Goal: Information Seeking & Learning: Learn about a topic

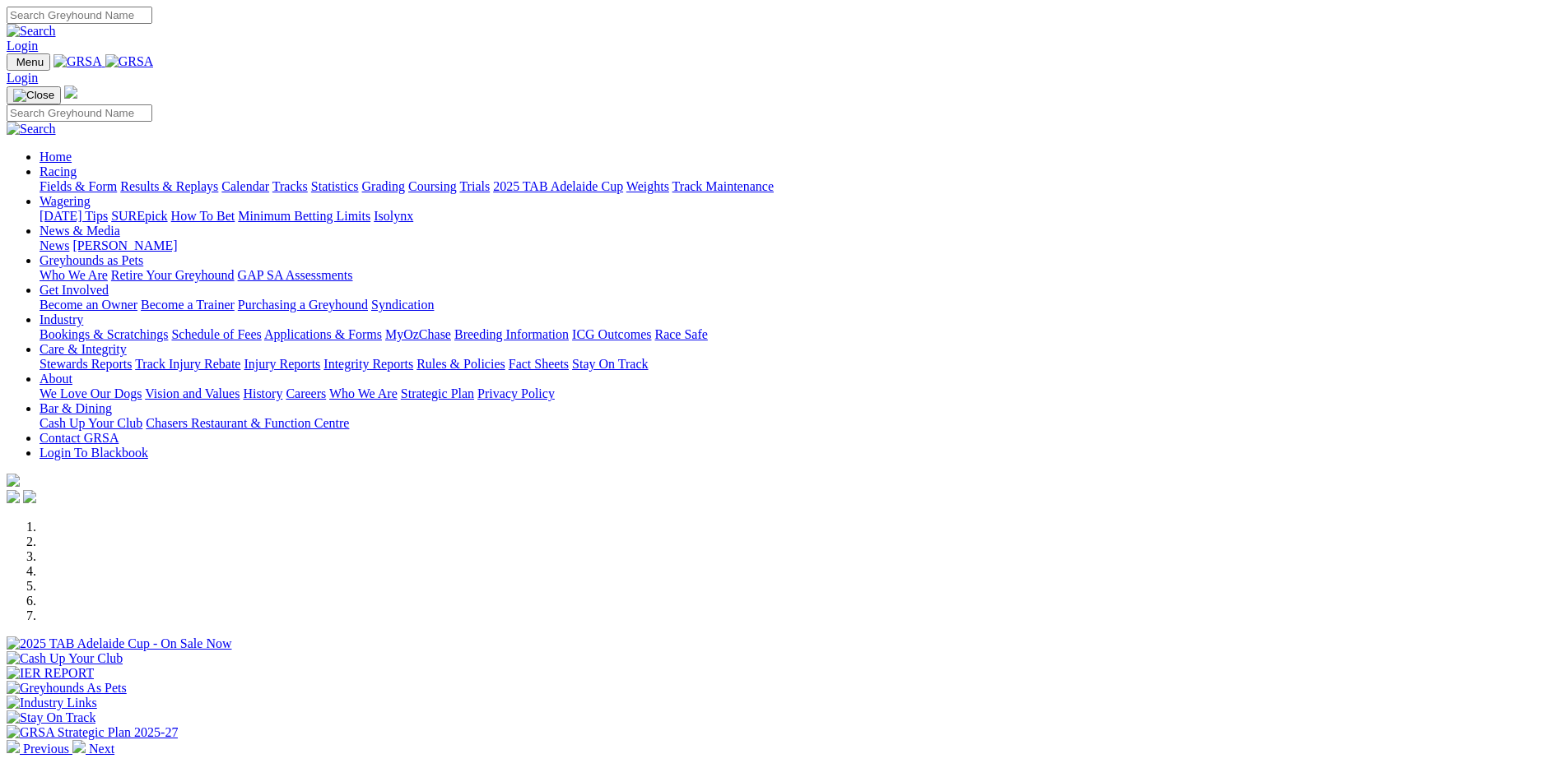
scroll to position [411, 0]
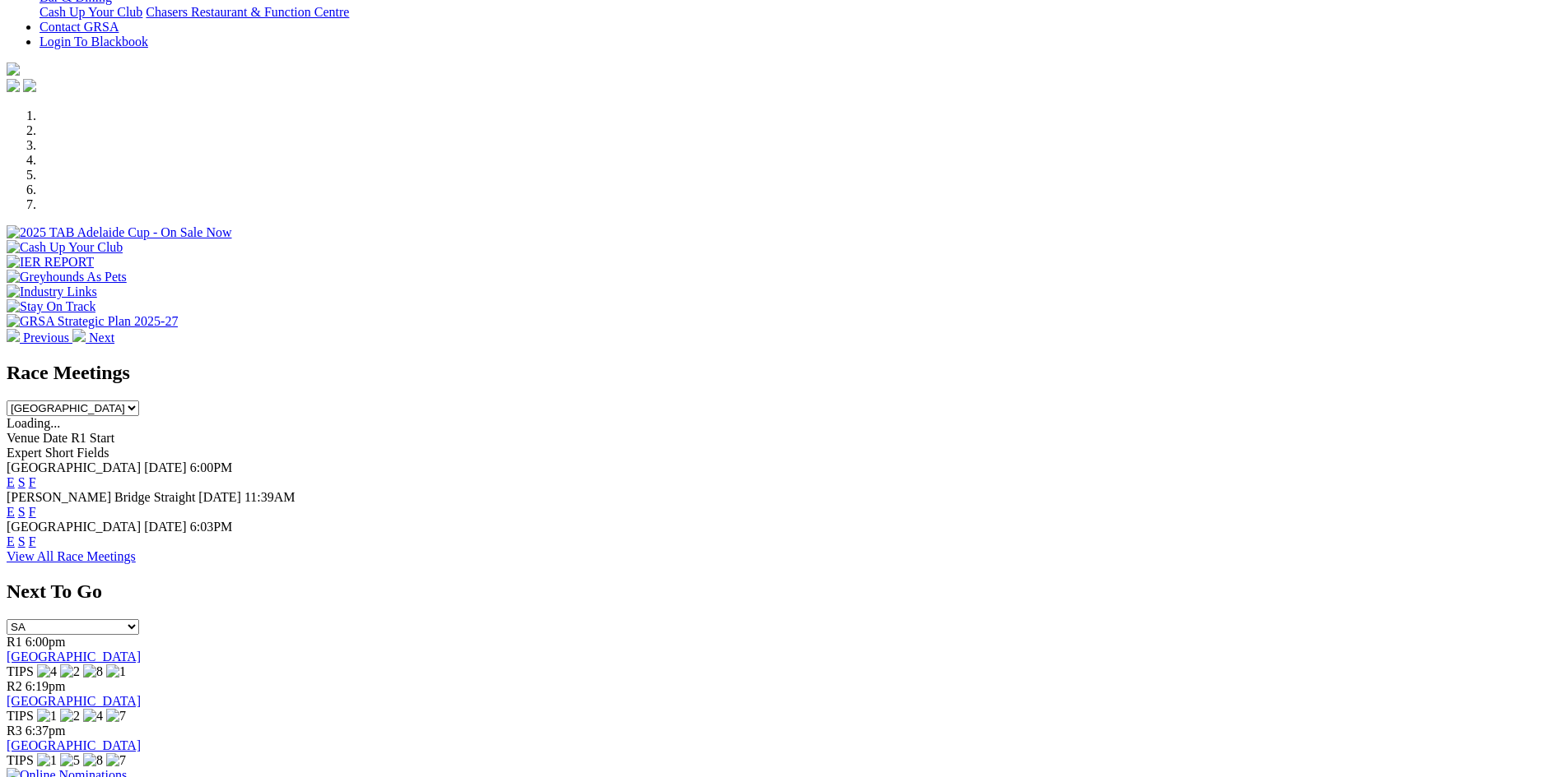
click at [36, 475] on link "F" at bounding box center [33, 482] width 8 height 14
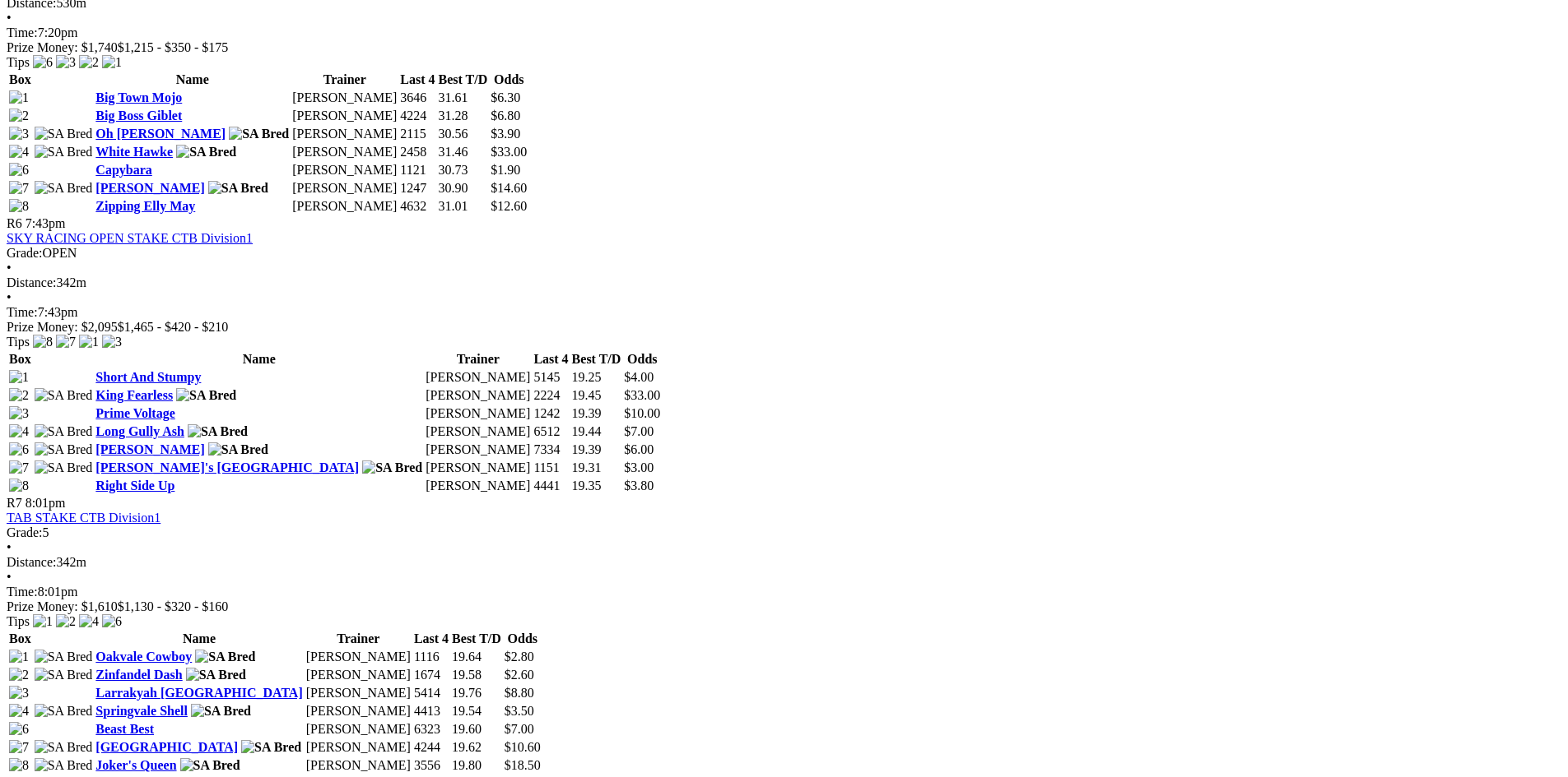
scroll to position [1810, 0]
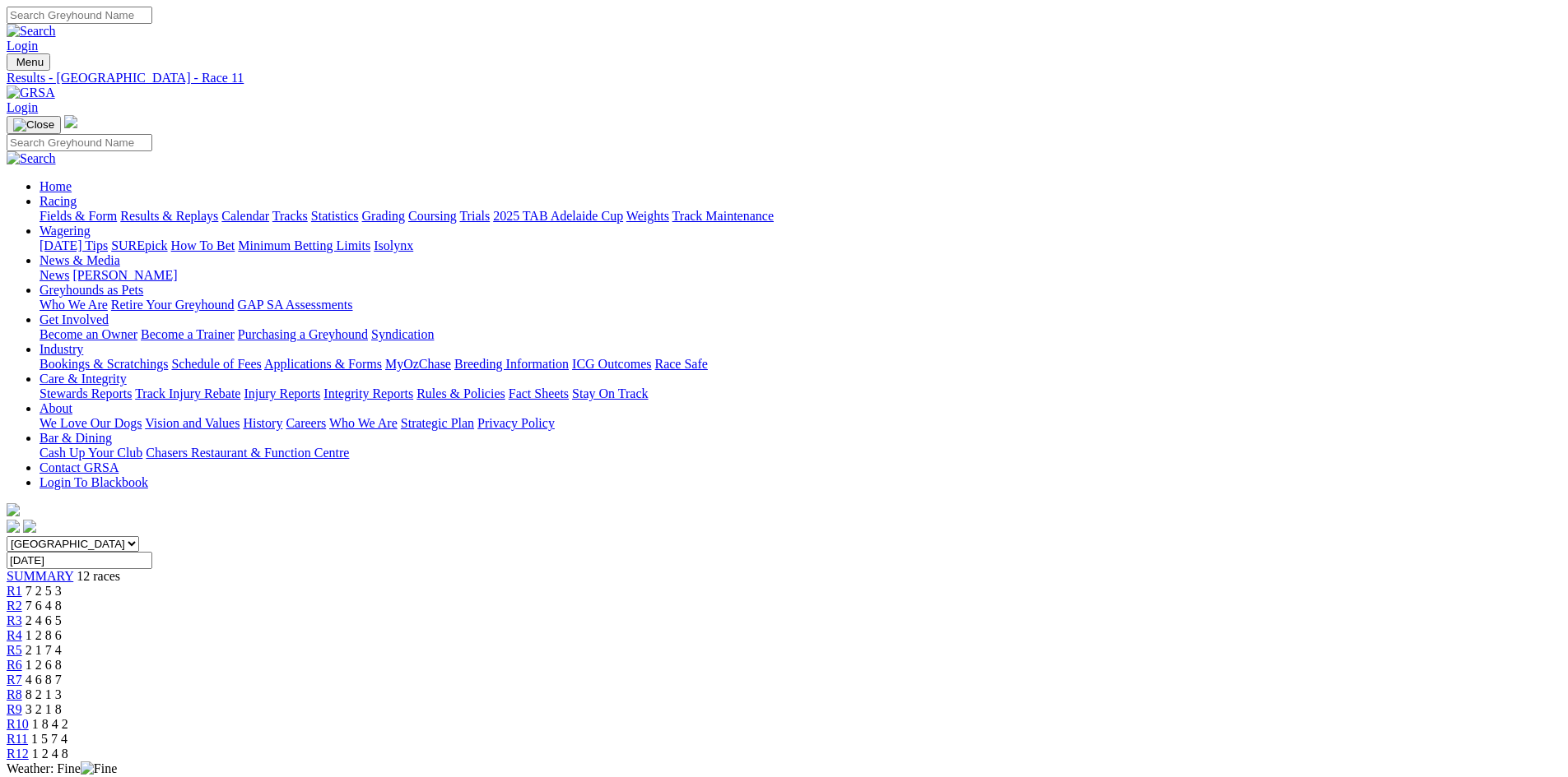
click at [56, 86] on img at bounding box center [31, 93] width 49 height 15
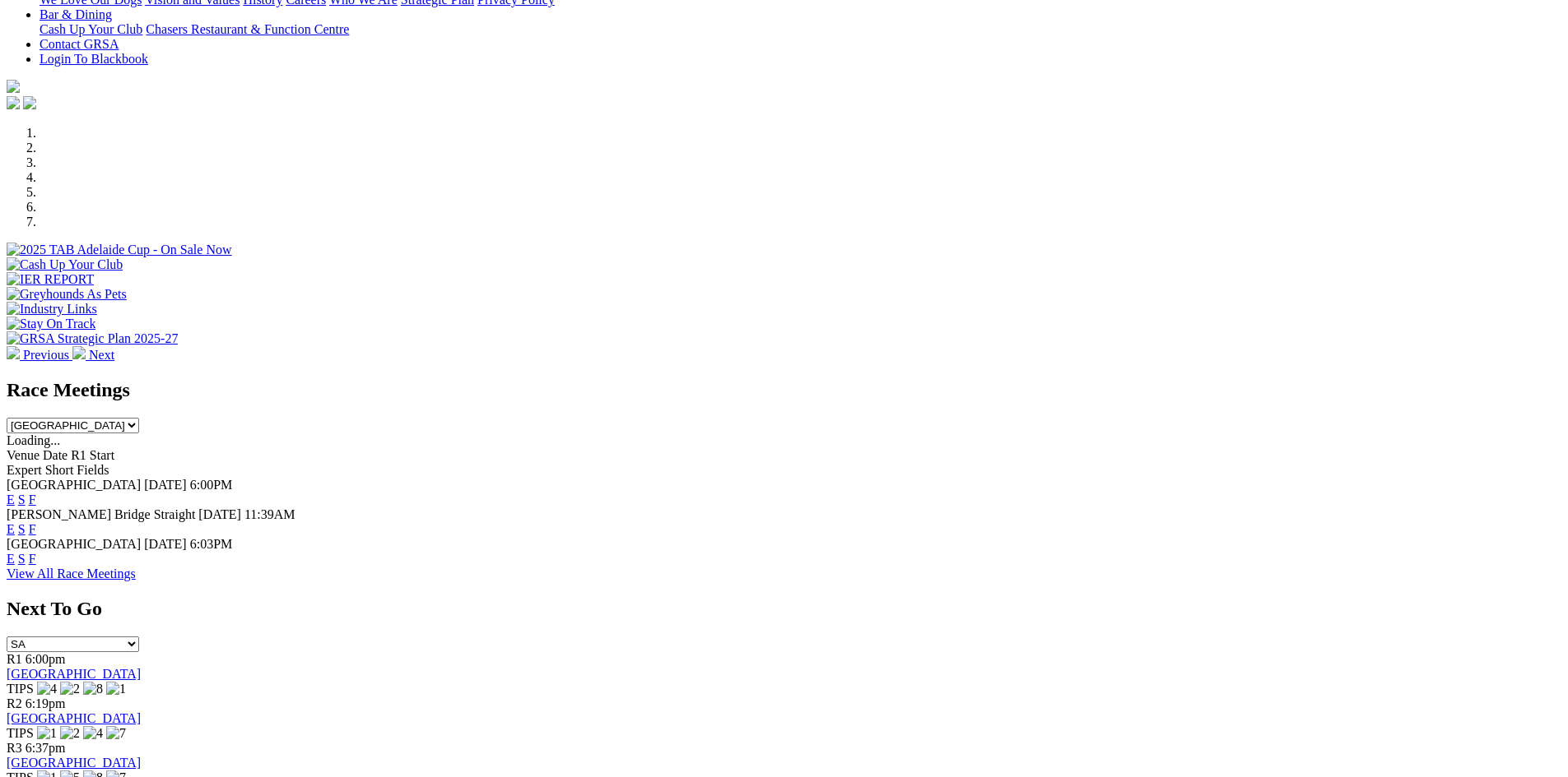
scroll to position [411, 0]
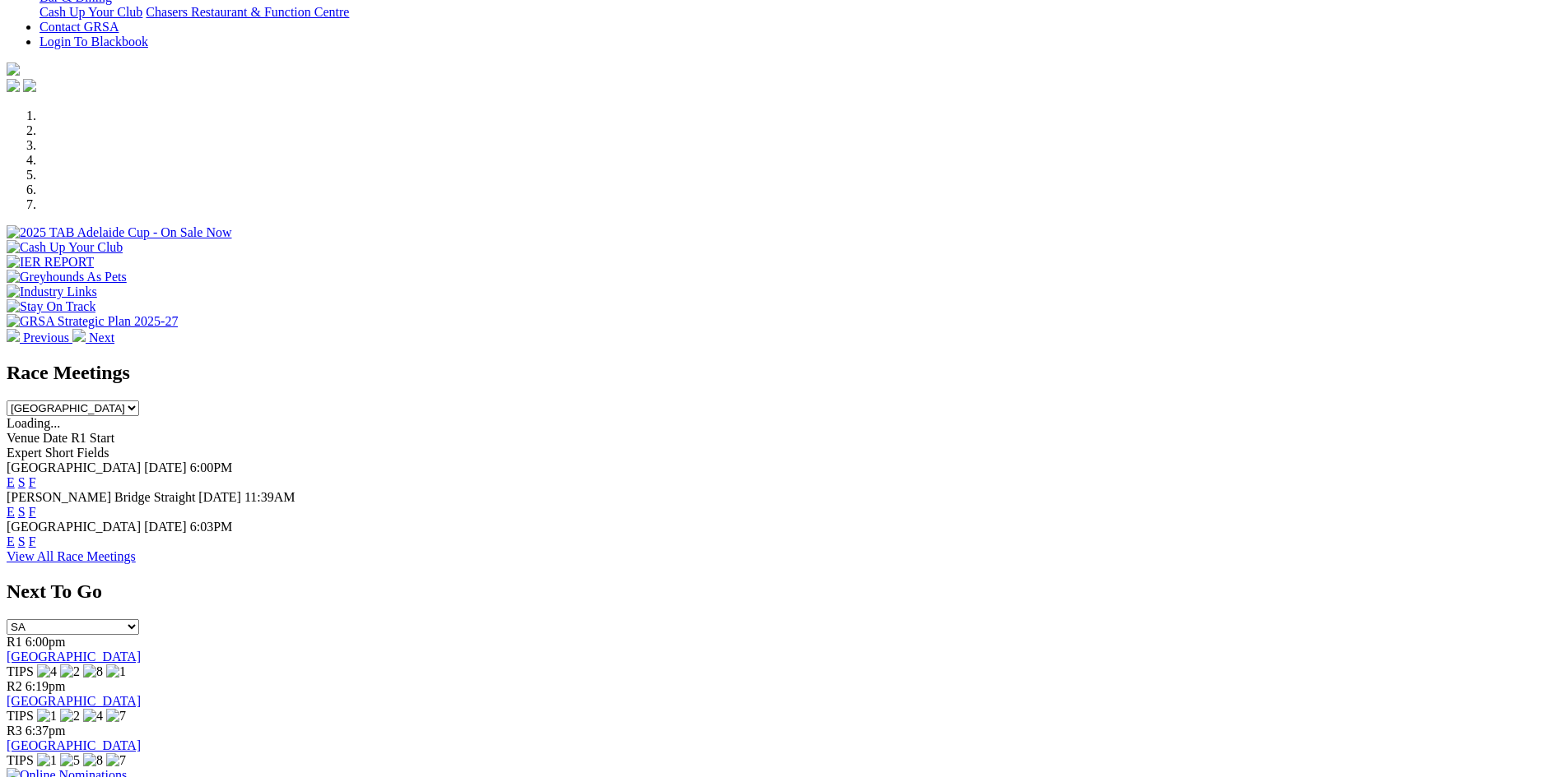
click at [36, 505] on link "F" at bounding box center [33, 512] width 8 height 14
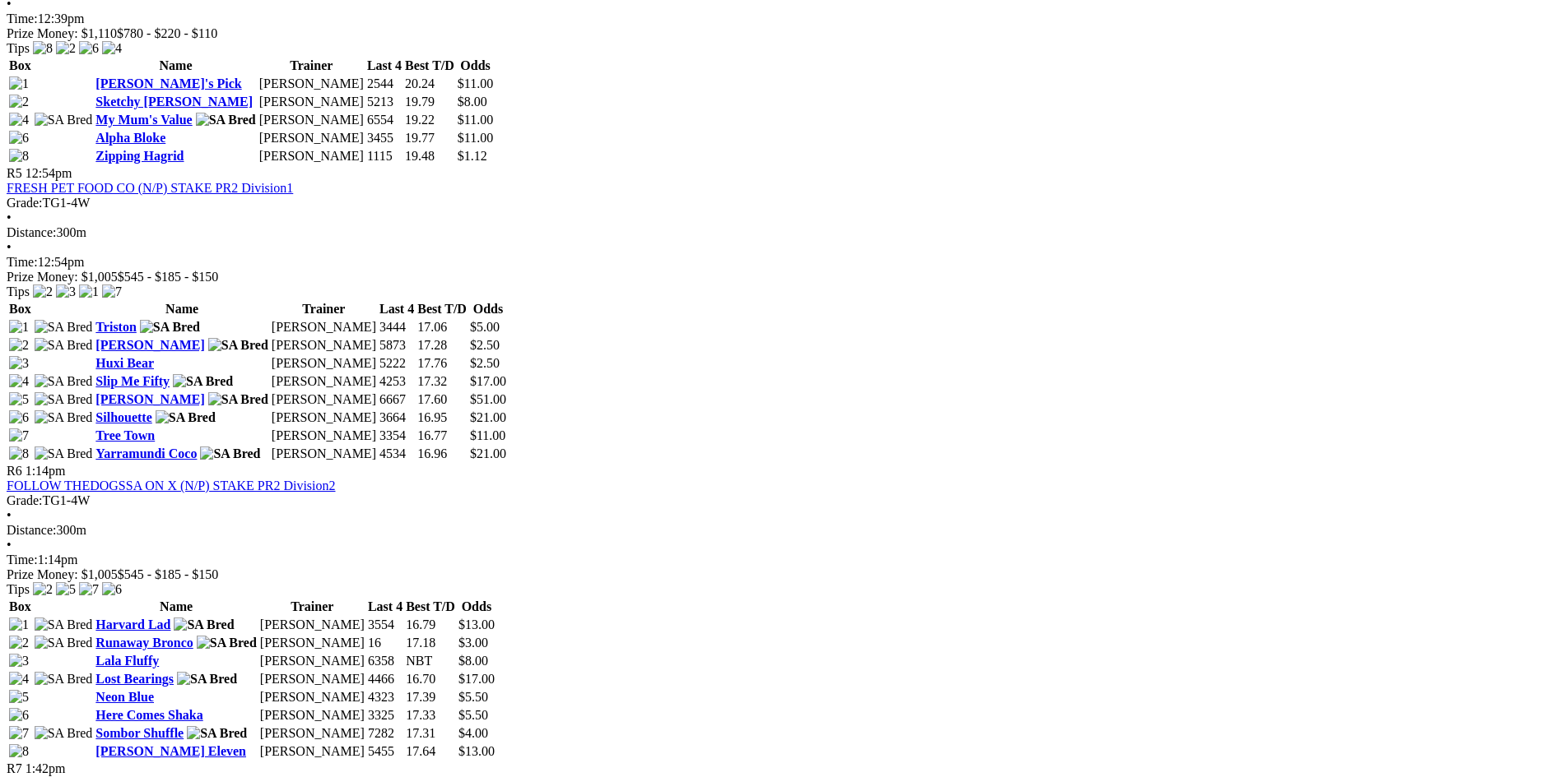
scroll to position [1645, 0]
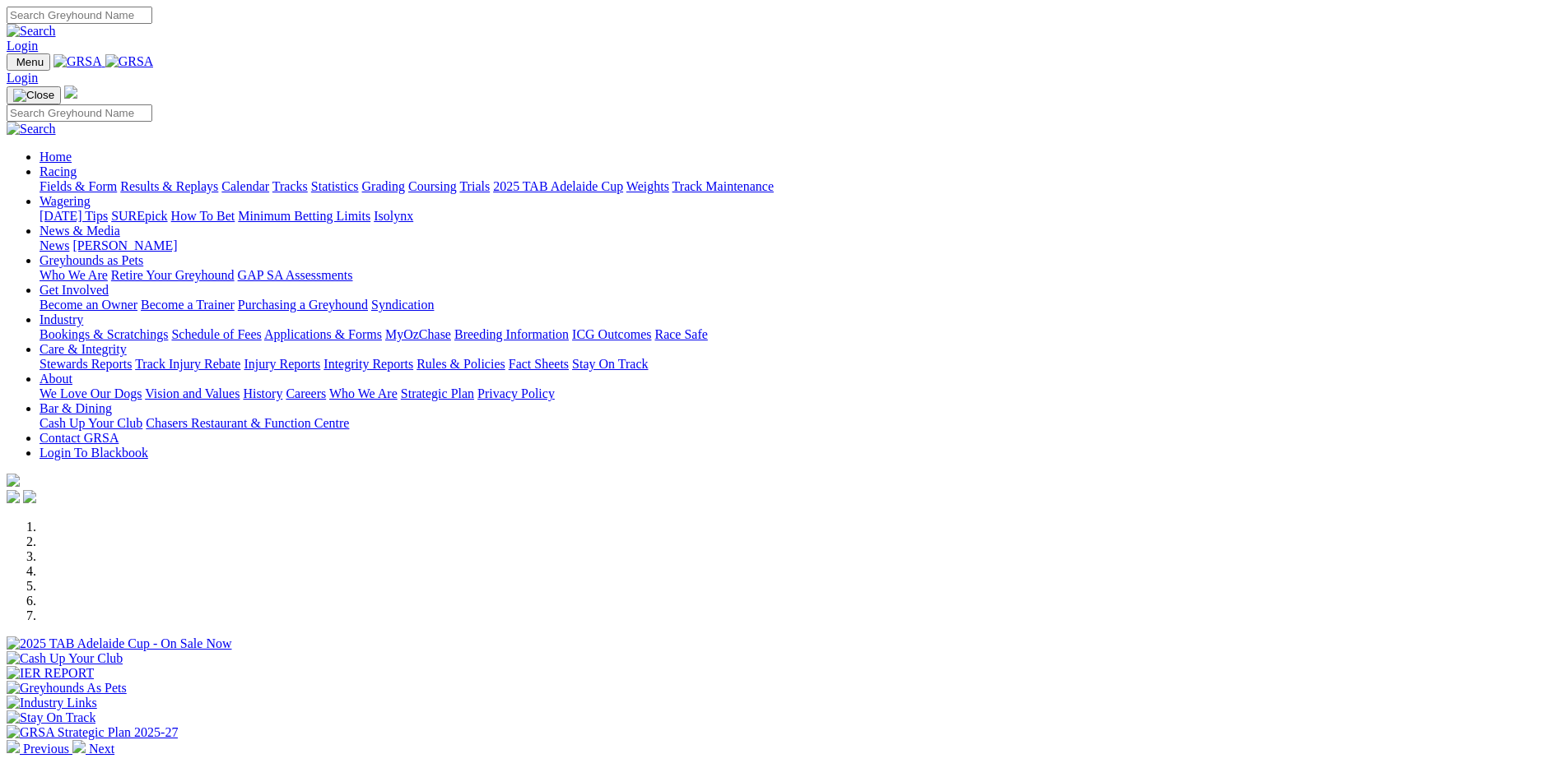
scroll to position [411, 0]
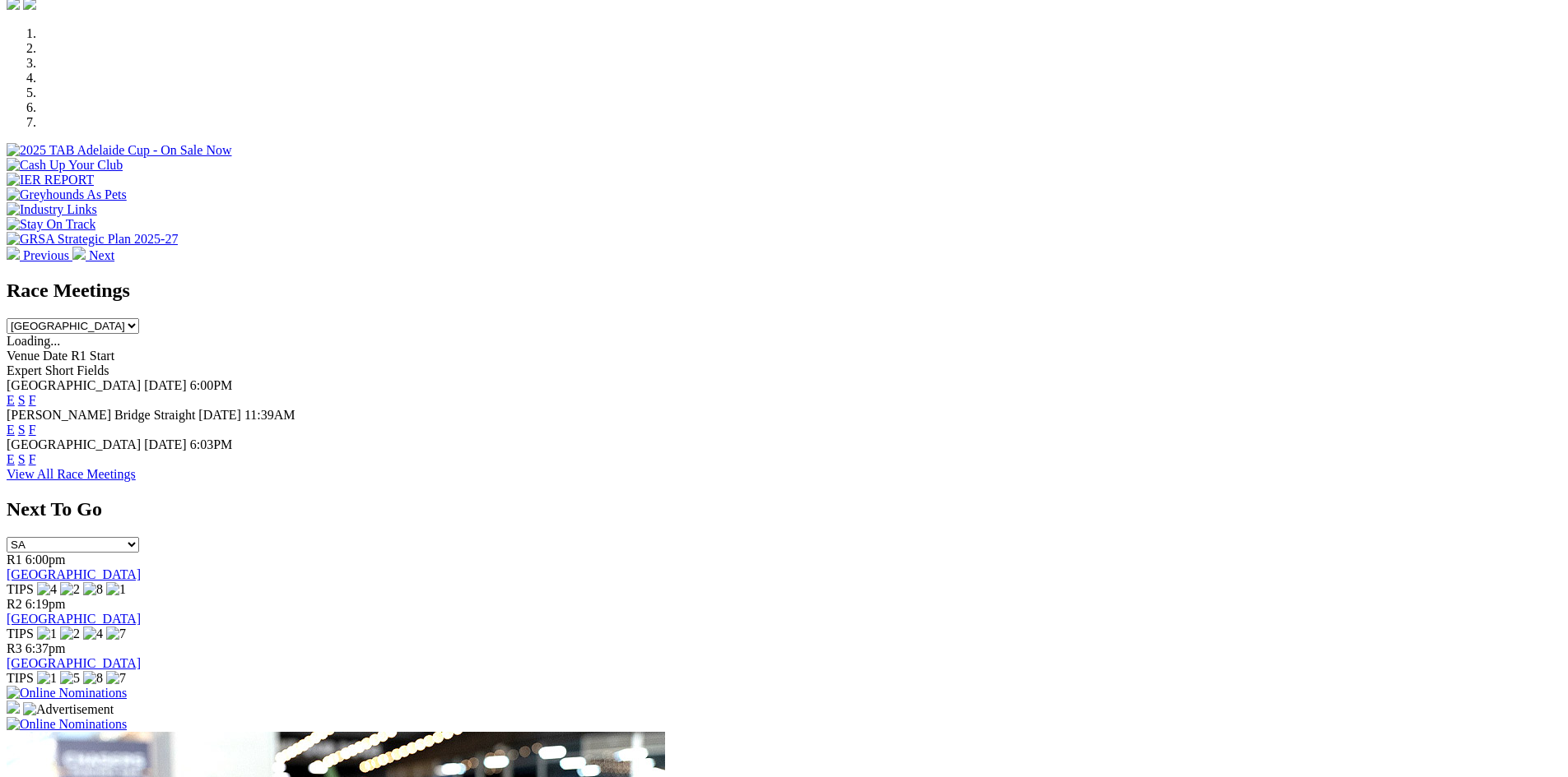
click at [36, 393] on link "F" at bounding box center [33, 400] width 8 height 14
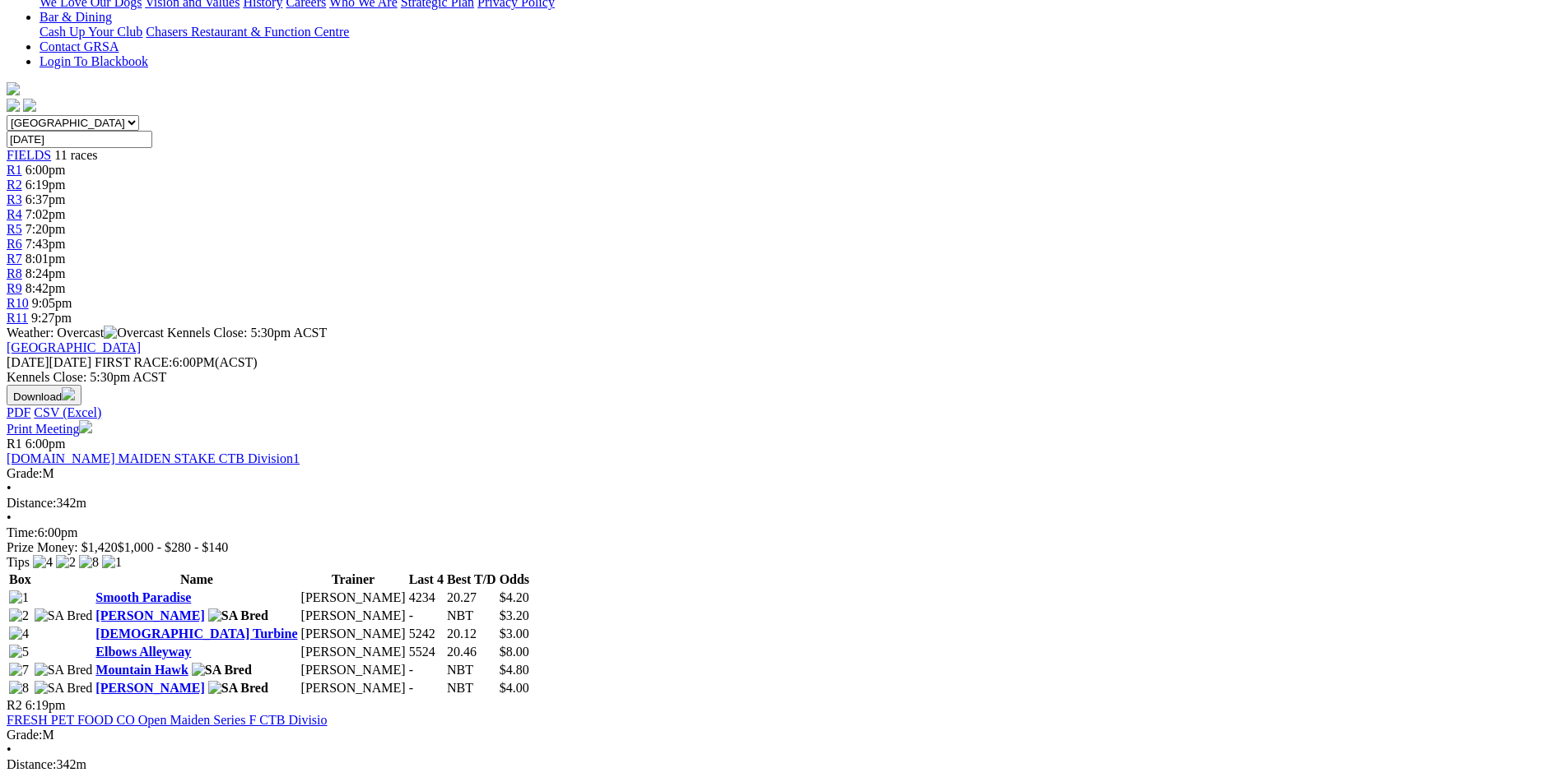
scroll to position [329, 0]
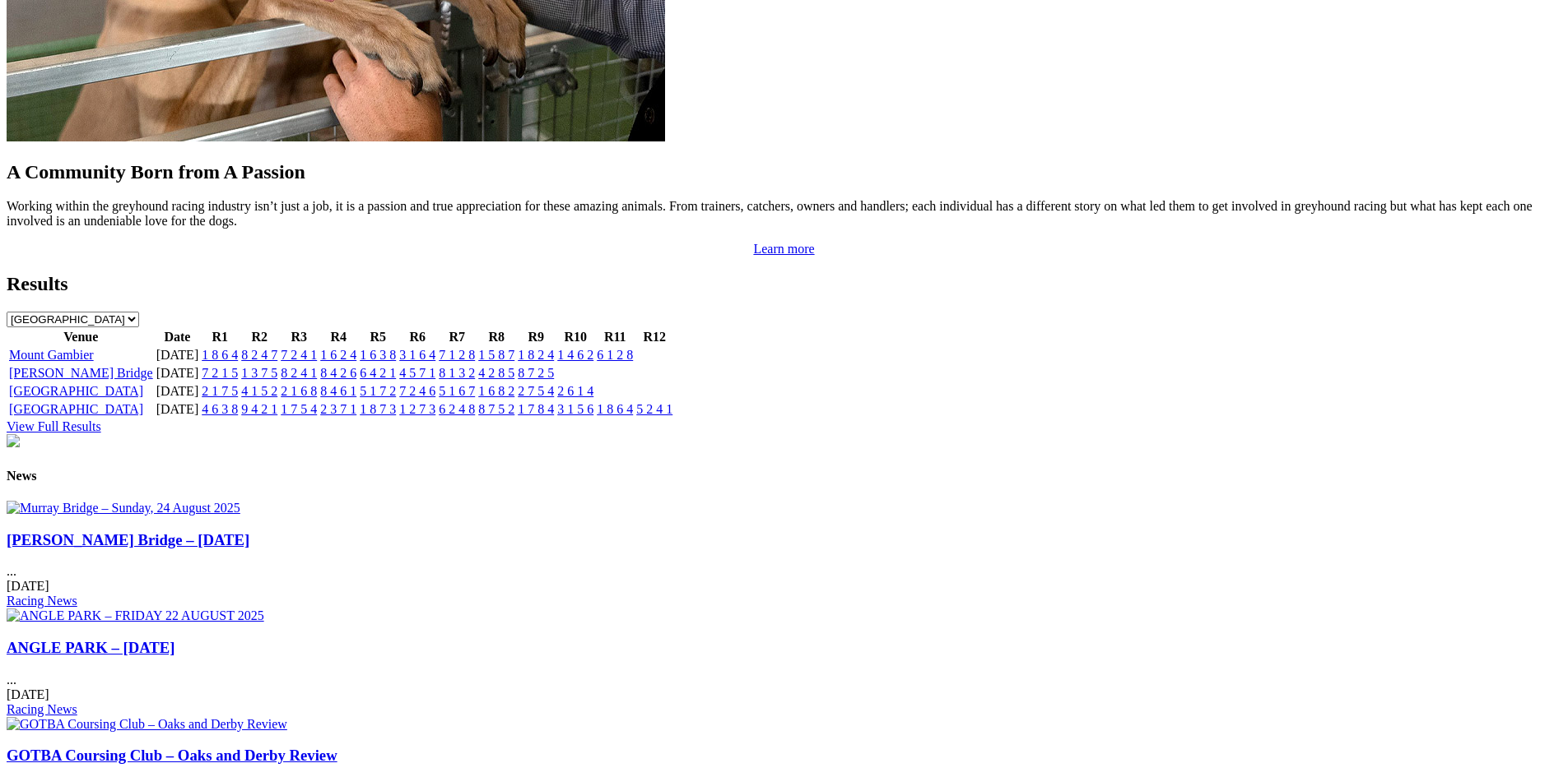
scroll to position [1645, 0]
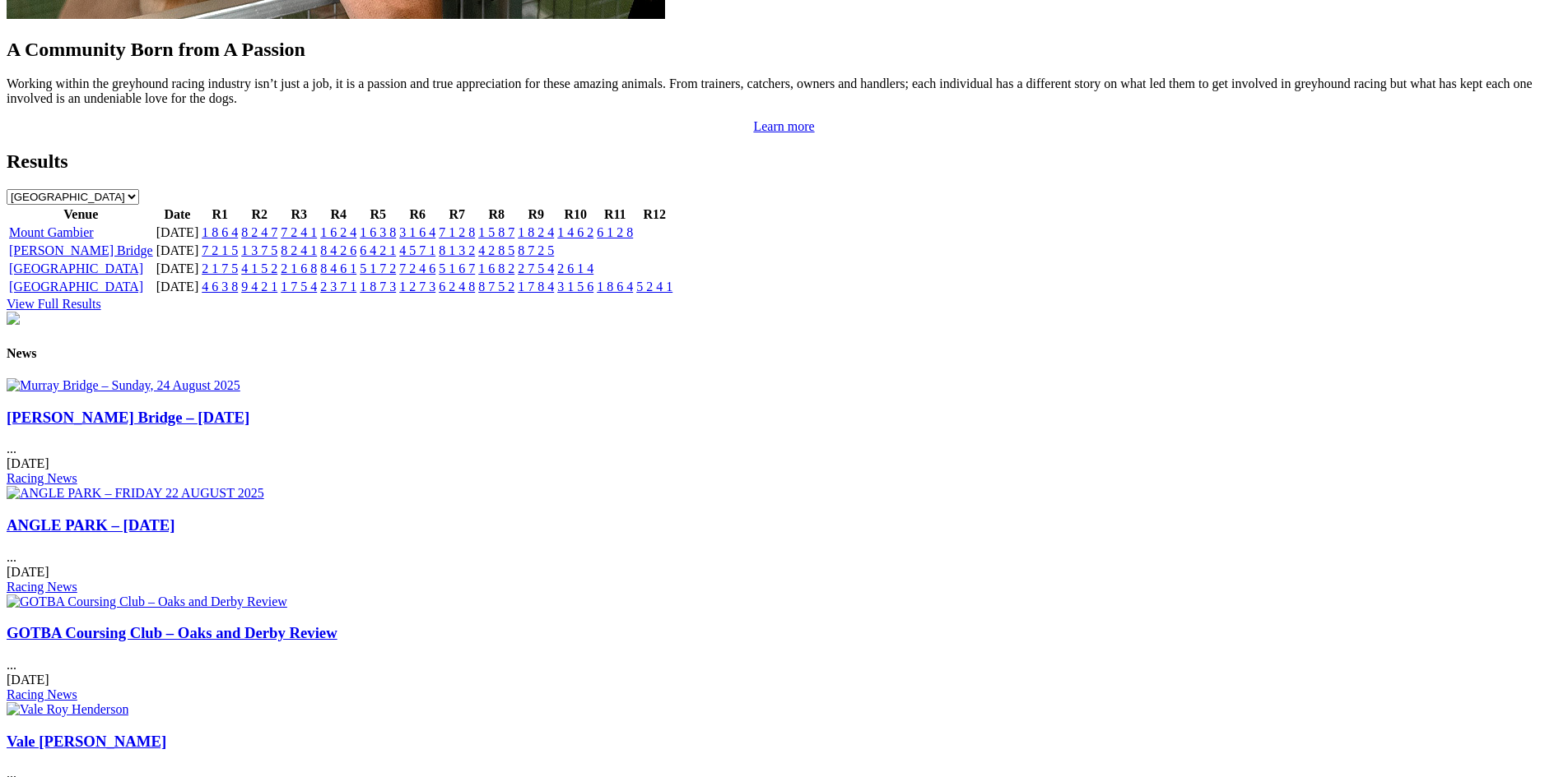
click at [240, 393] on img at bounding box center [123, 386] width 233 height 15
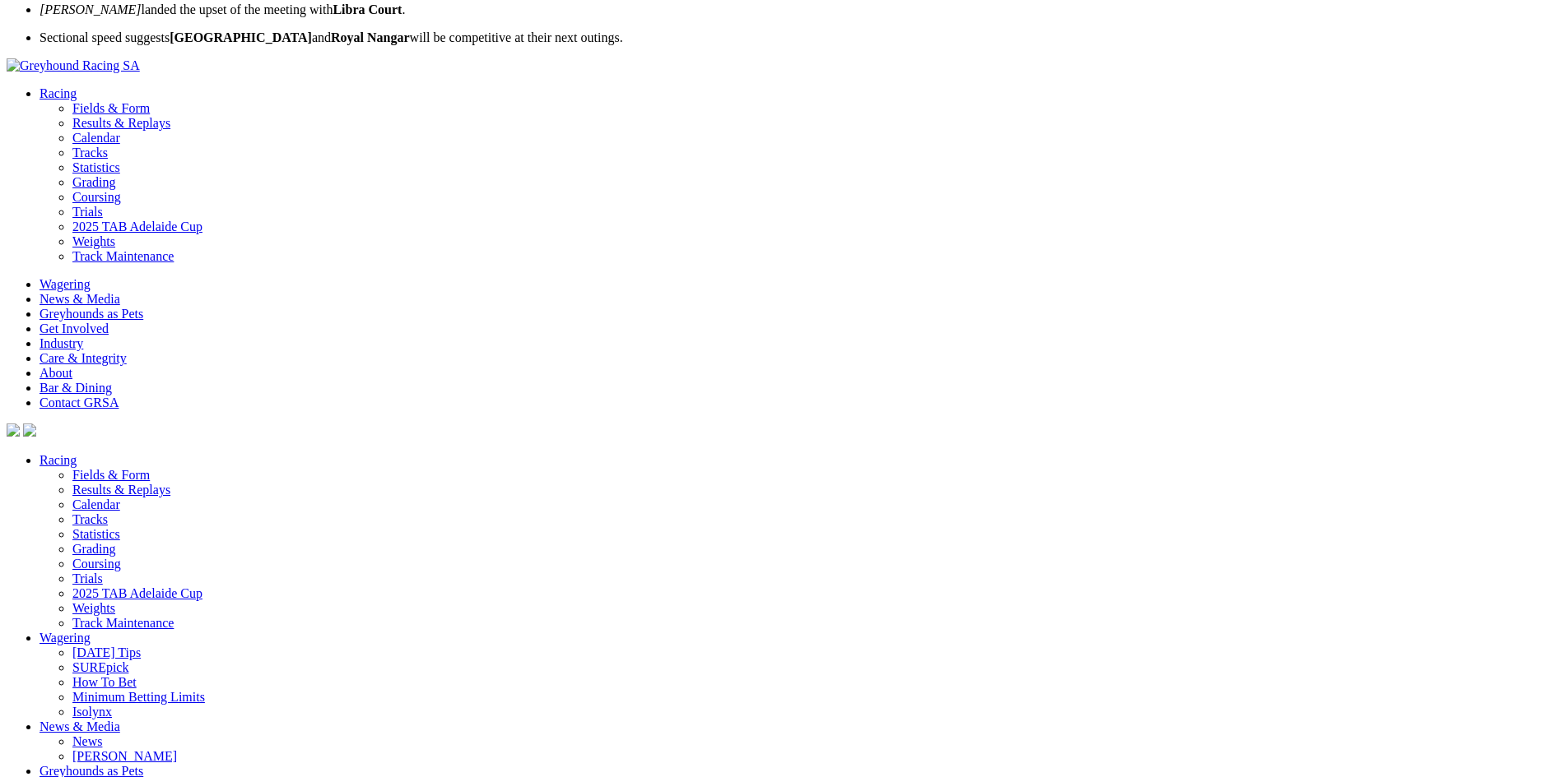
scroll to position [1725, 0]
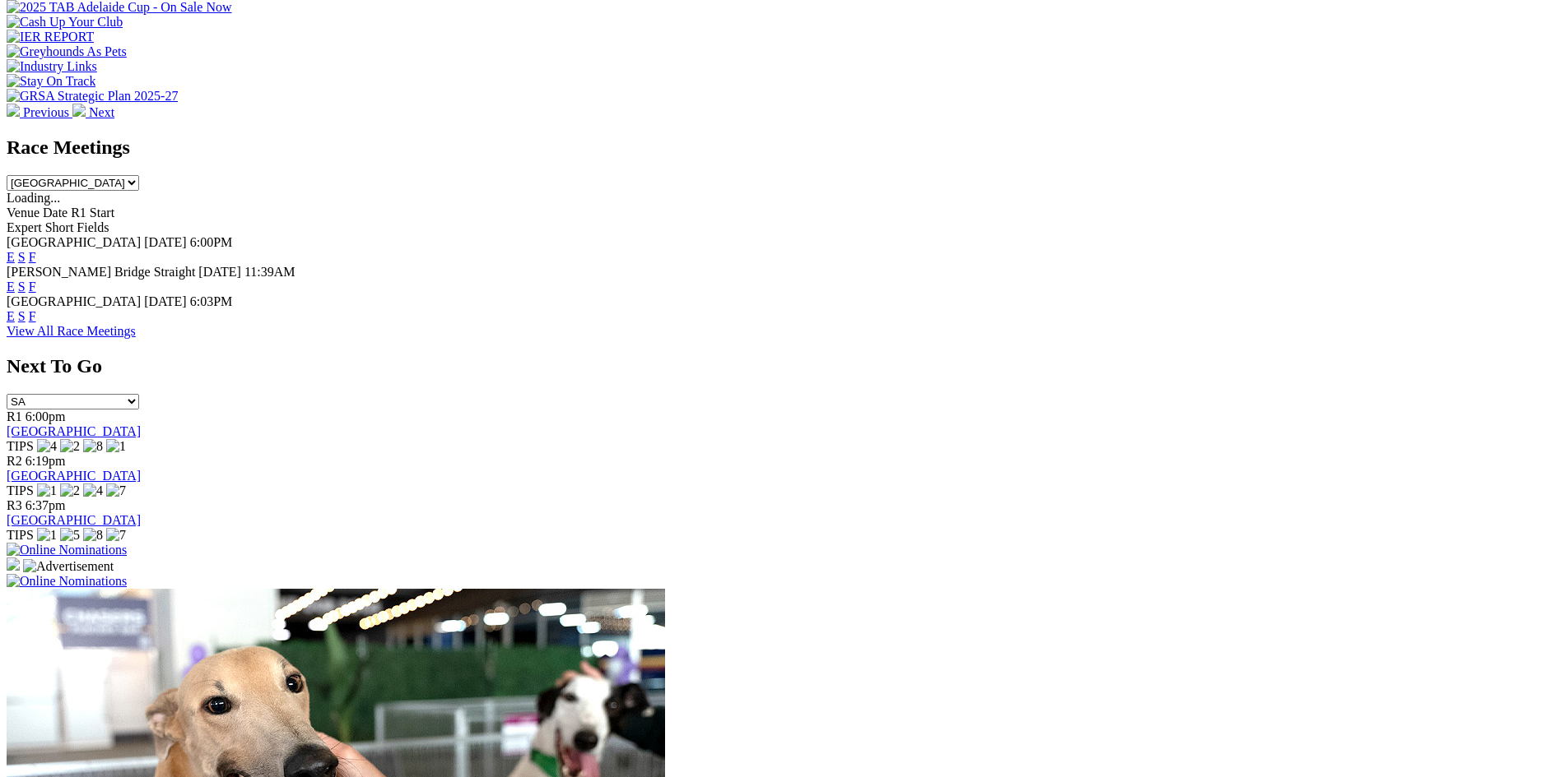
scroll to position [558, 0]
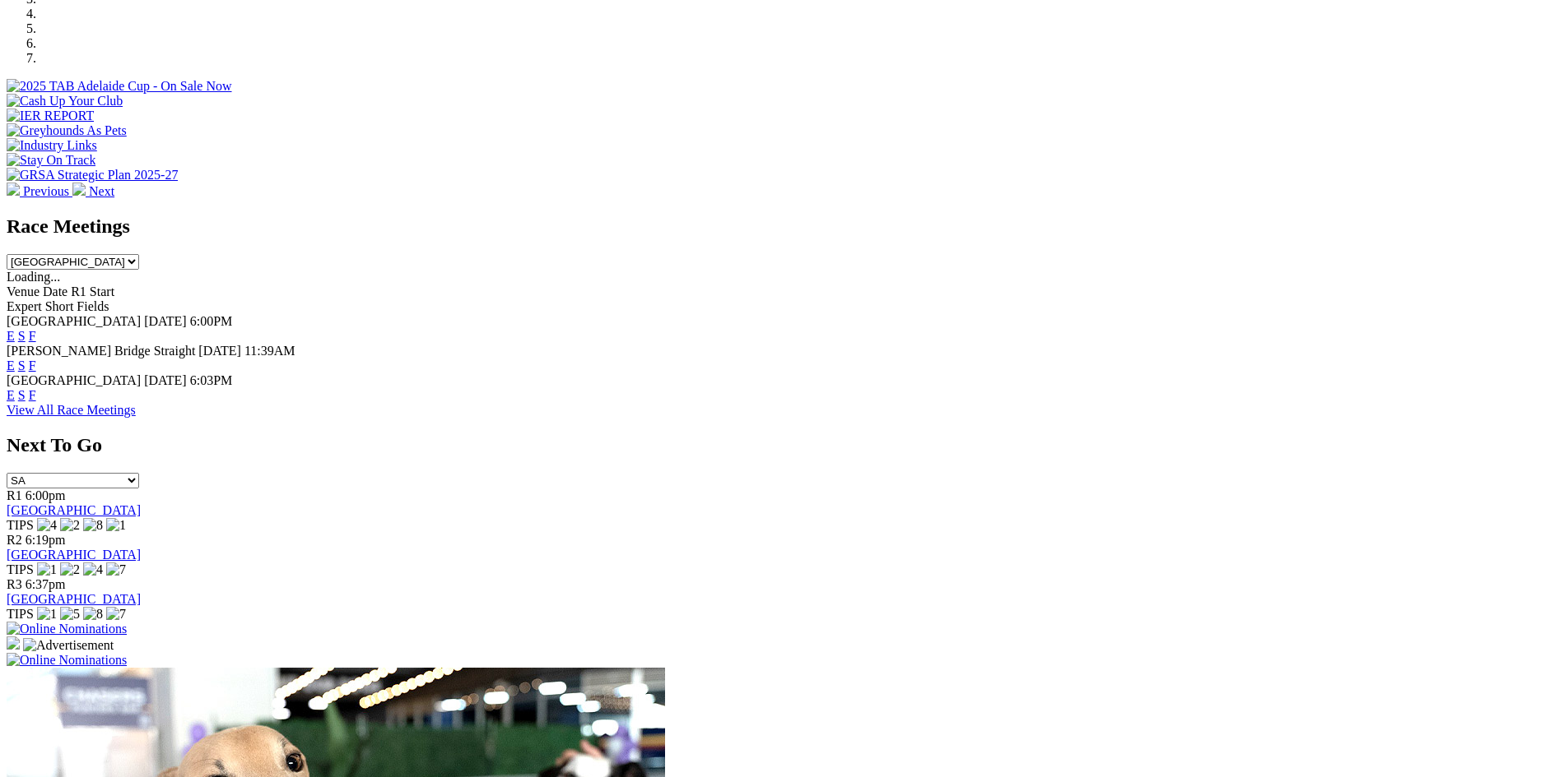
click at [36, 388] on link "F" at bounding box center [33, 395] width 8 height 14
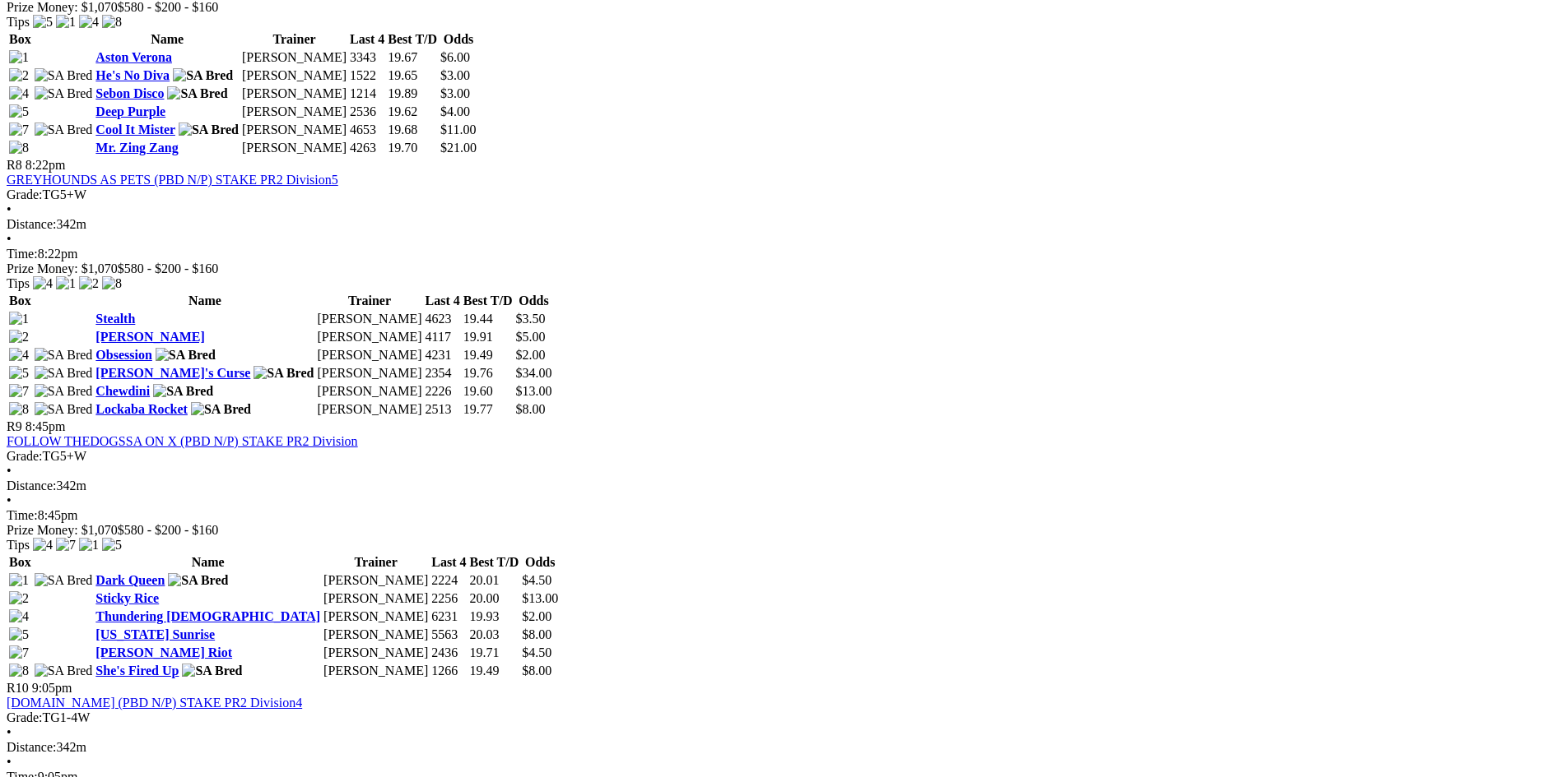
scroll to position [2618, 0]
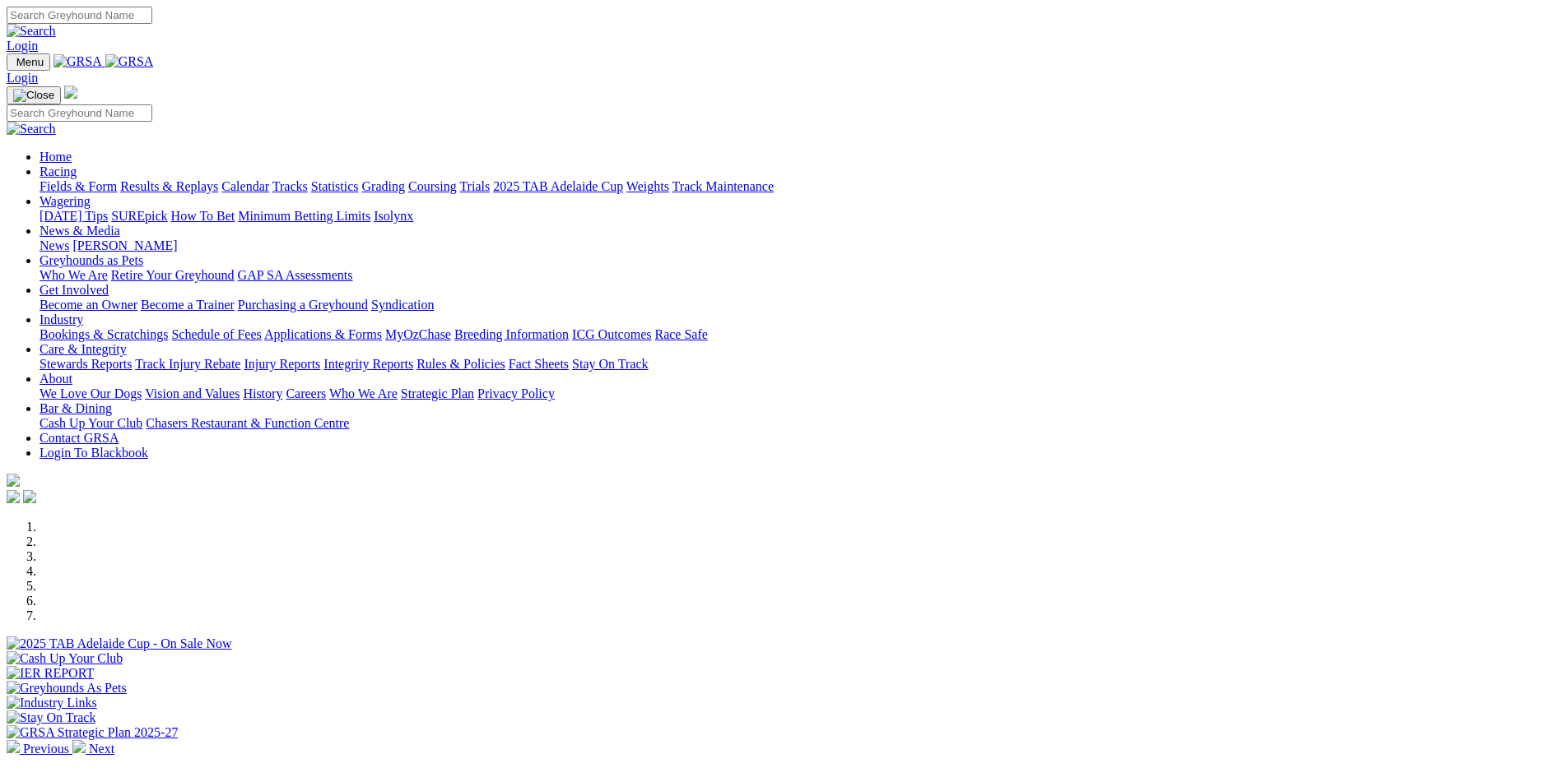
scroll to position [558, 0]
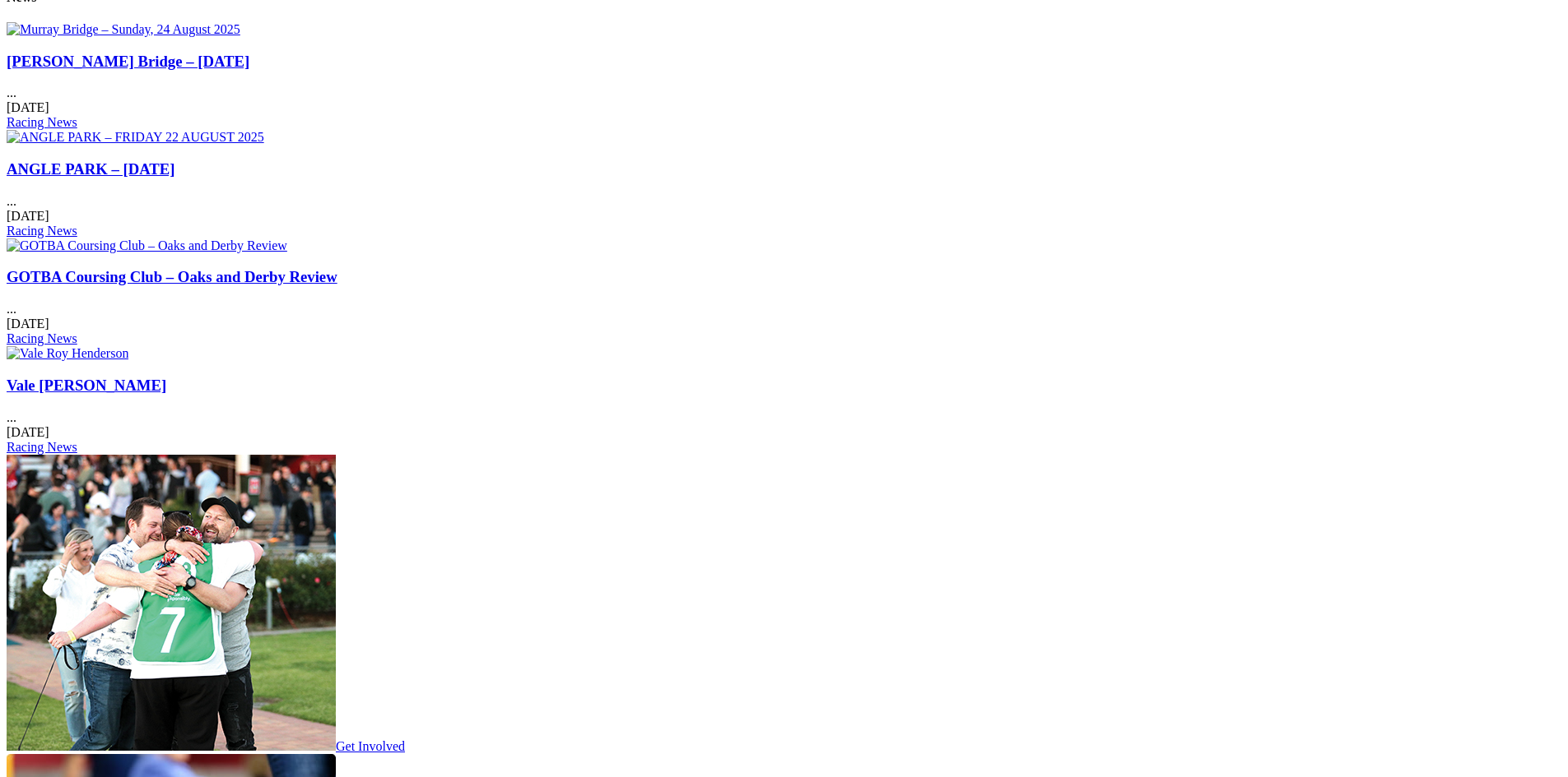
scroll to position [1974, 0]
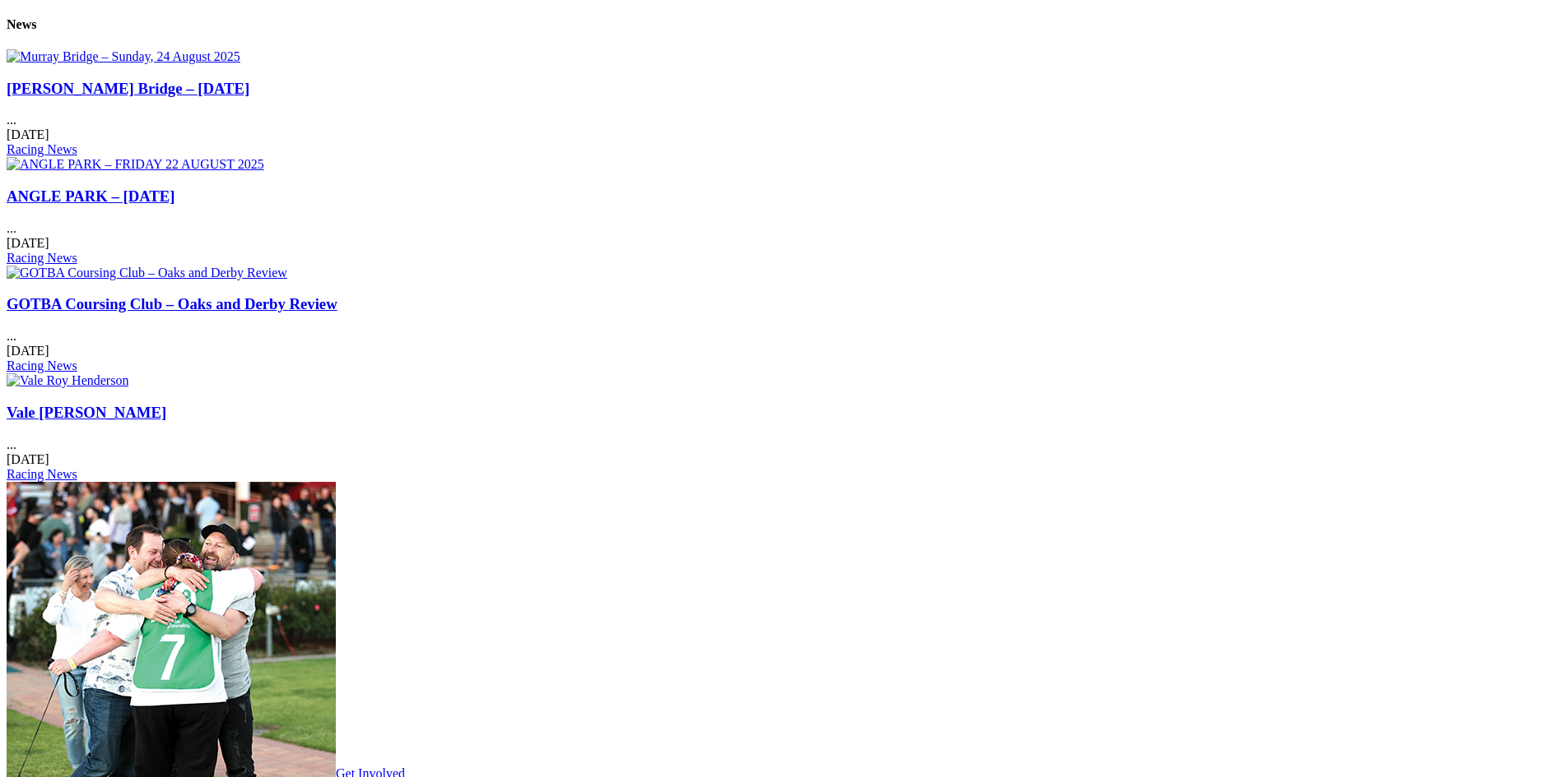
click at [626, 187] on div "ANGLE PARK – FRIDAY 22 AUGUST 2025 ... 25 Aug 2025 Racing News" at bounding box center [784, 226] width 1555 height 78
click at [264, 157] on img at bounding box center [136, 165] width 258 height 15
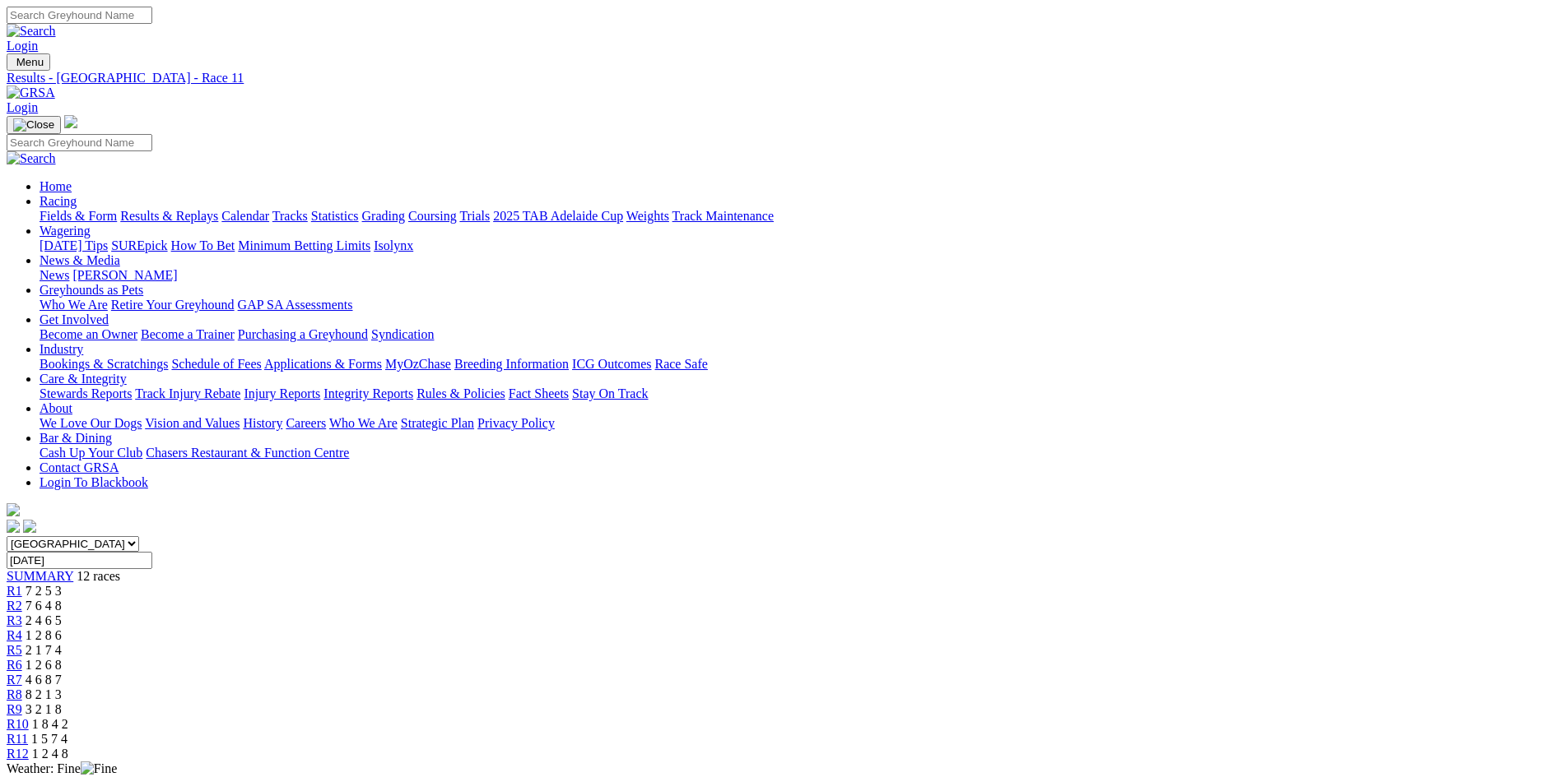
click at [56, 86] on img at bounding box center [31, 93] width 49 height 15
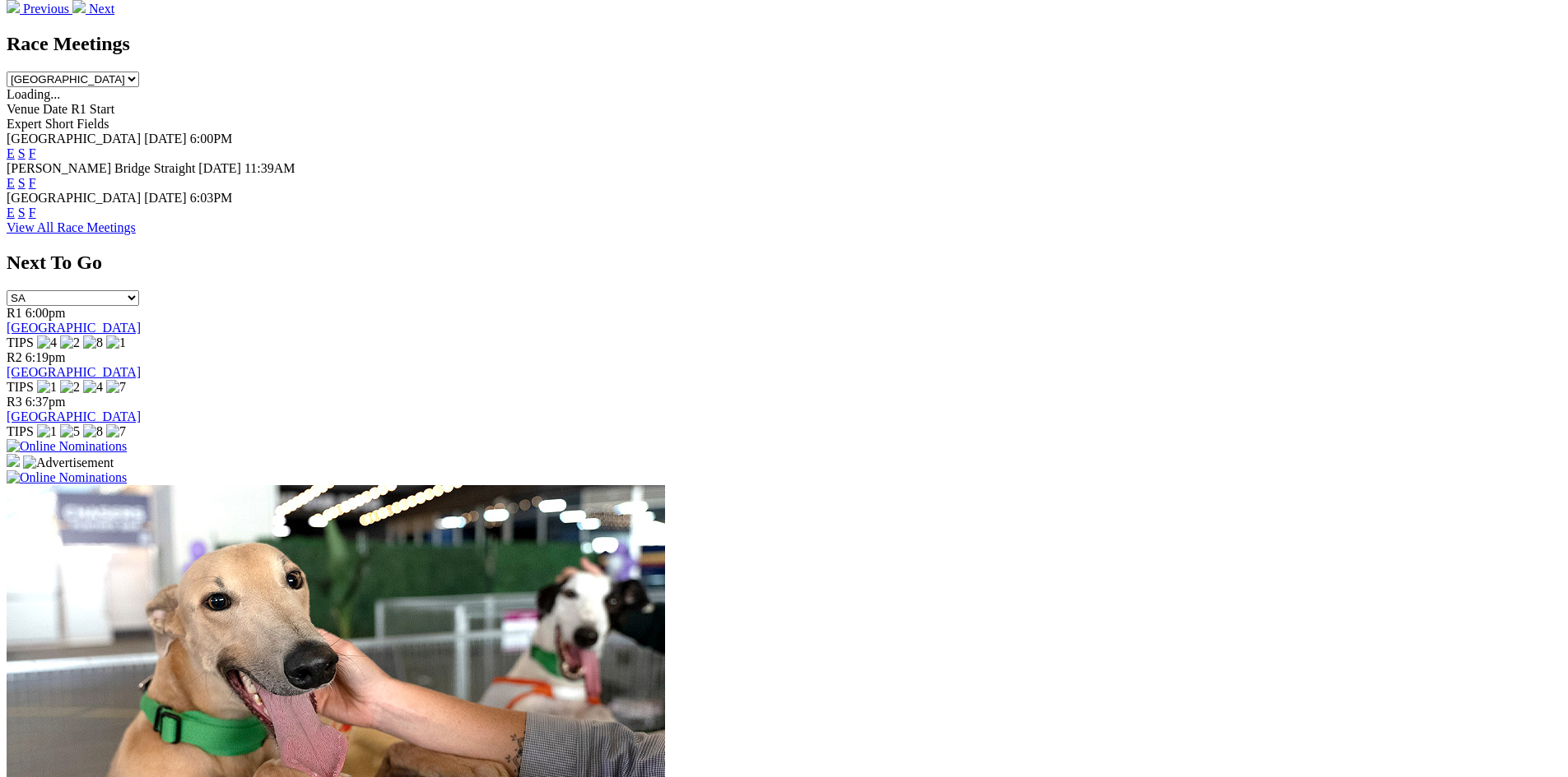
scroll to position [658, 0]
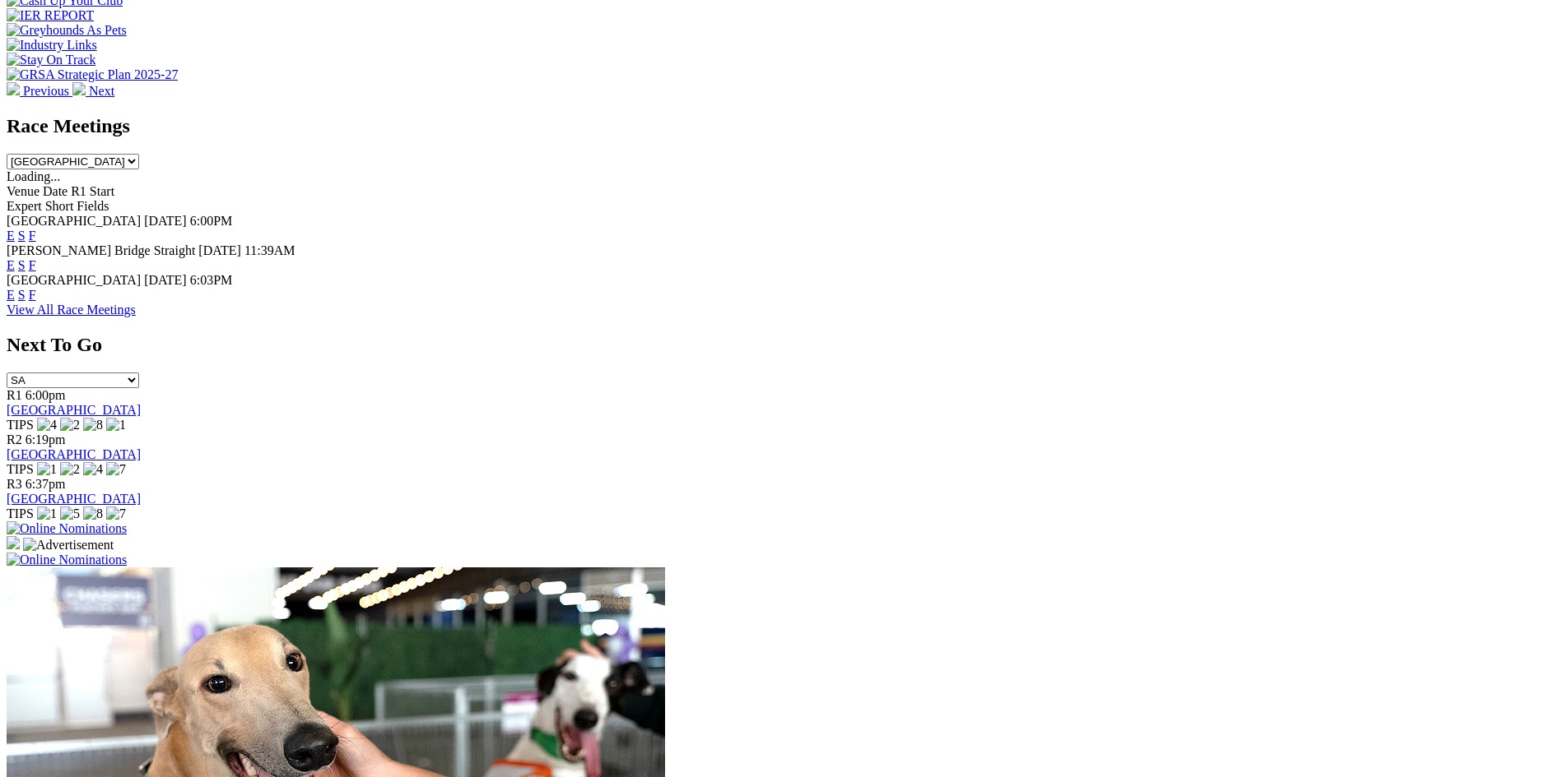
click at [36, 259] on link "F" at bounding box center [33, 265] width 8 height 14
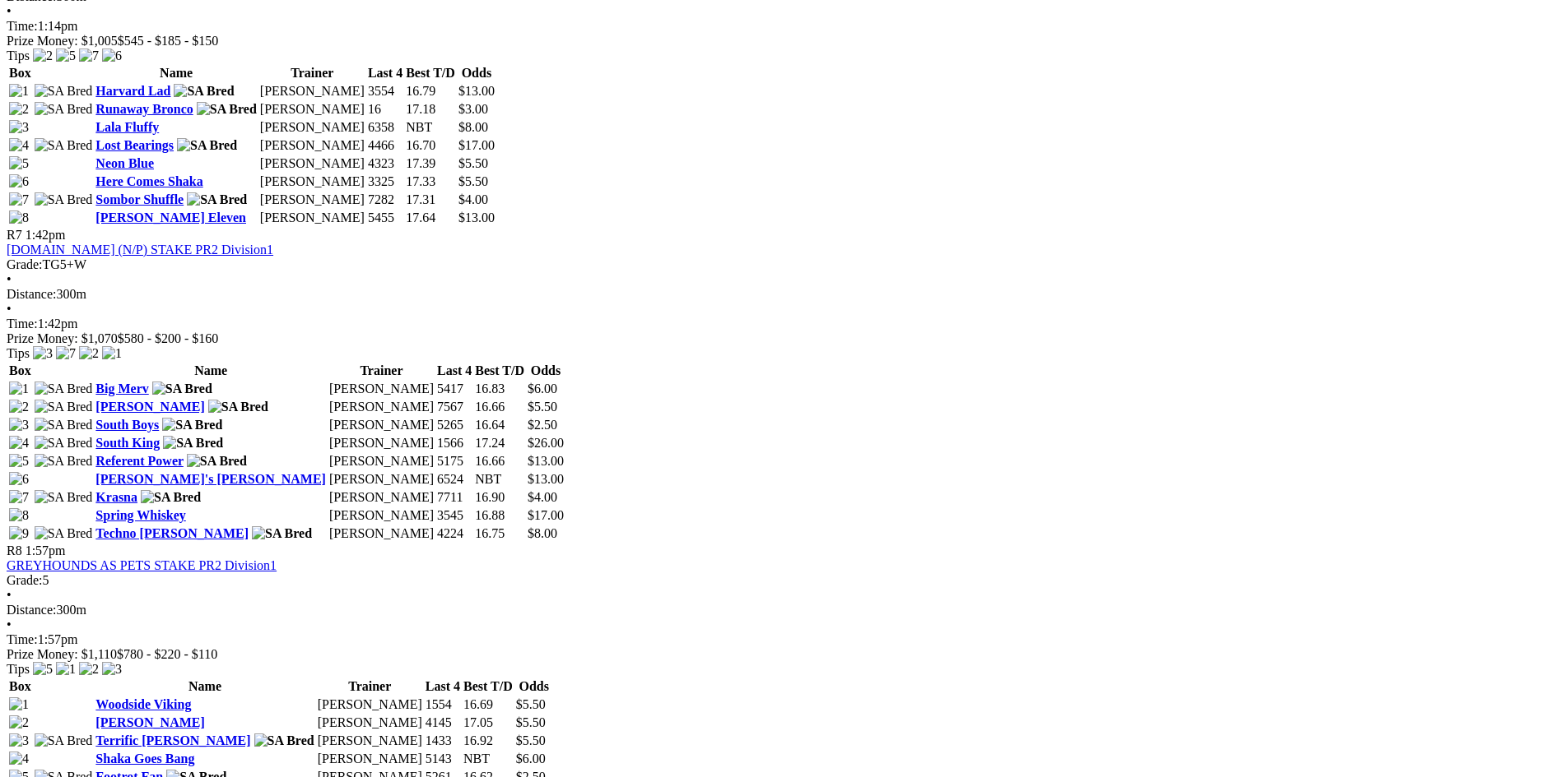
scroll to position [2486, 0]
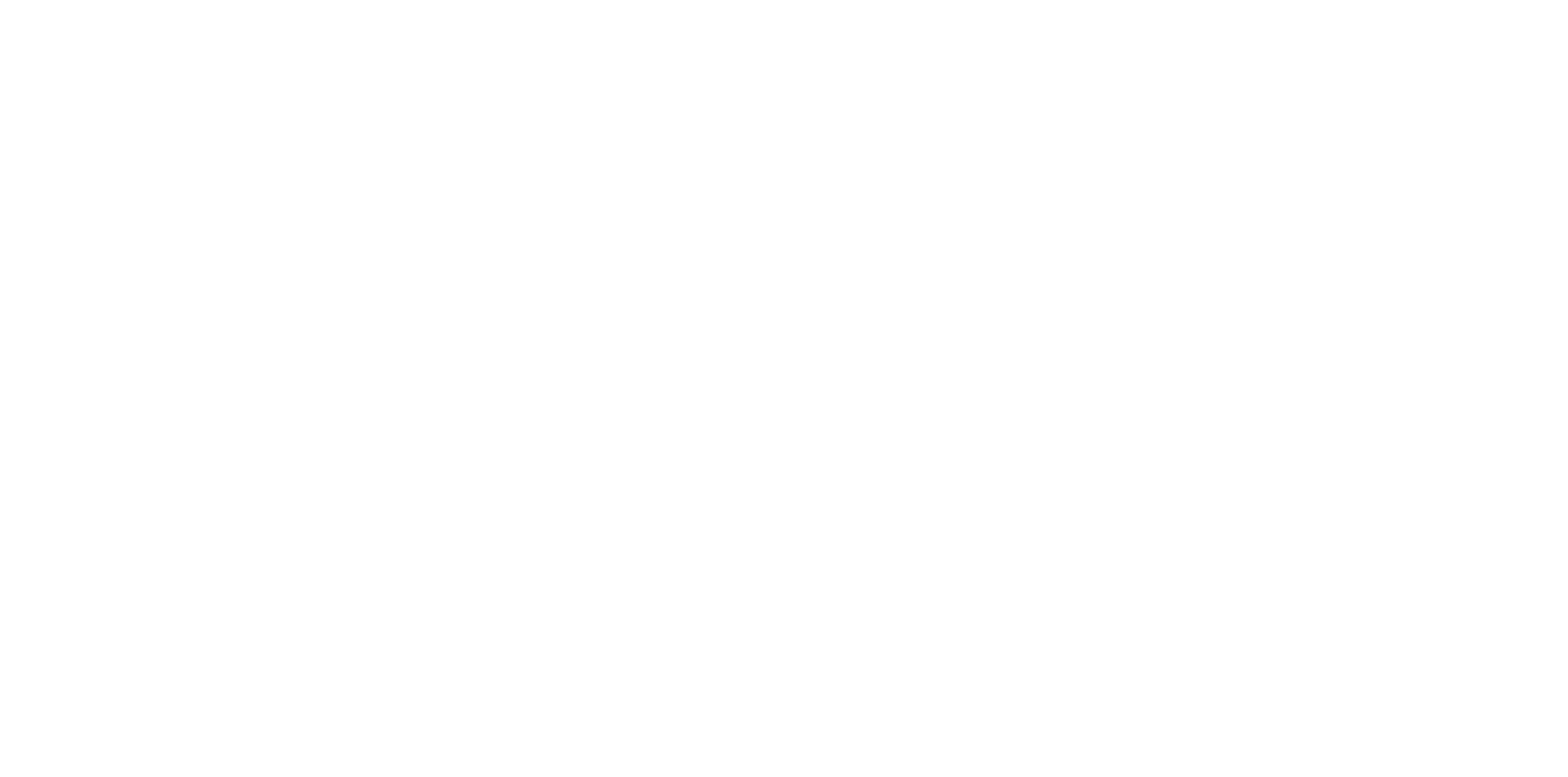
scroll to position [2221, 0]
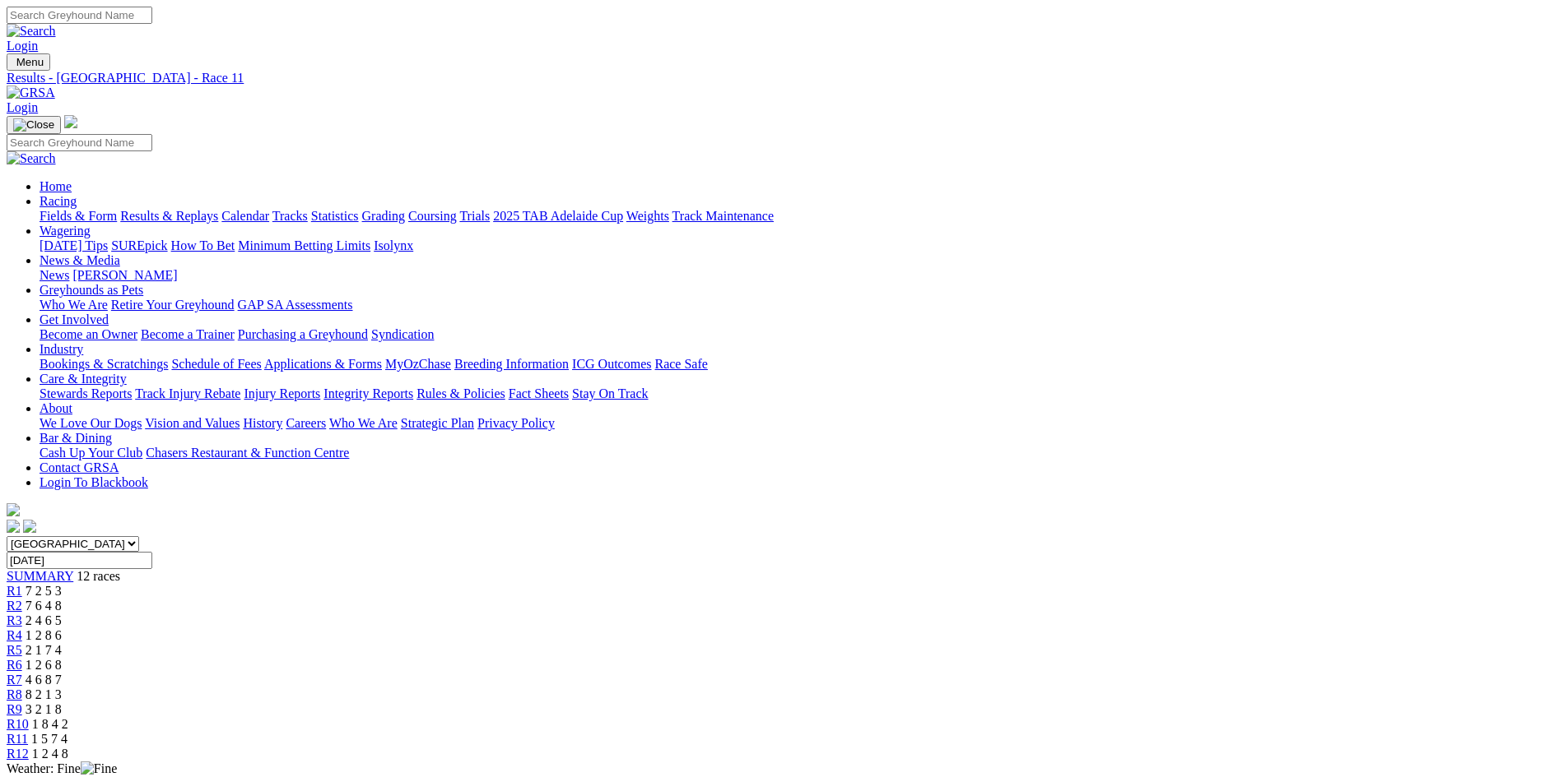
click at [623, 209] on link "2025 TAB Adelaide Cup" at bounding box center [558, 215] width 130 height 14
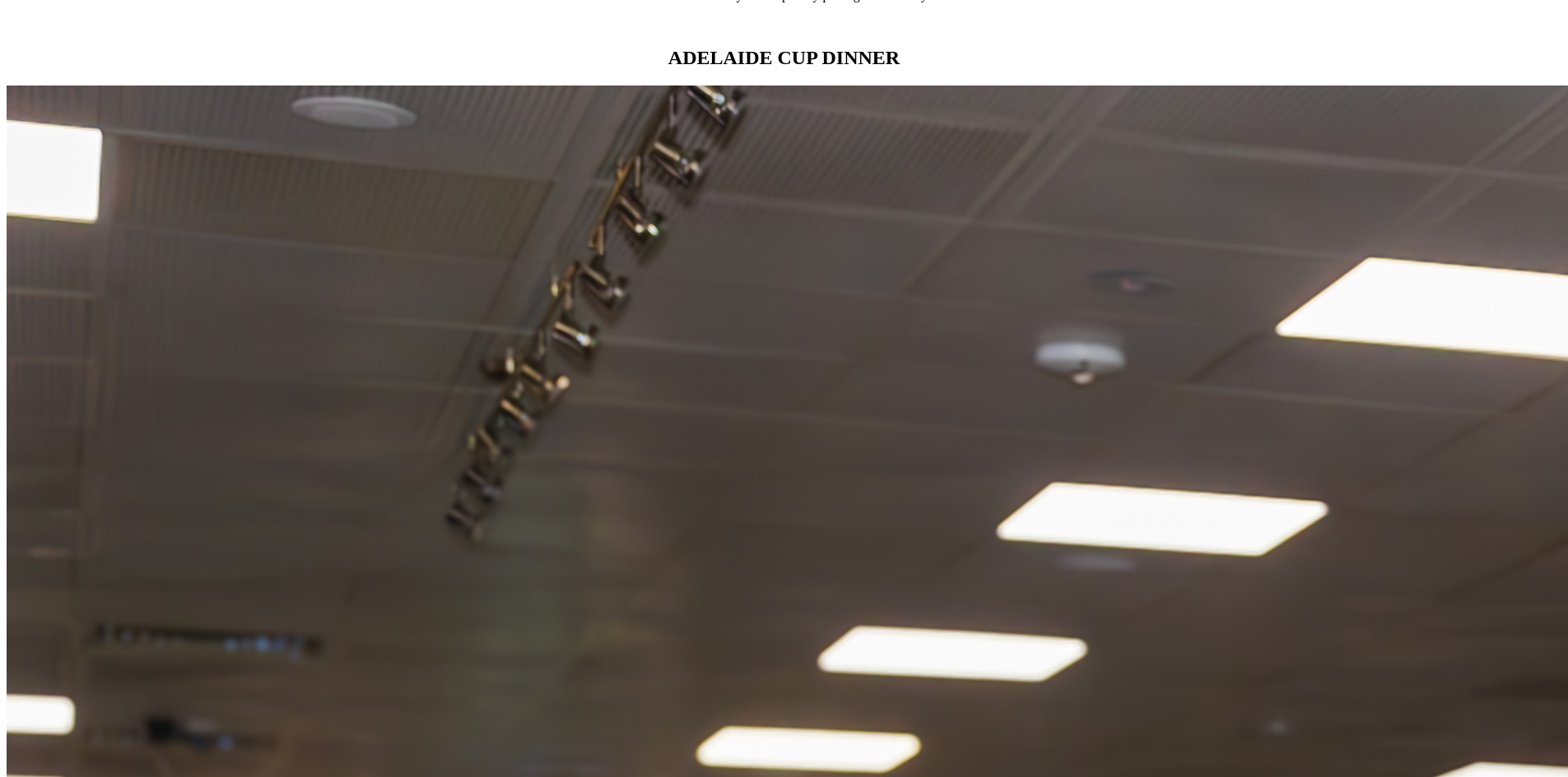
scroll to position [1562, 0]
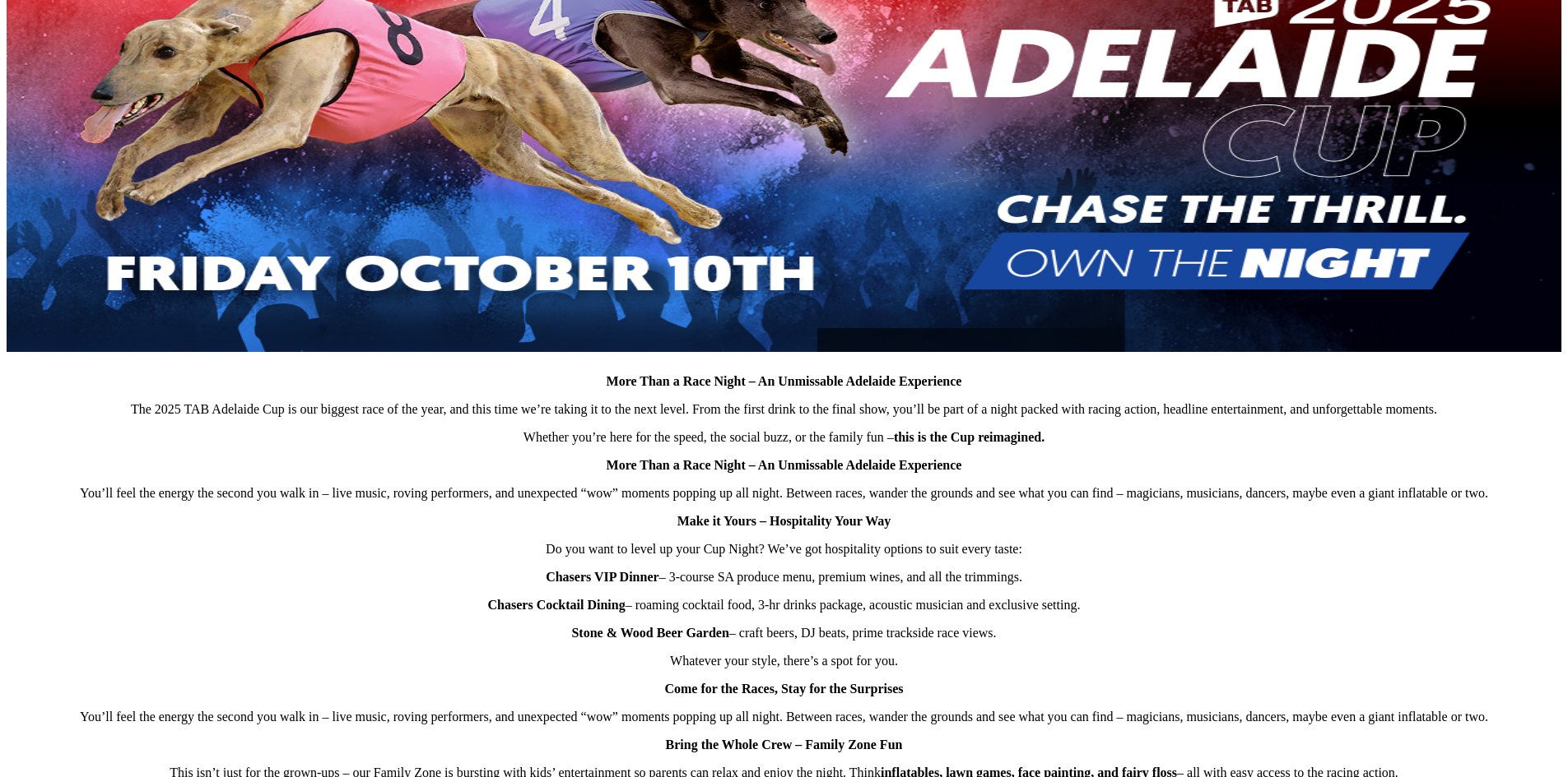
scroll to position [822, 0]
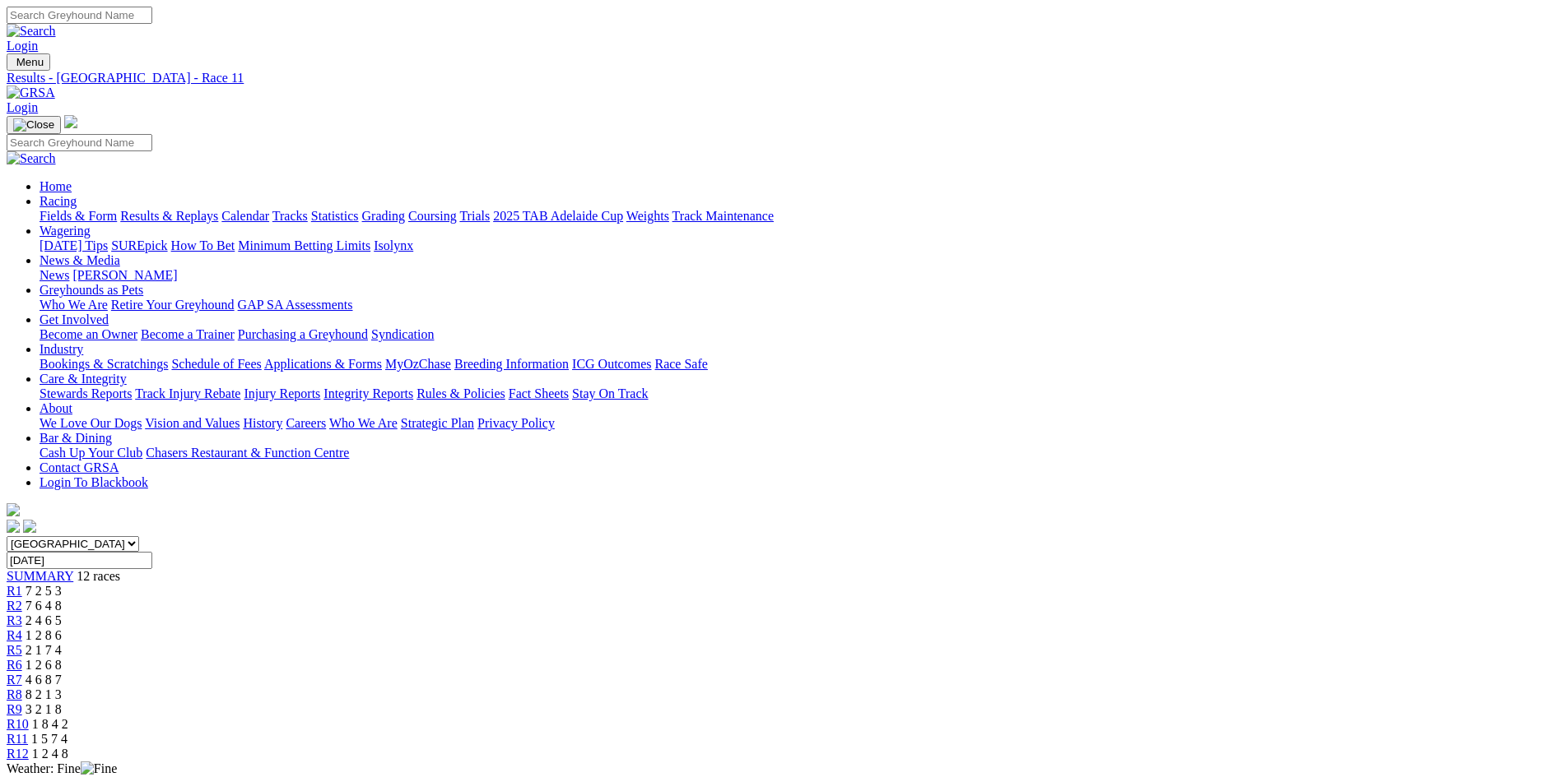
click at [56, 86] on img at bounding box center [31, 93] width 49 height 15
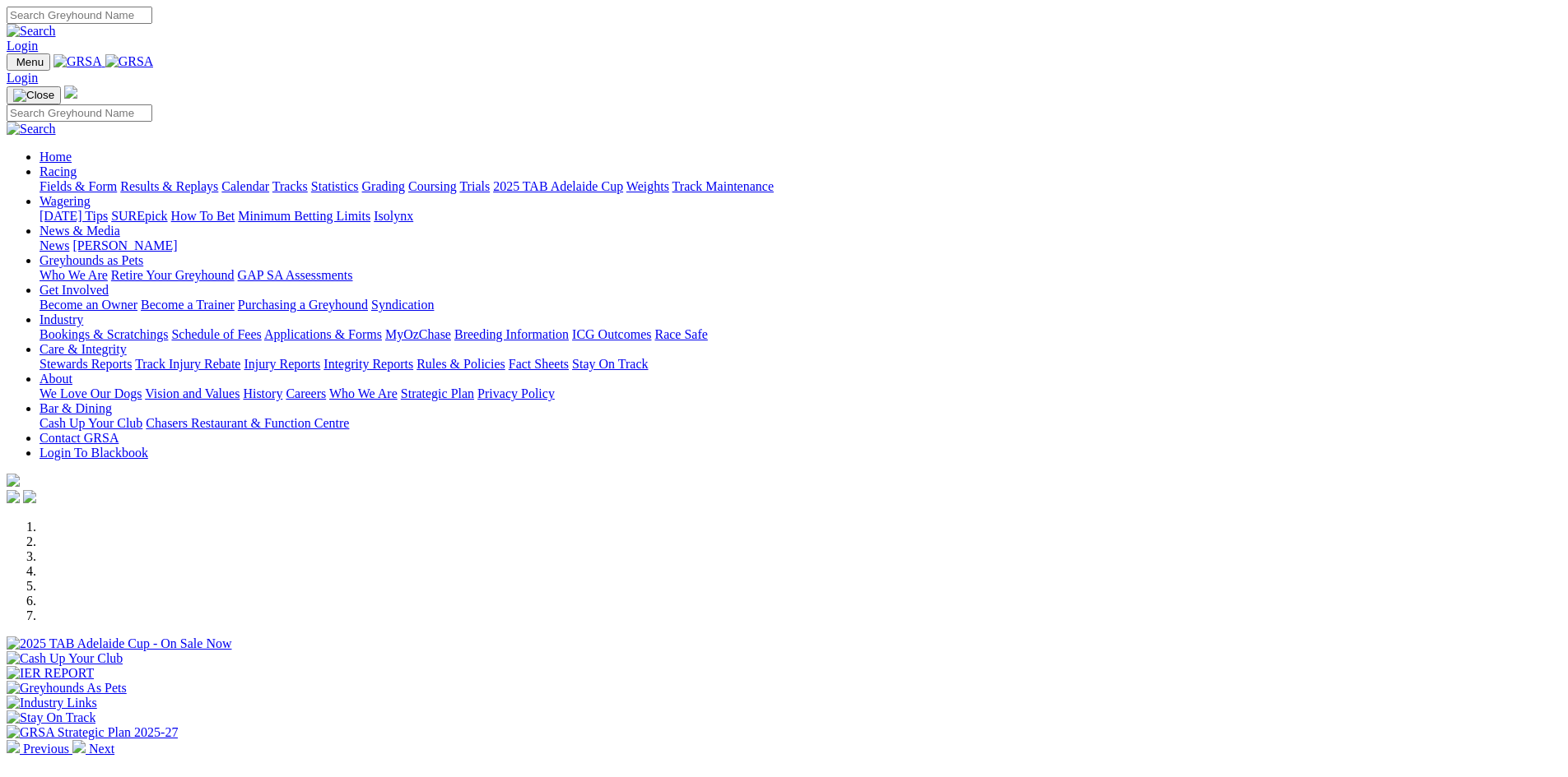
scroll to position [411, 0]
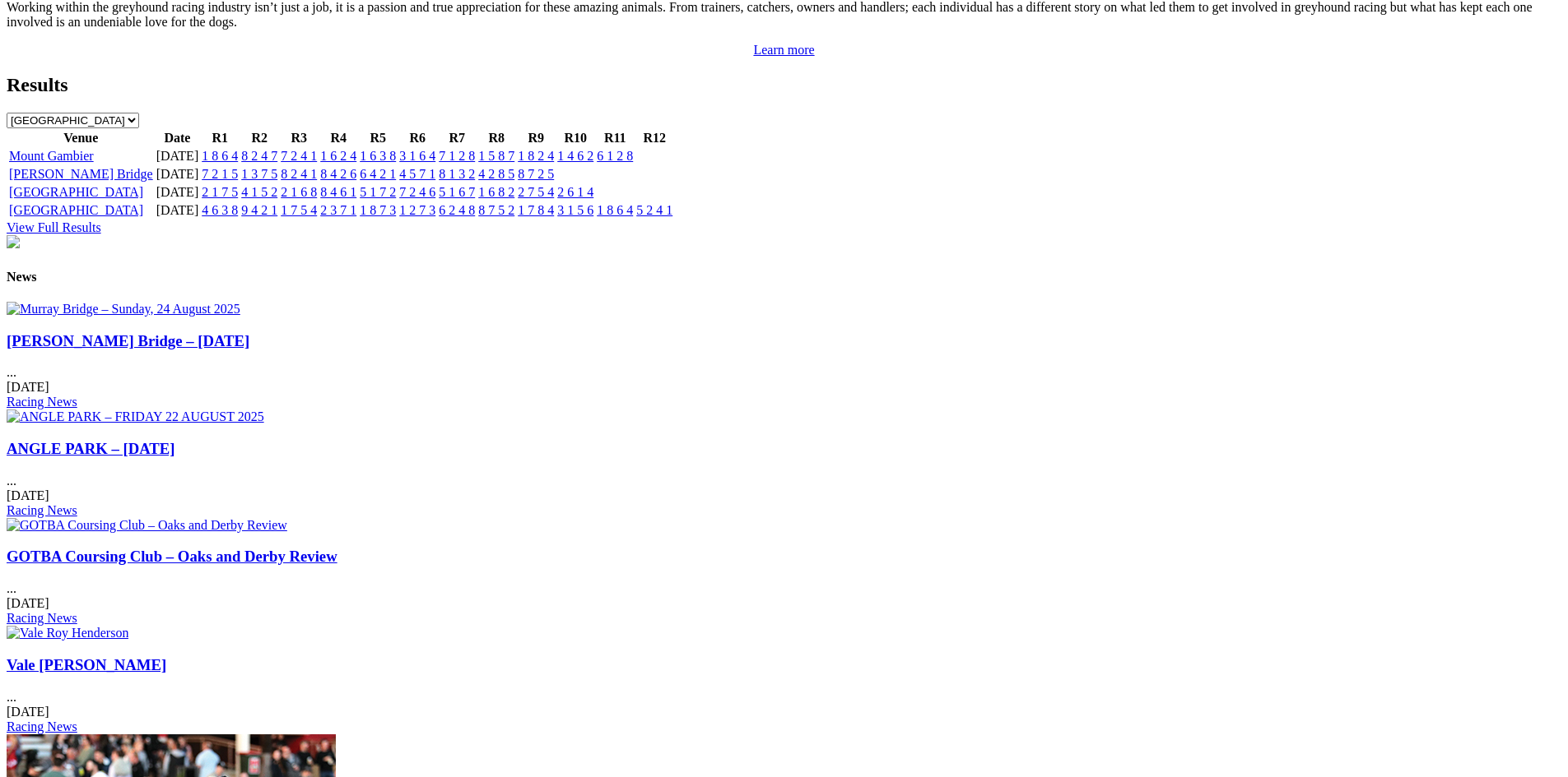
scroll to position [1727, 0]
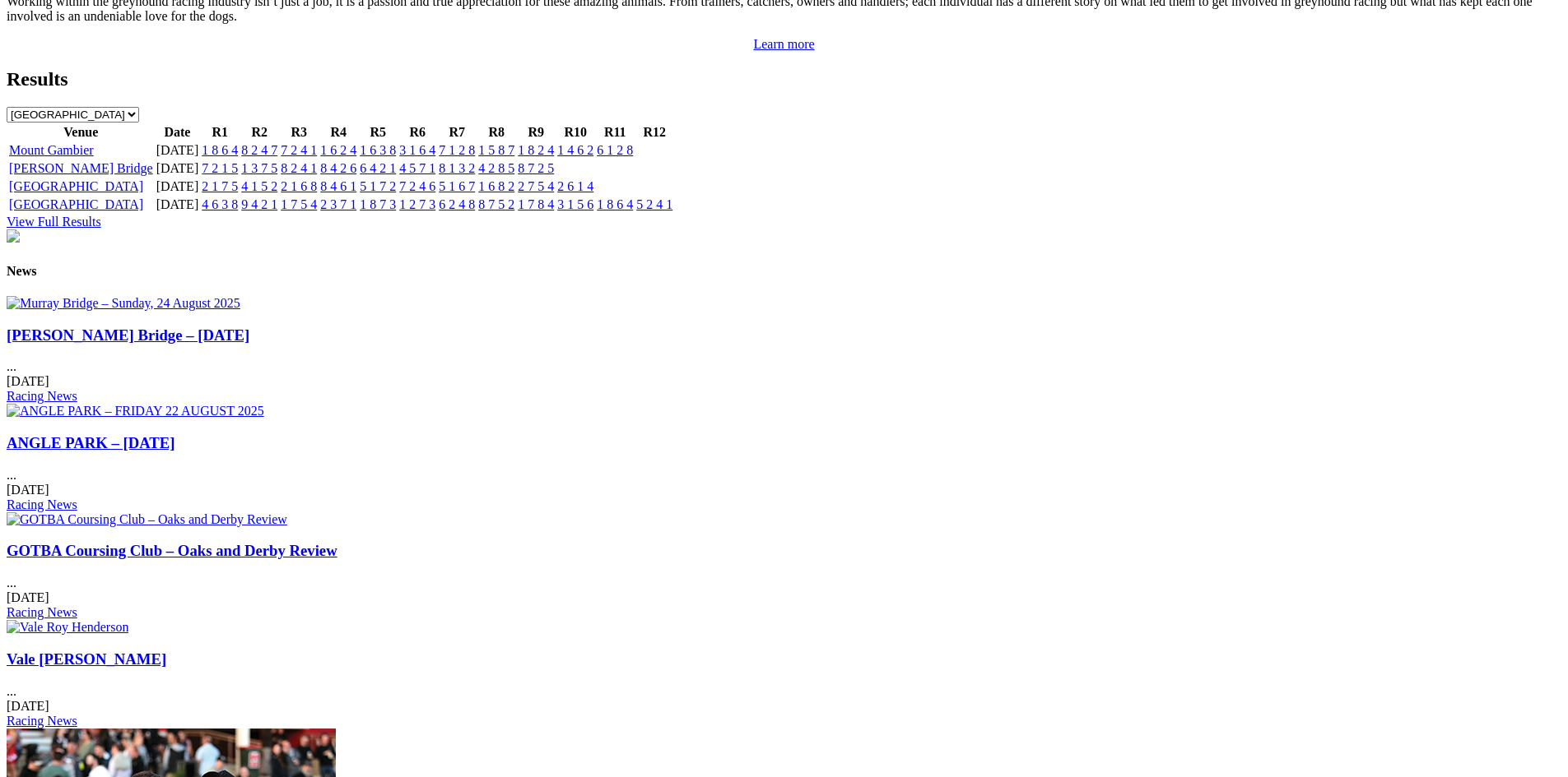
click at [963, 542] on div "GOTBA Coursing Club – Oaks and Derby Review ... 25 Aug 2025 Racing News" at bounding box center [784, 580] width 1555 height 78
click at [338, 542] on link "GOTBA Coursing Club – Oaks and Derby Review" at bounding box center [172, 550] width 331 height 17
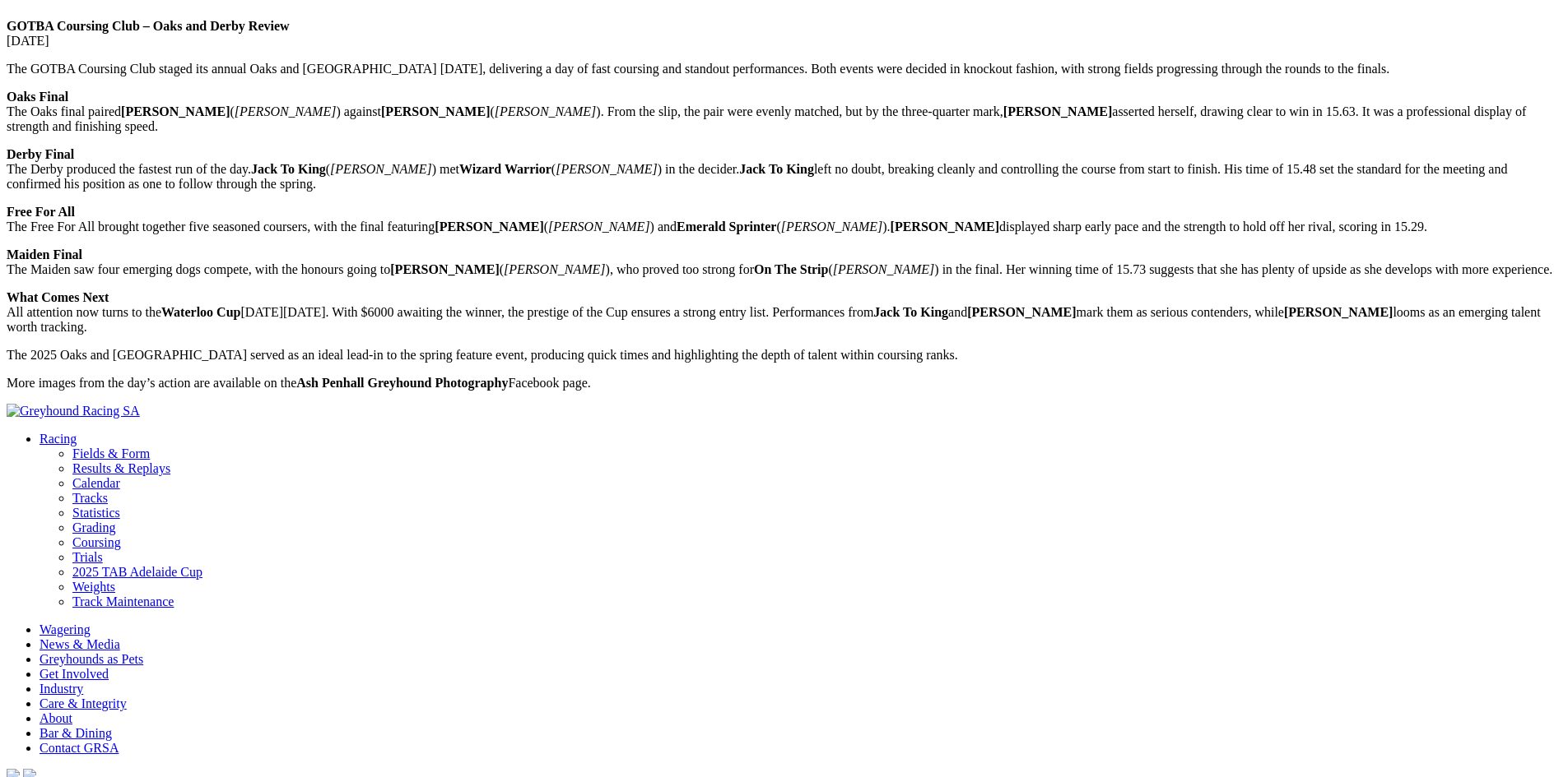
scroll to position [658, 0]
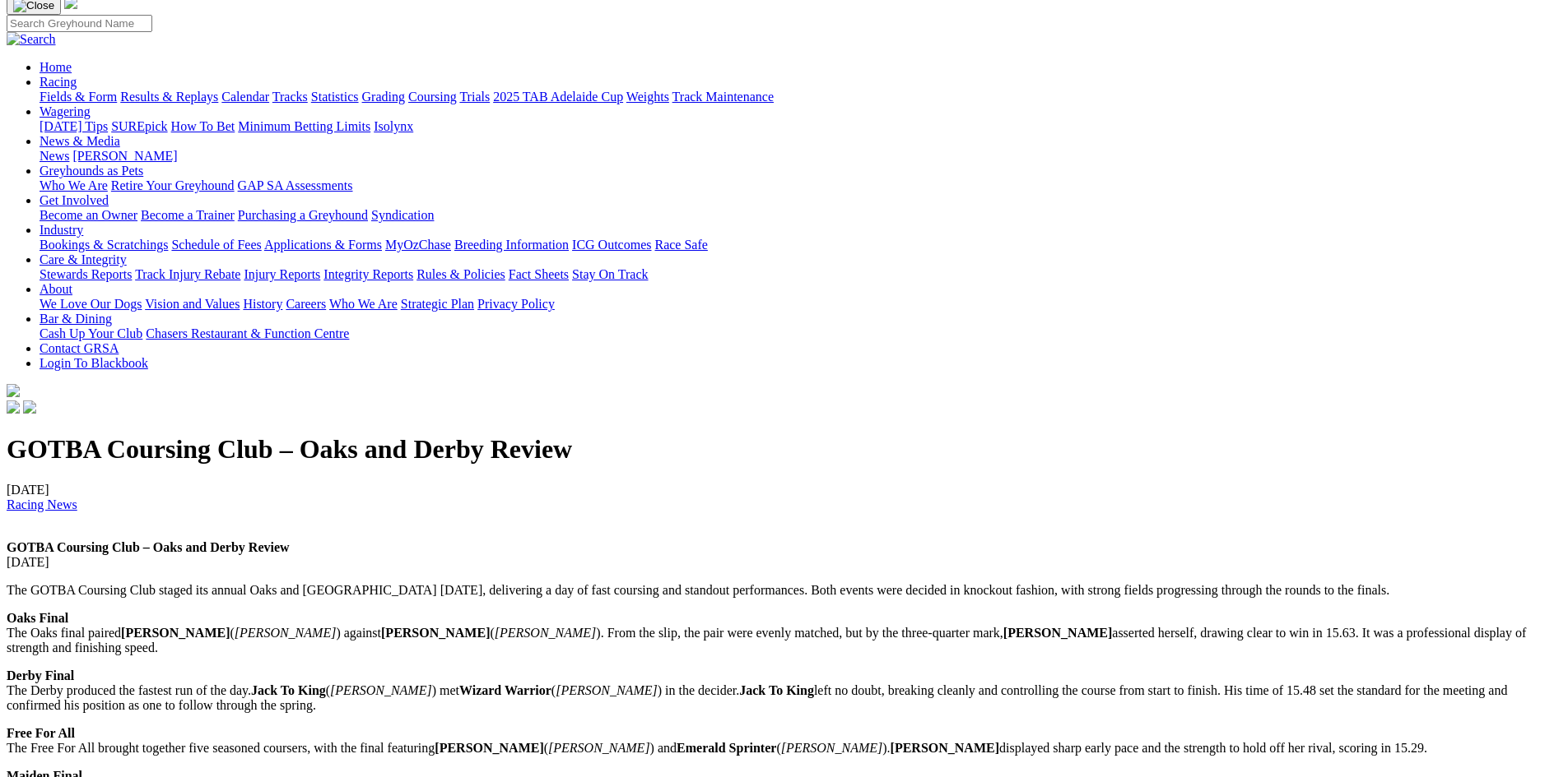
scroll to position [0, 0]
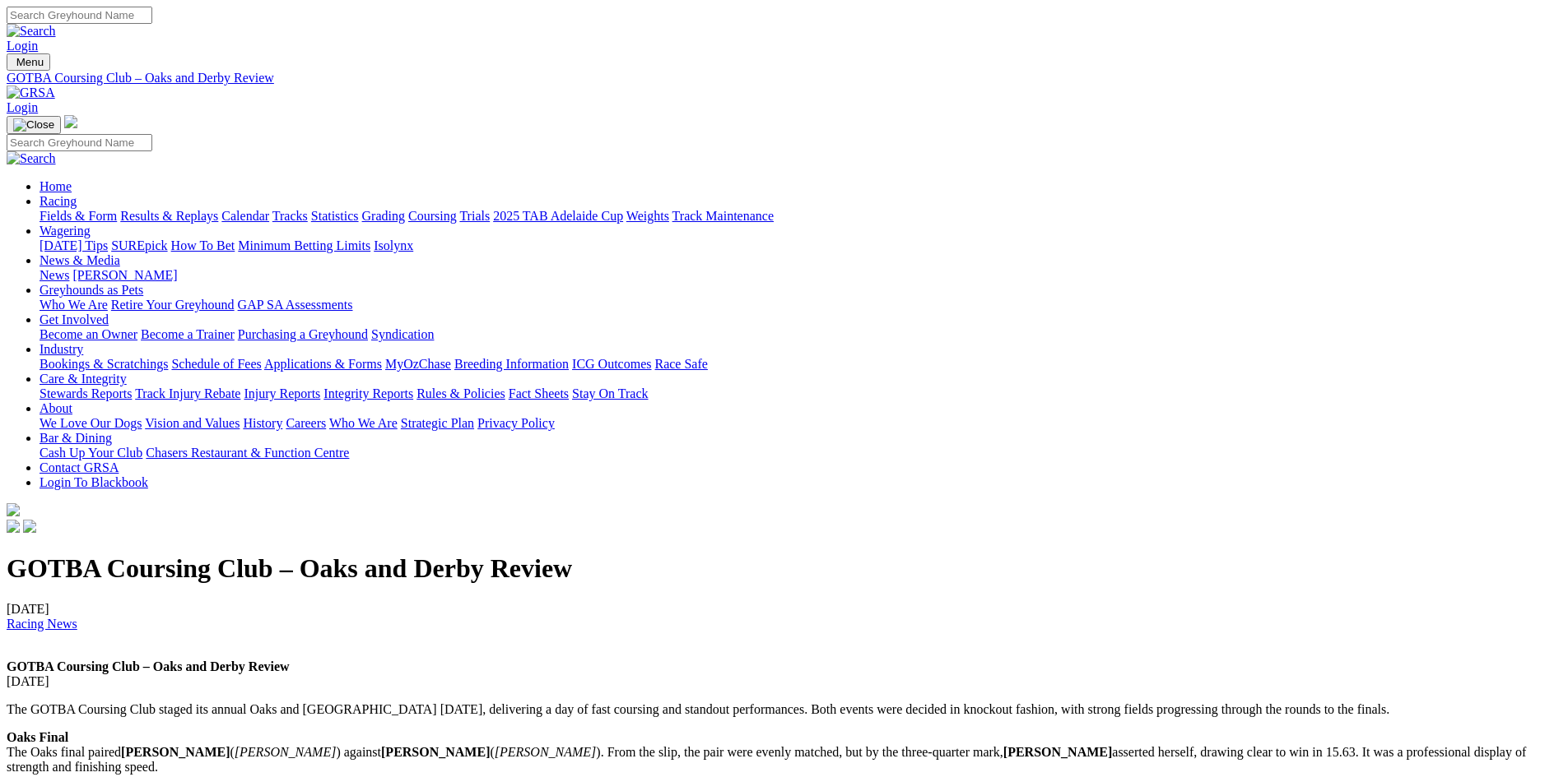
click at [269, 209] on link "Calendar" at bounding box center [245, 215] width 48 height 14
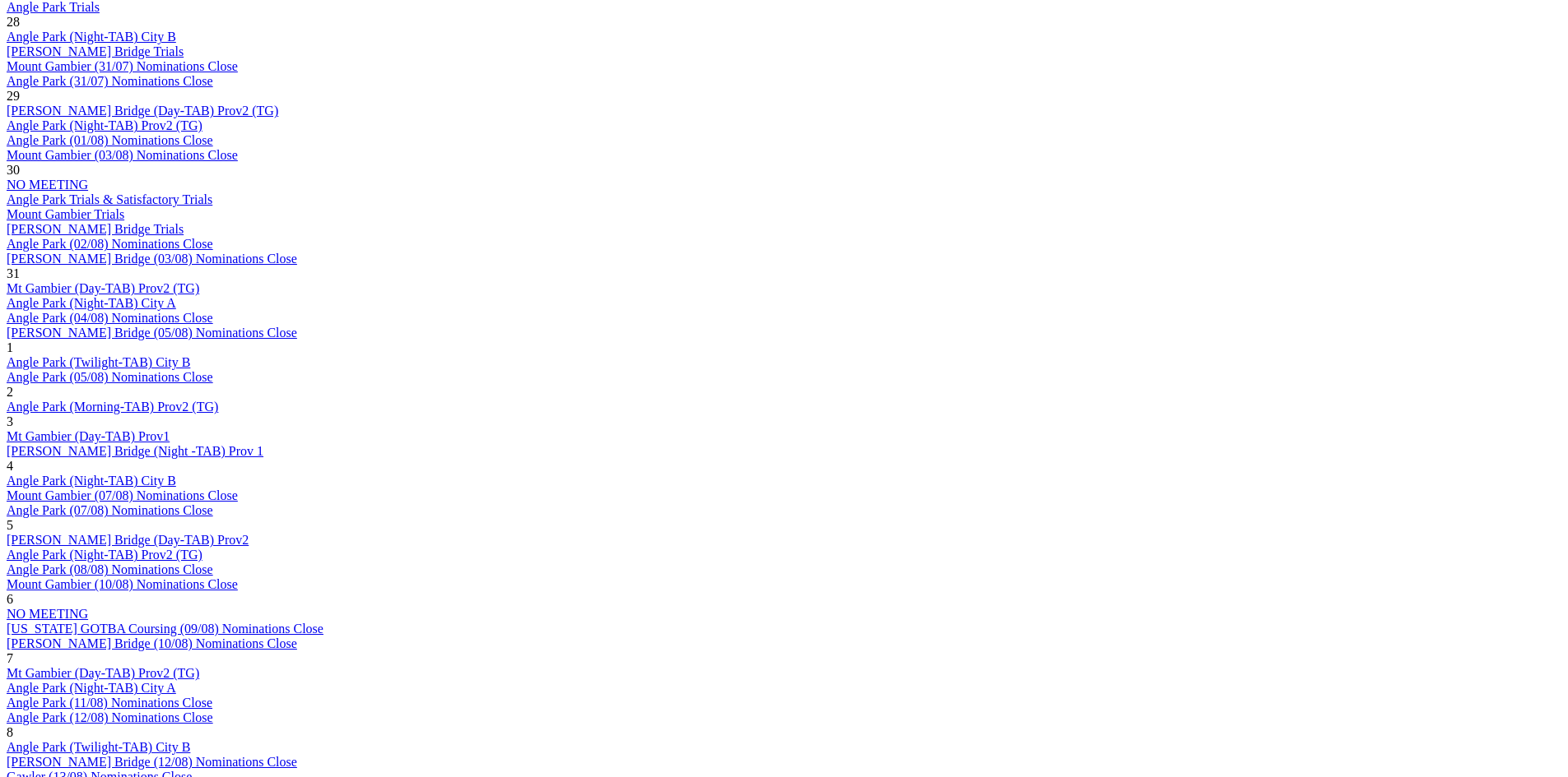
scroll to position [987, 0]
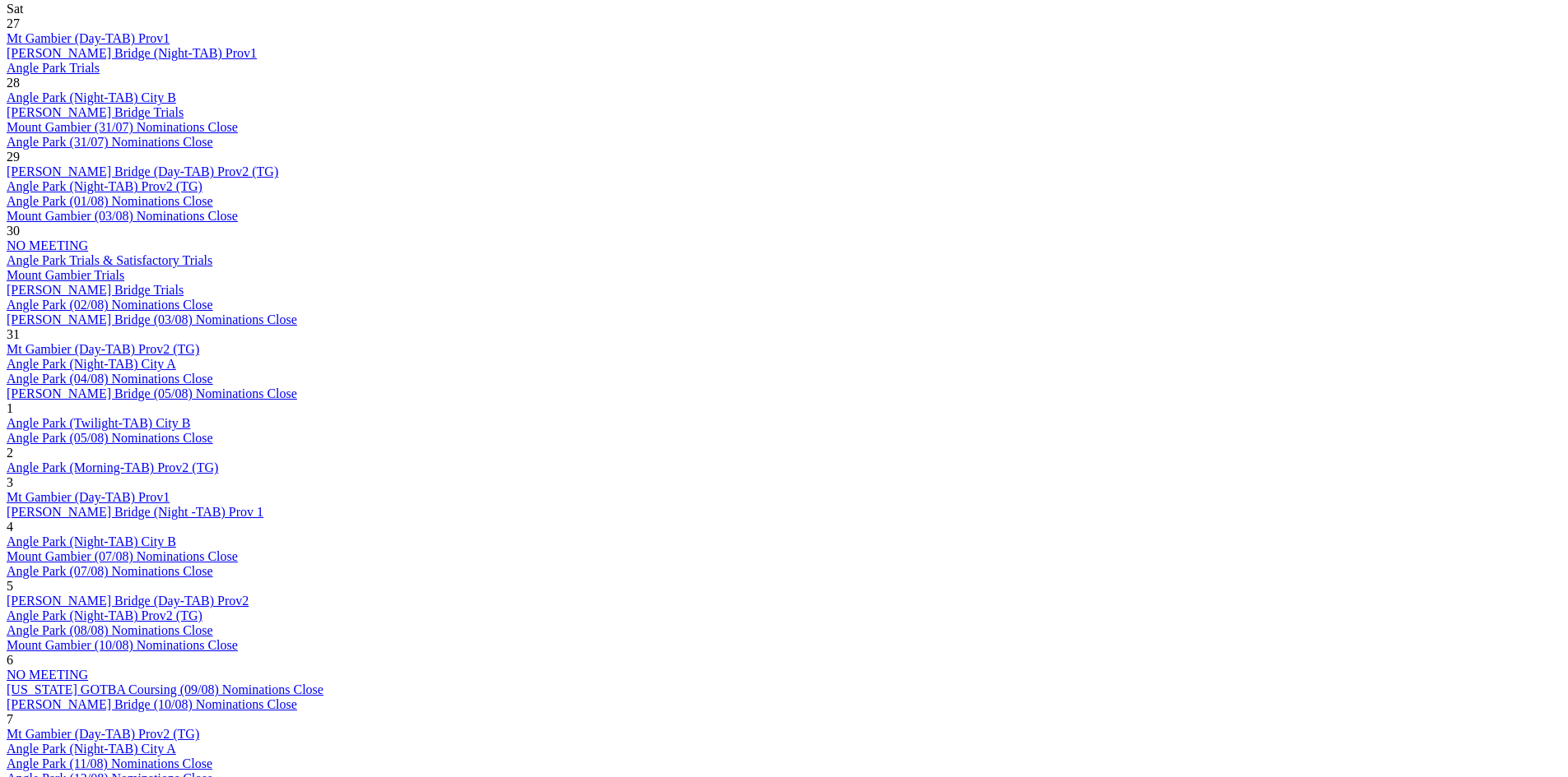
scroll to position [987, 0]
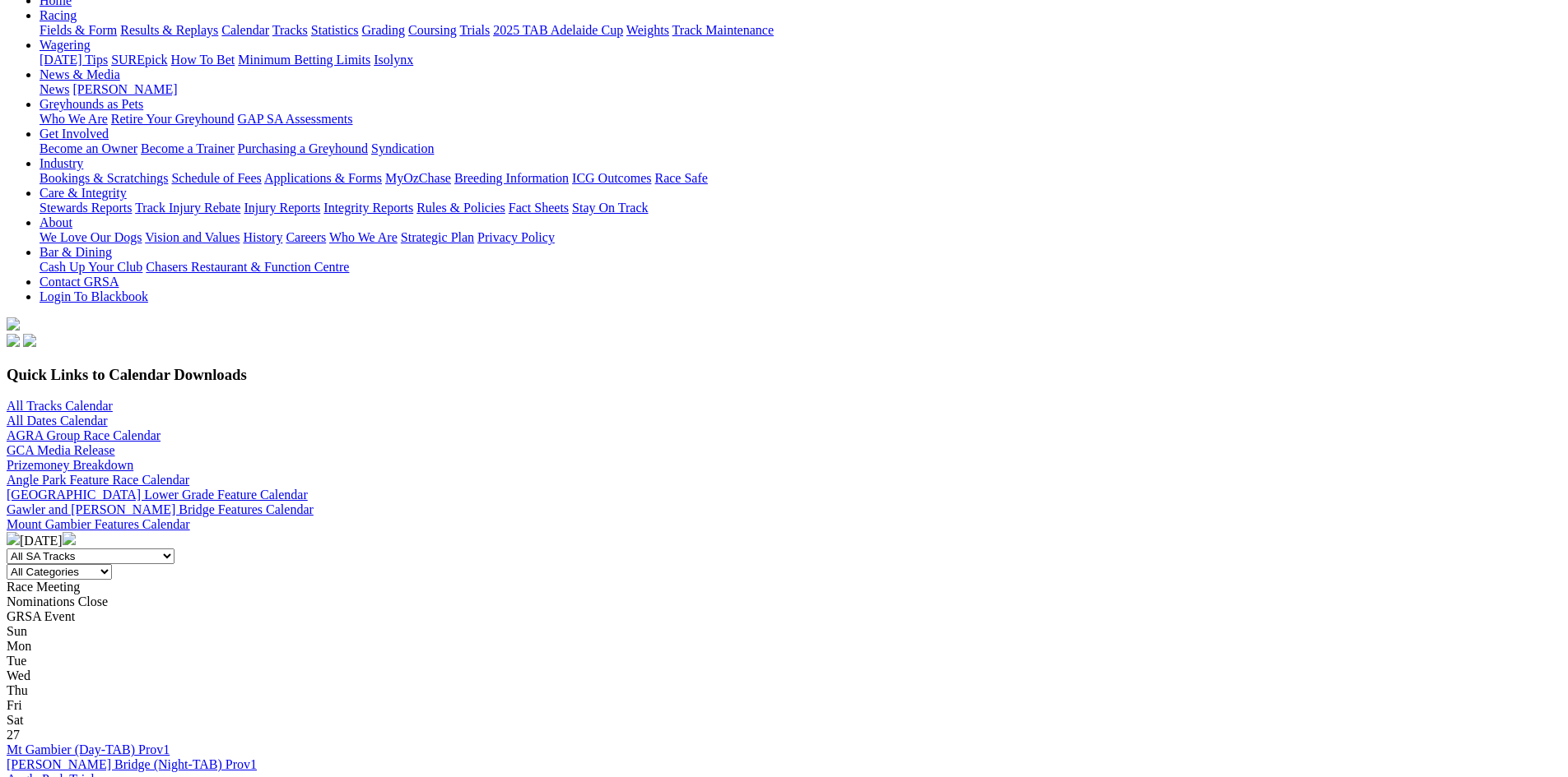
scroll to position [165, 0]
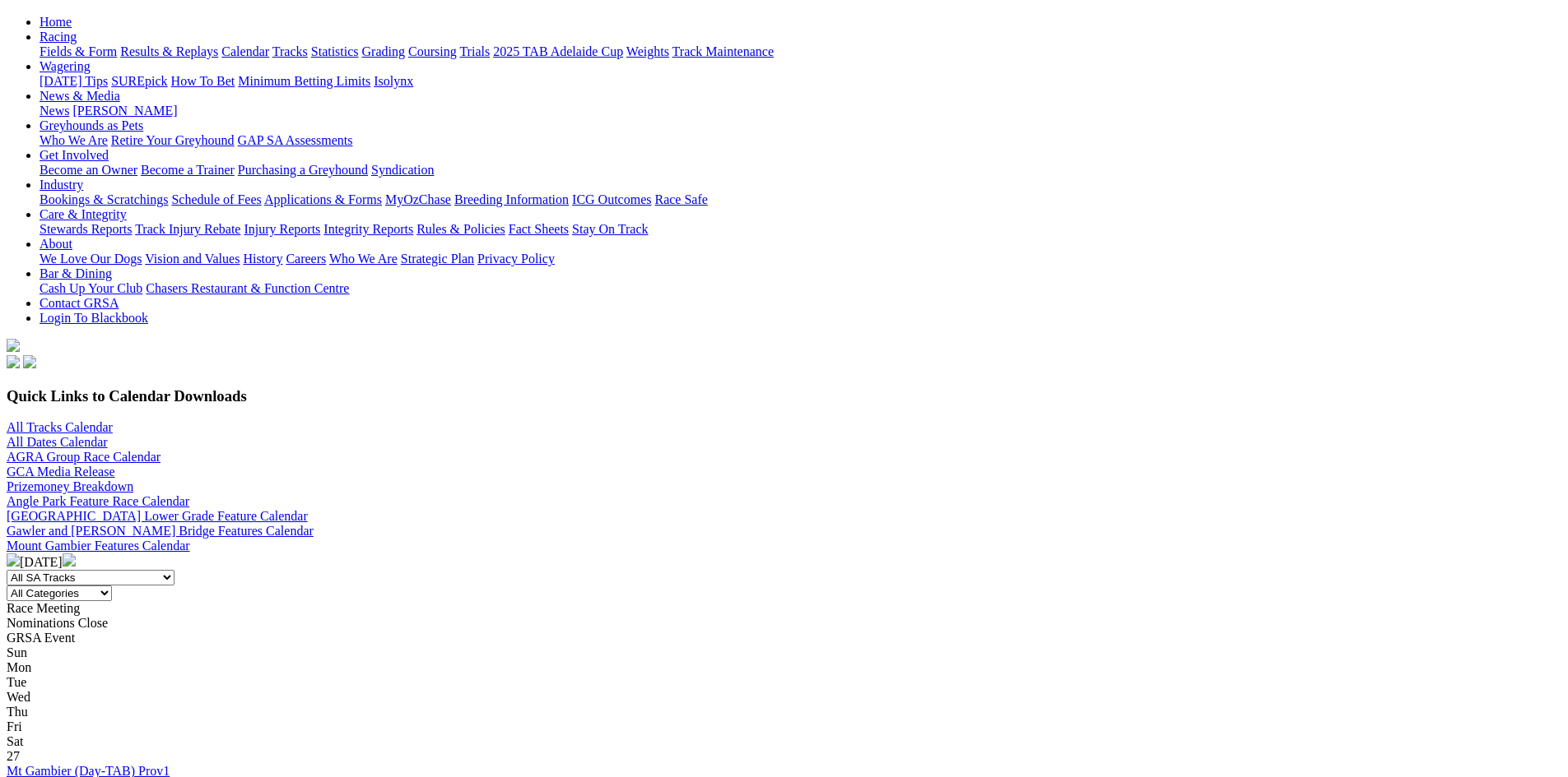
click at [823, 554] on div "[DATE]" at bounding box center [784, 562] width 1555 height 16
click at [75, 554] on img at bounding box center [69, 561] width 13 height 13
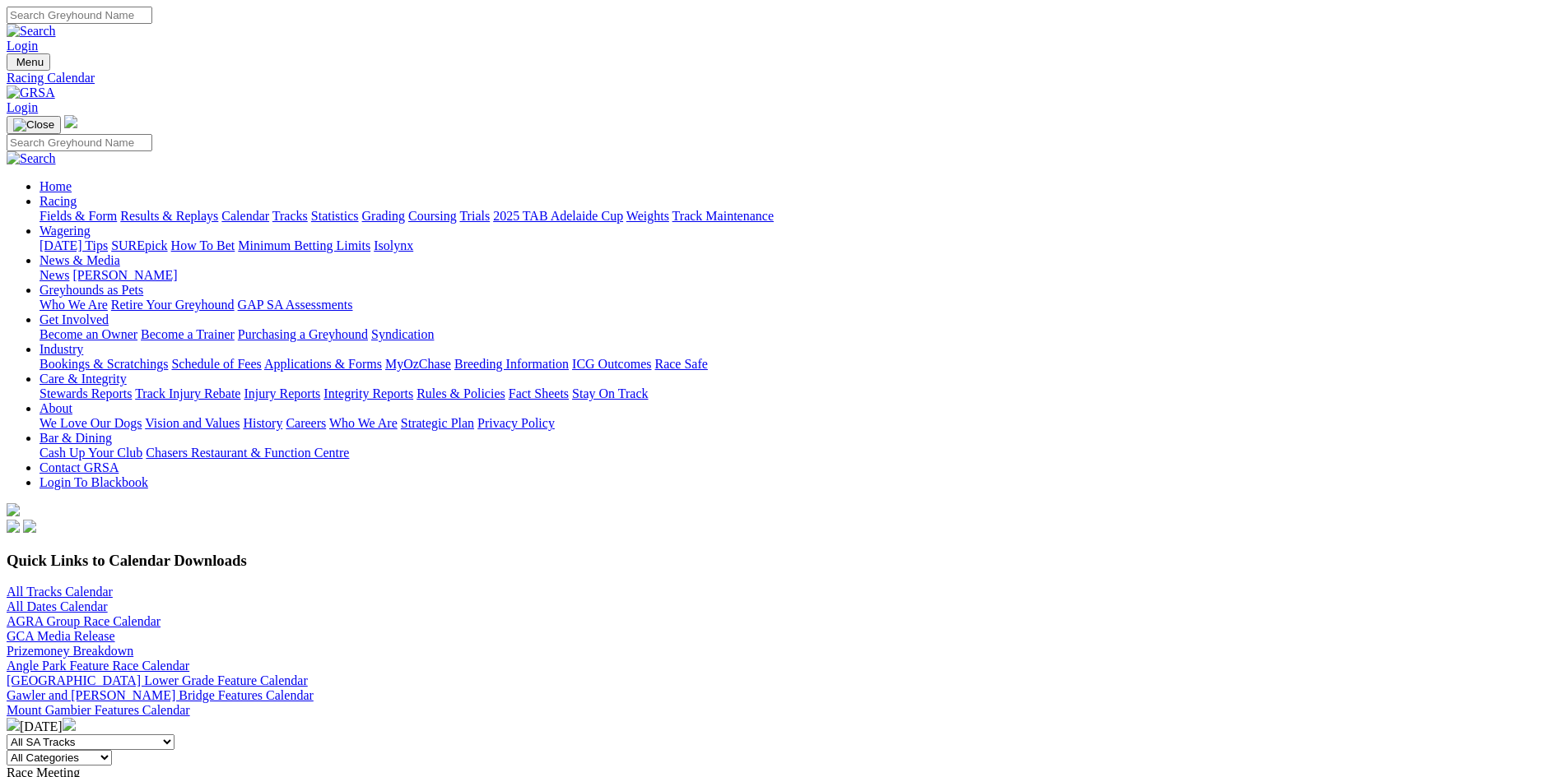
click at [75, 718] on img at bounding box center [69, 724] width 13 height 13
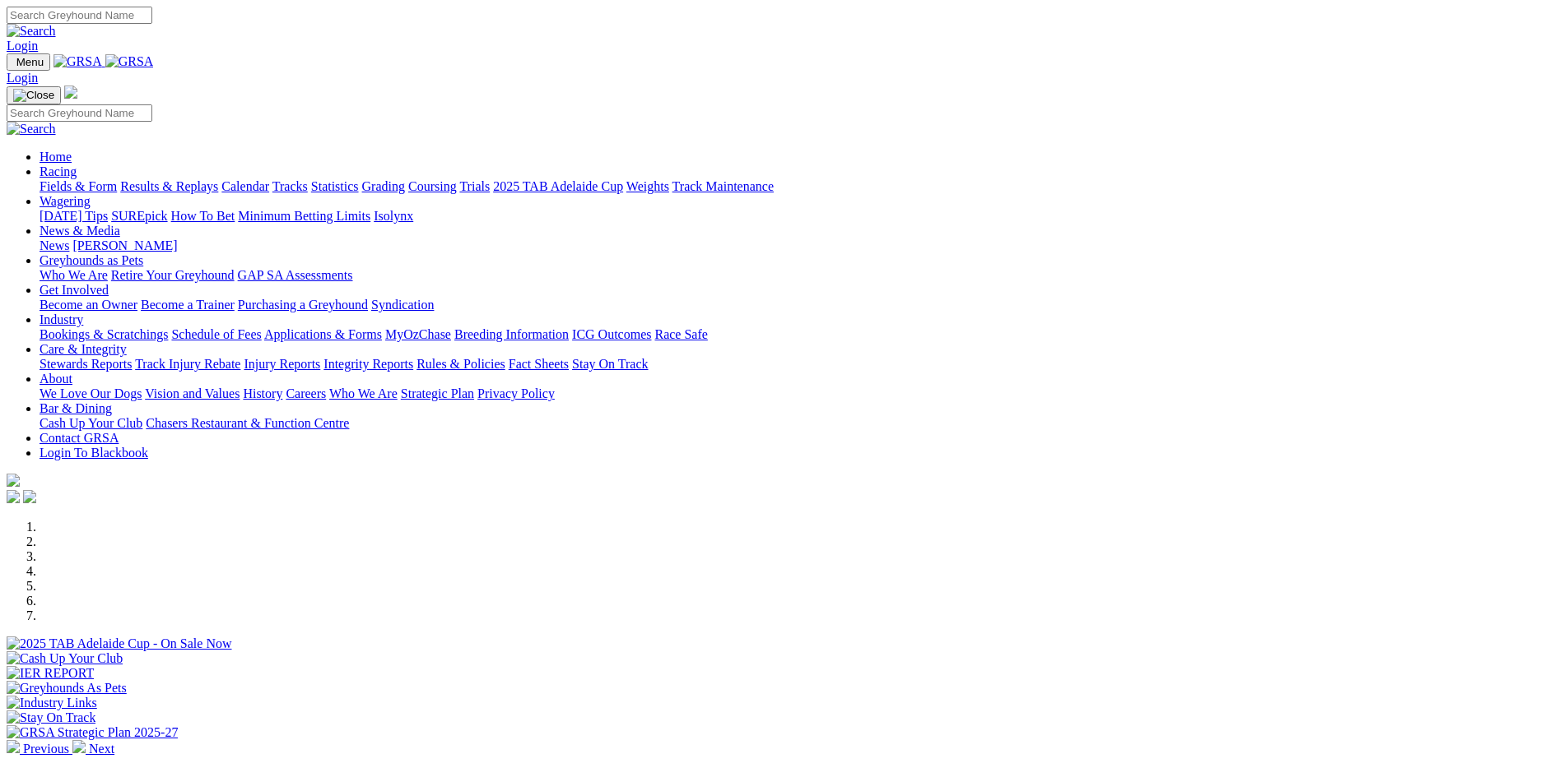
scroll to position [1727, 0]
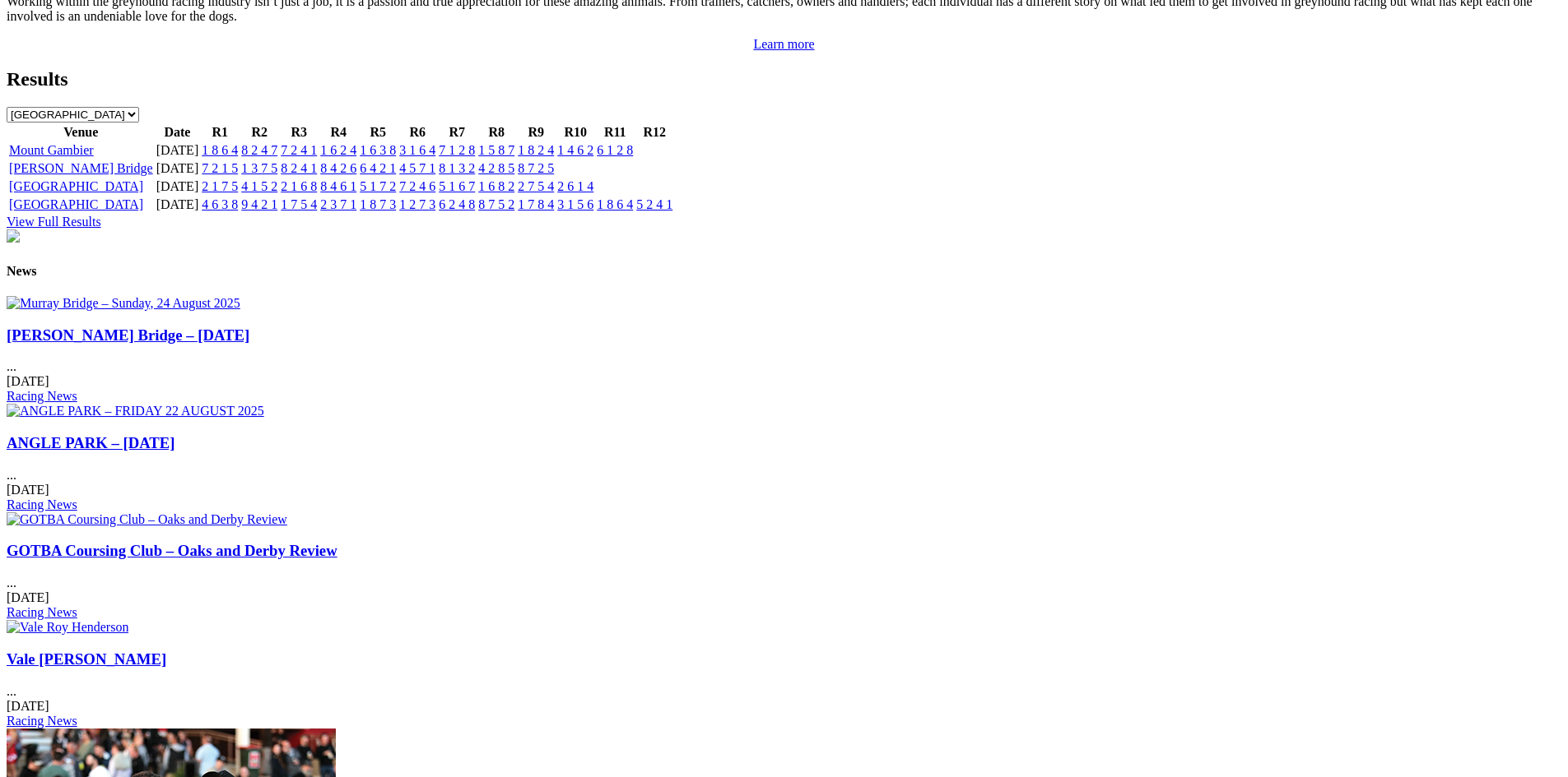
click at [128, 620] on img at bounding box center [67, 627] width 121 height 15
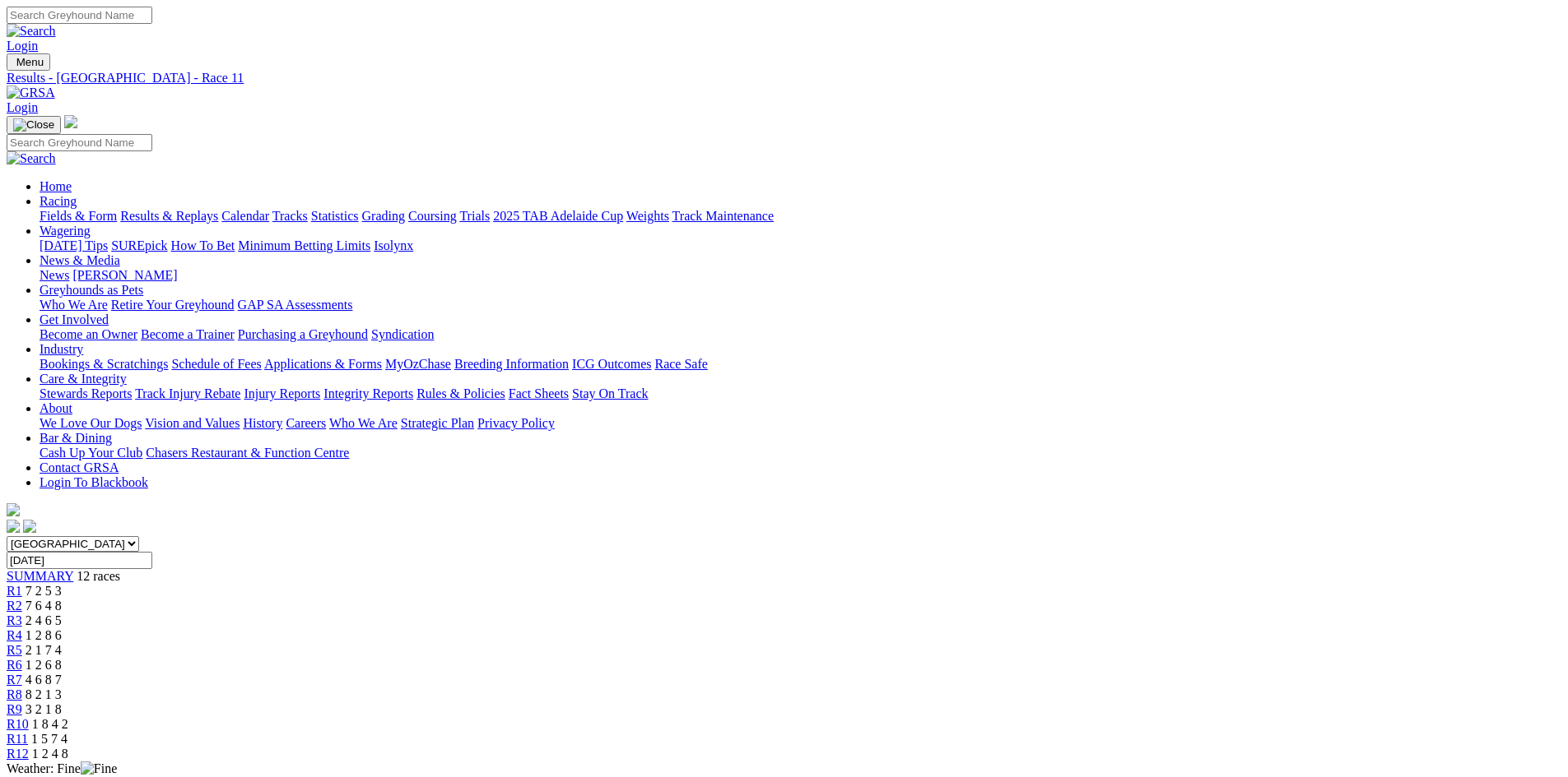
click at [56, 86] on img at bounding box center [31, 93] width 49 height 15
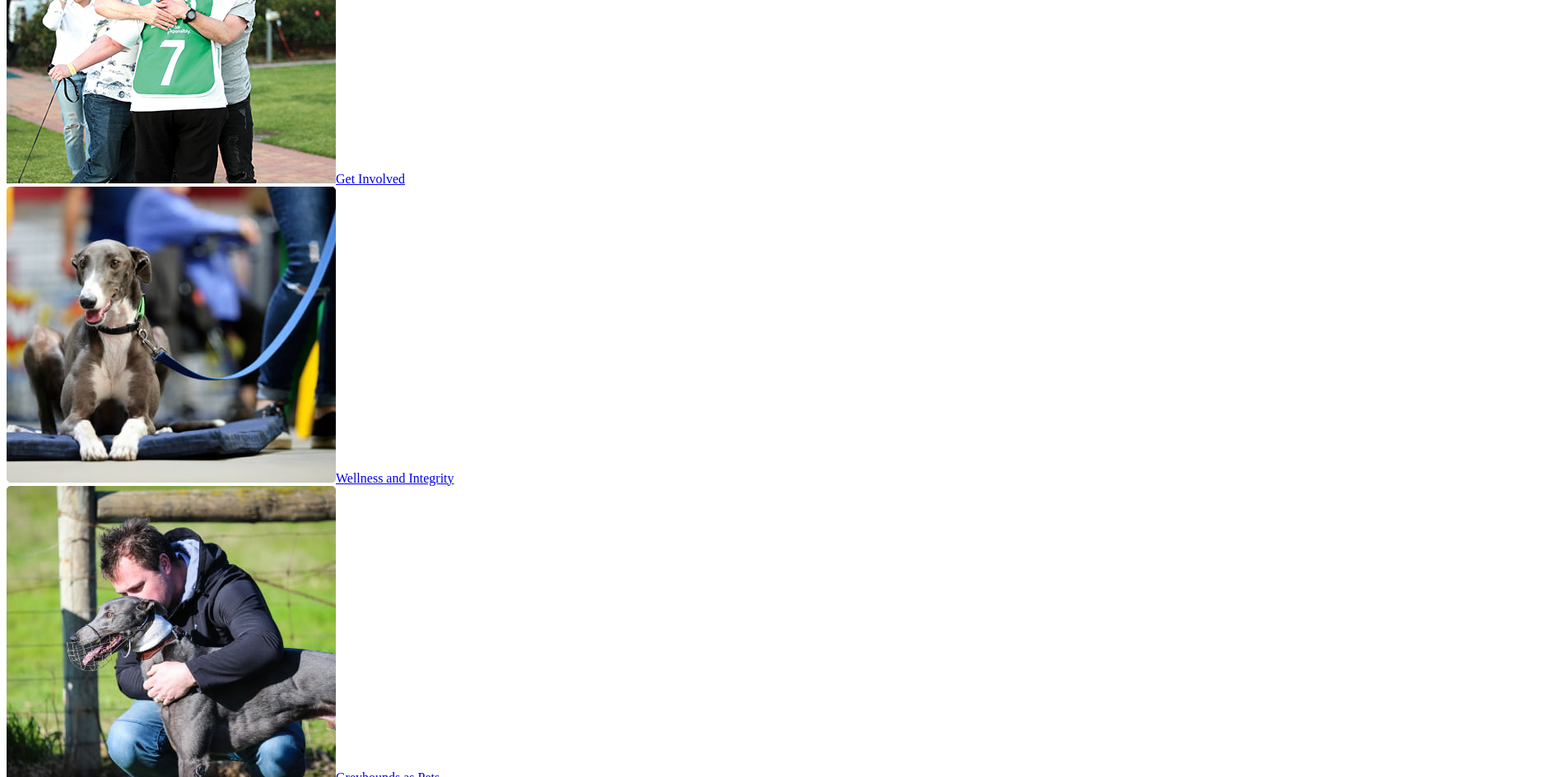
scroll to position [2797, 0]
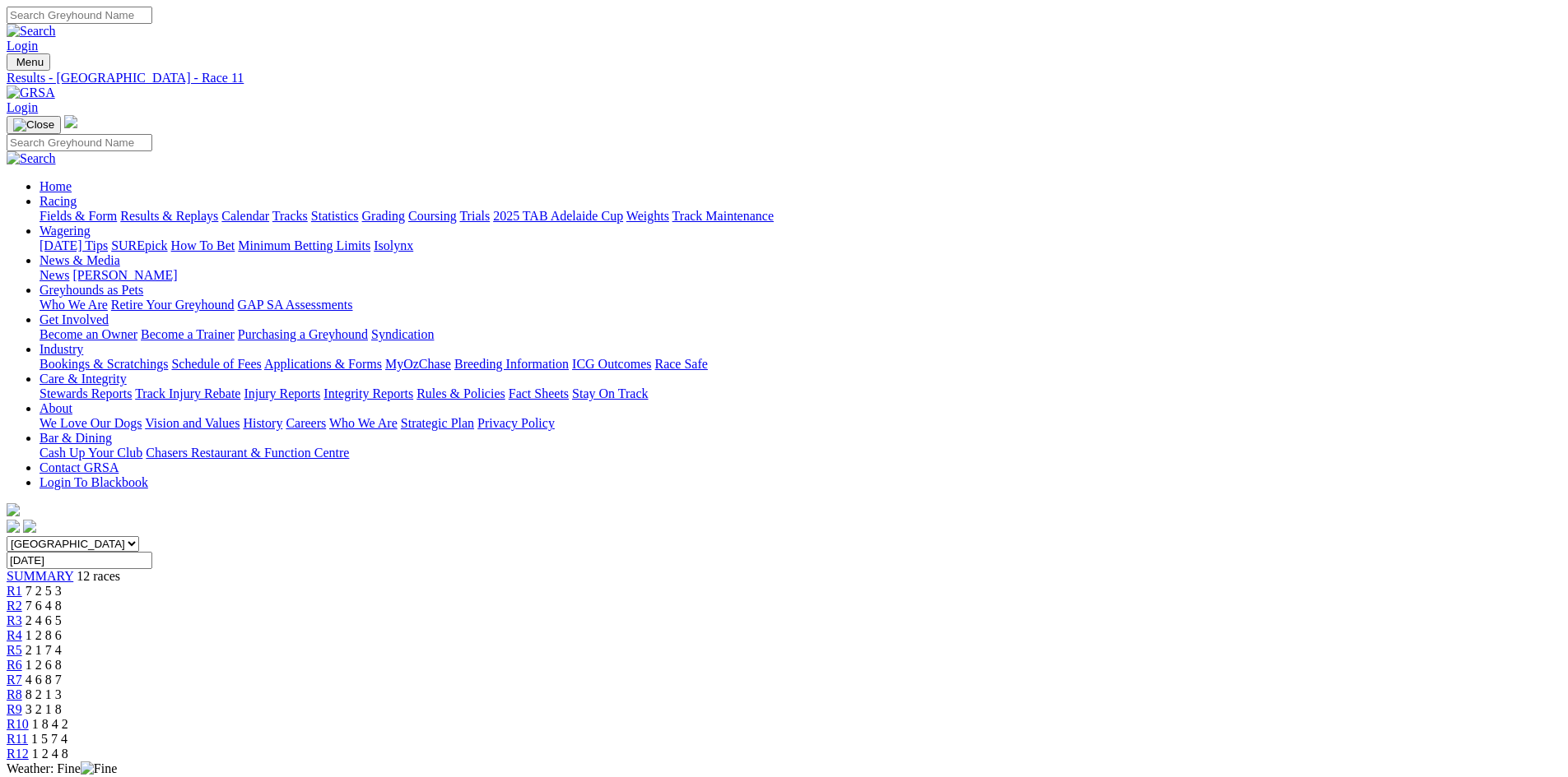
click at [269, 209] on link "Calendar" at bounding box center [245, 215] width 48 height 14
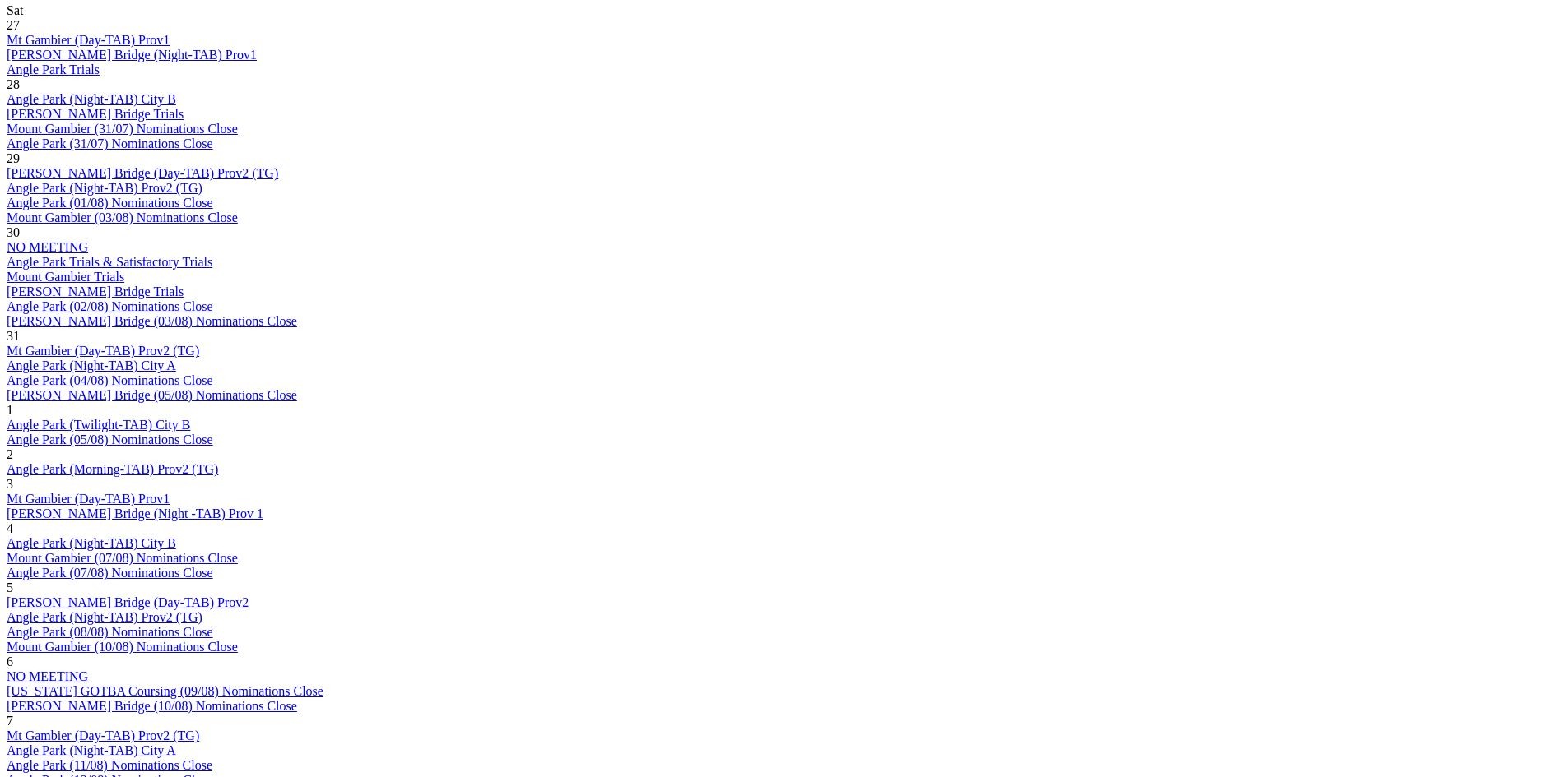
scroll to position [905, 0]
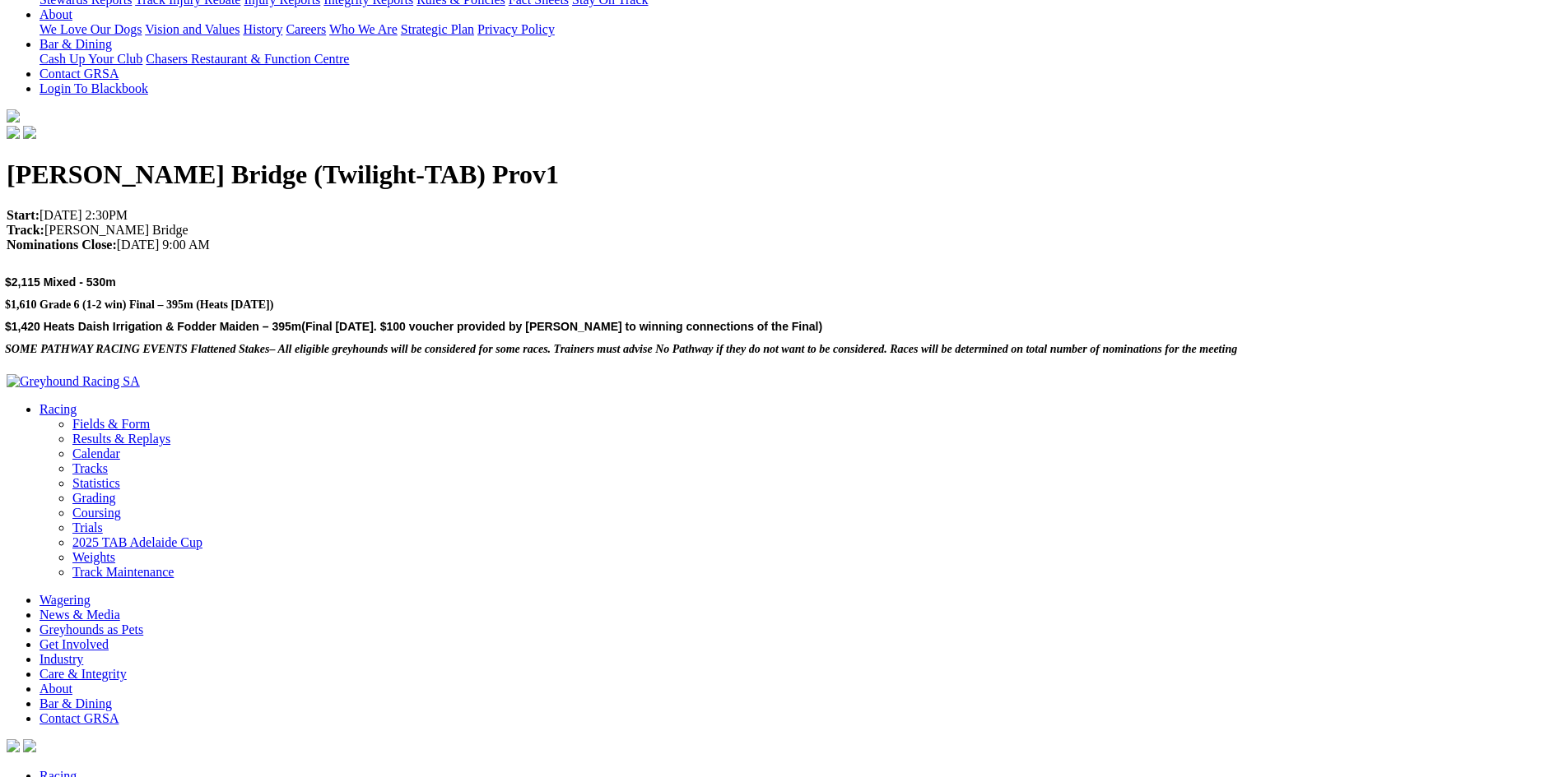
scroll to position [383, 0]
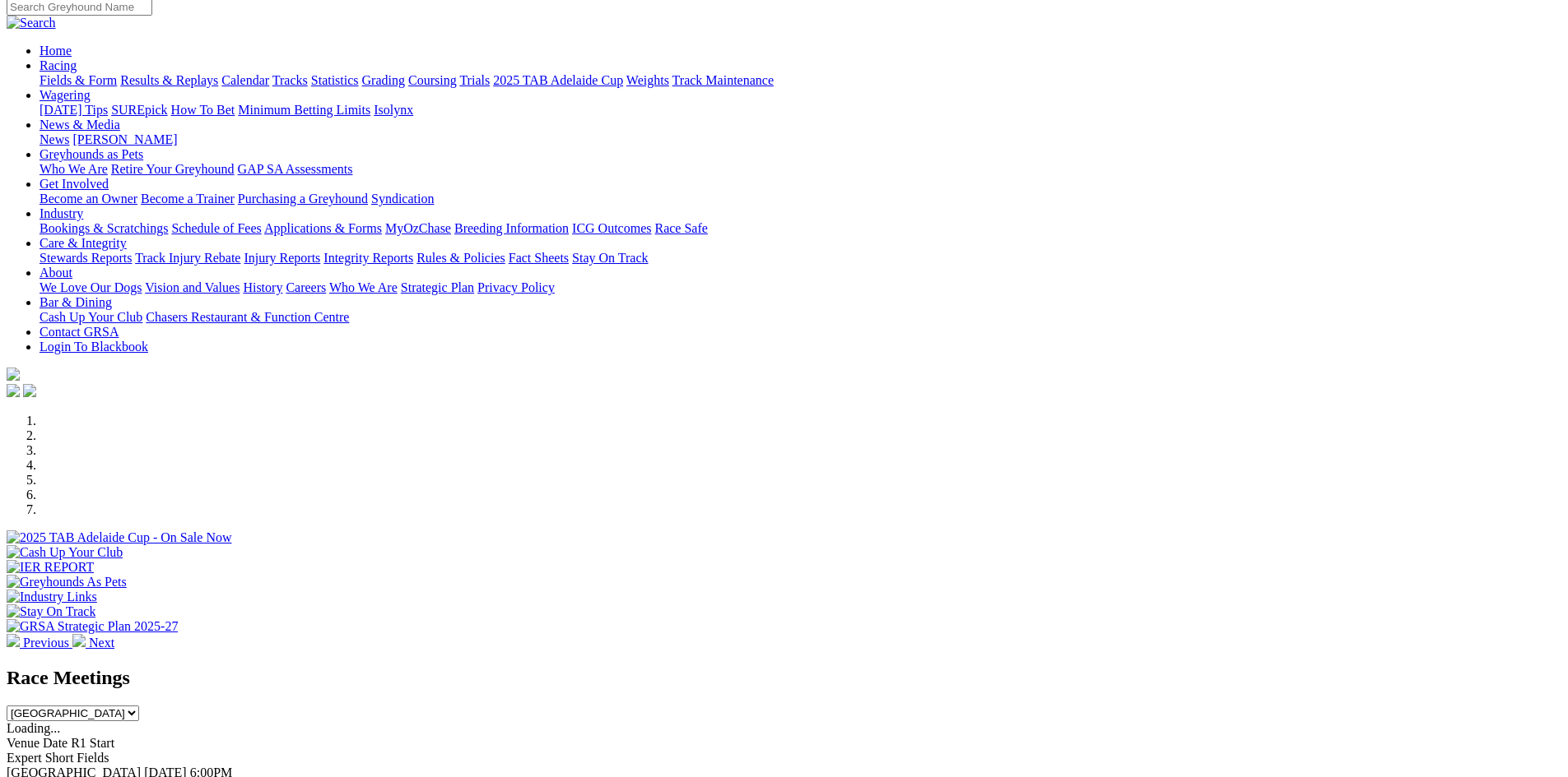
scroll to position [82, 0]
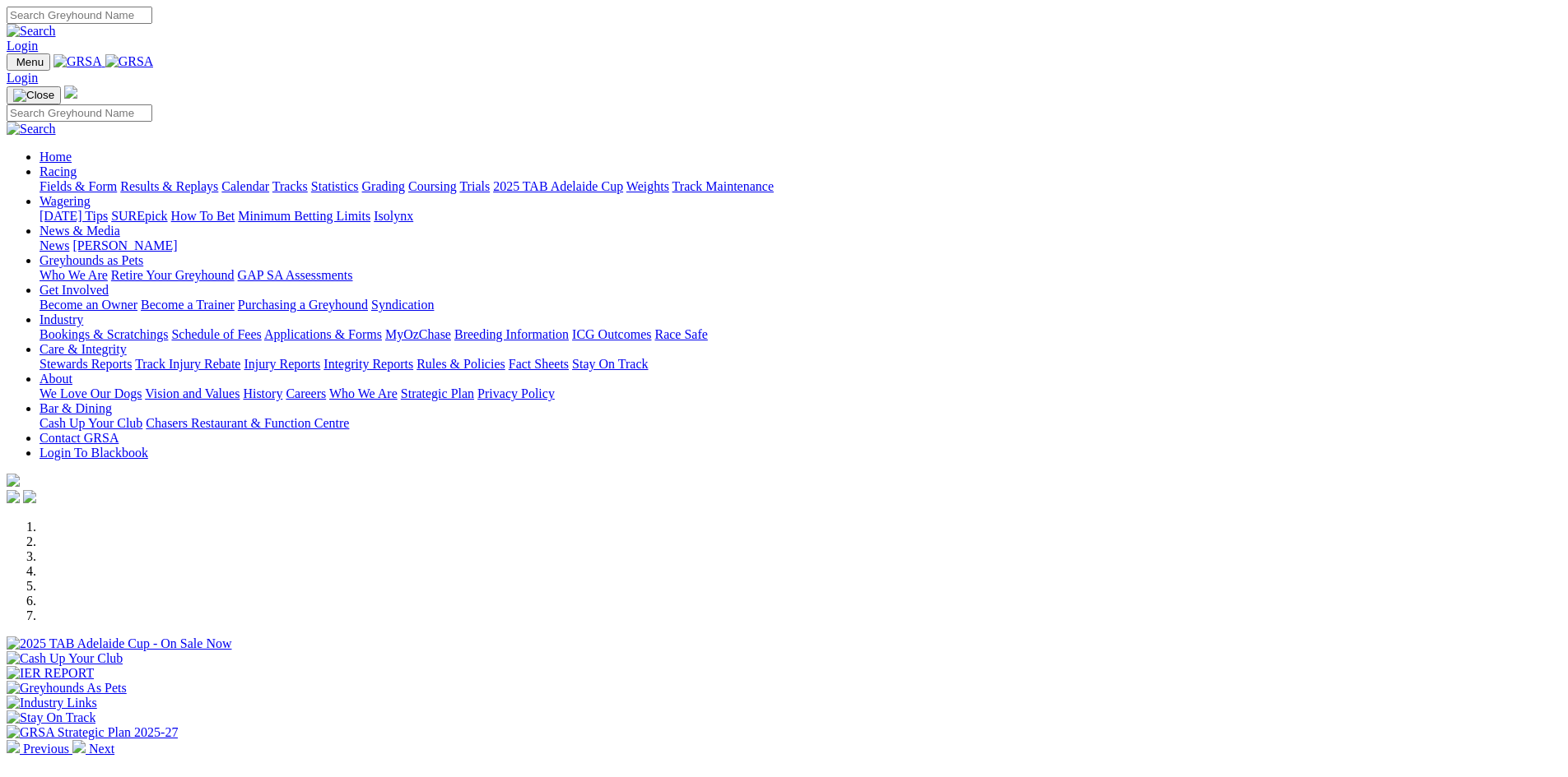
scroll to position [494, 0]
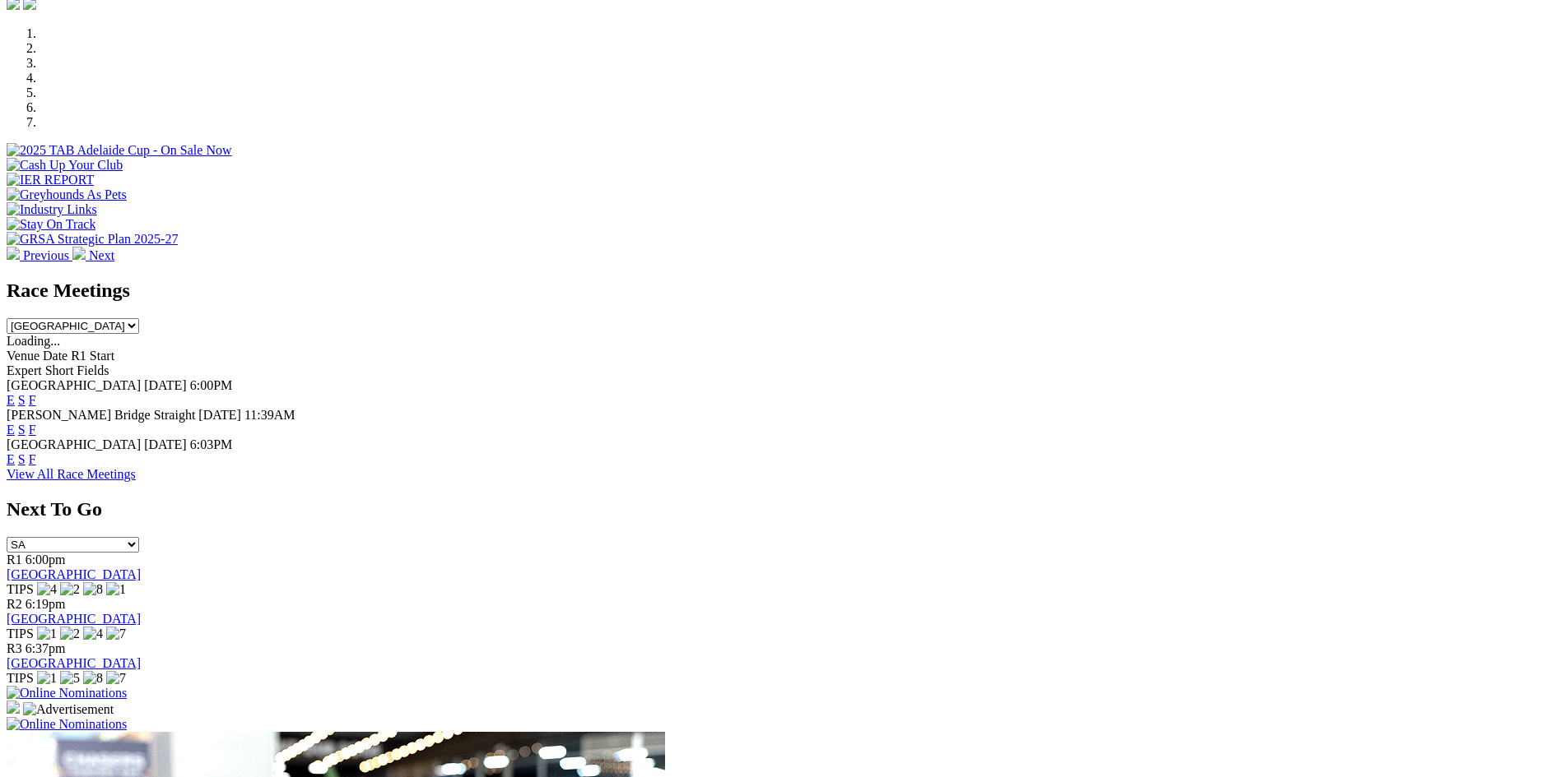
click at [36, 452] on link "F" at bounding box center [33, 459] width 8 height 14
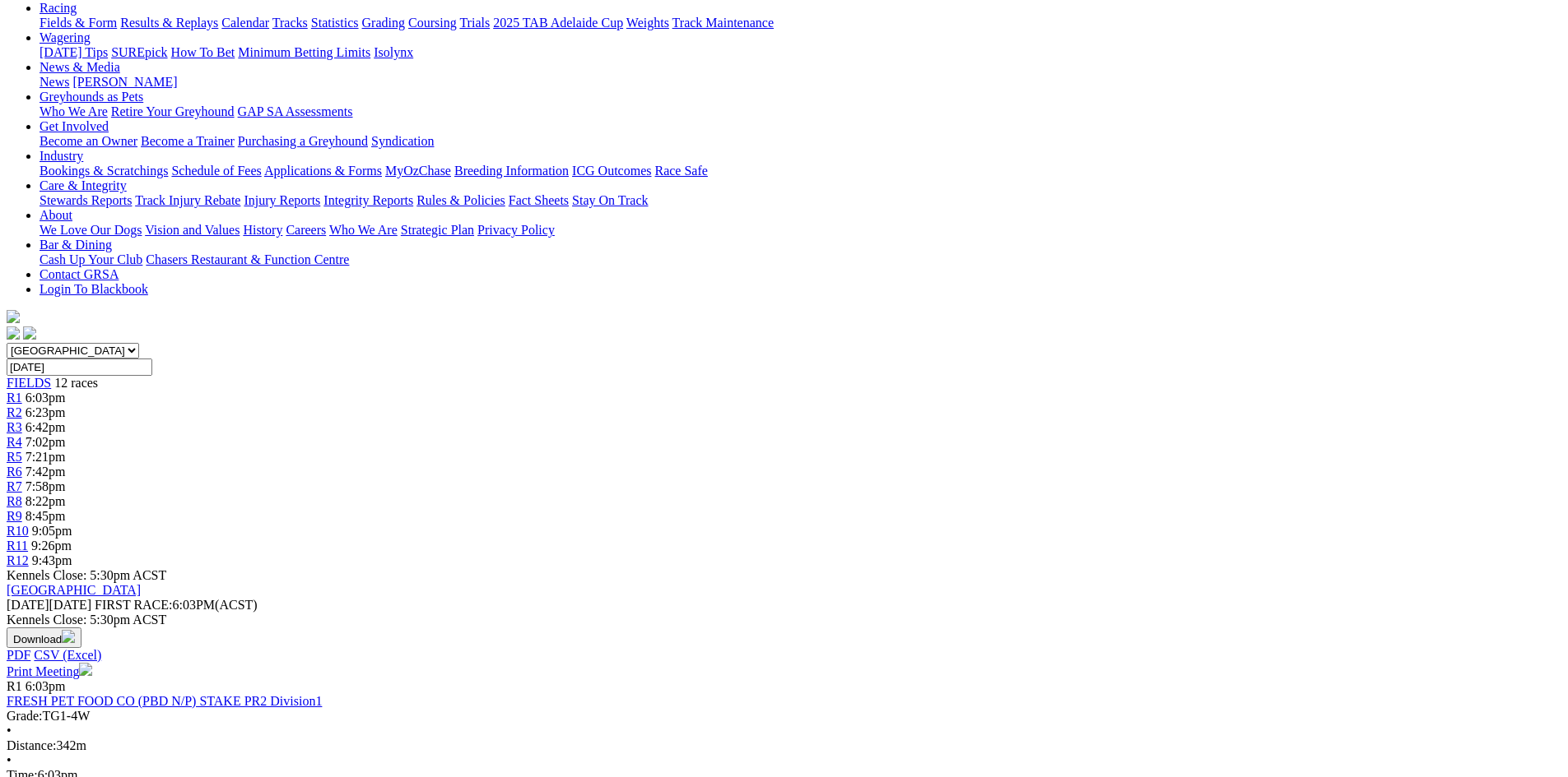
scroll to position [165, 0]
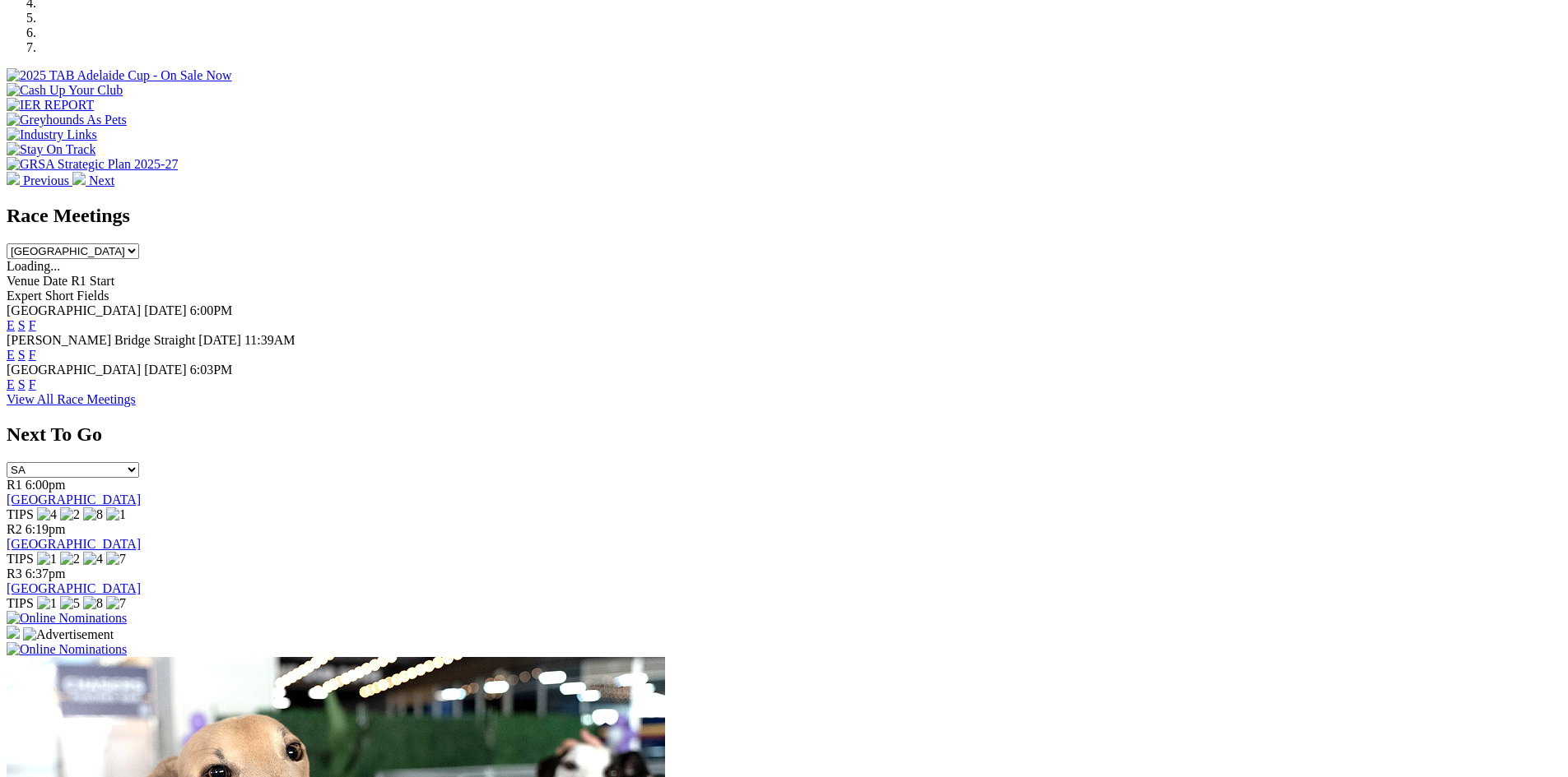
scroll to position [398, 0]
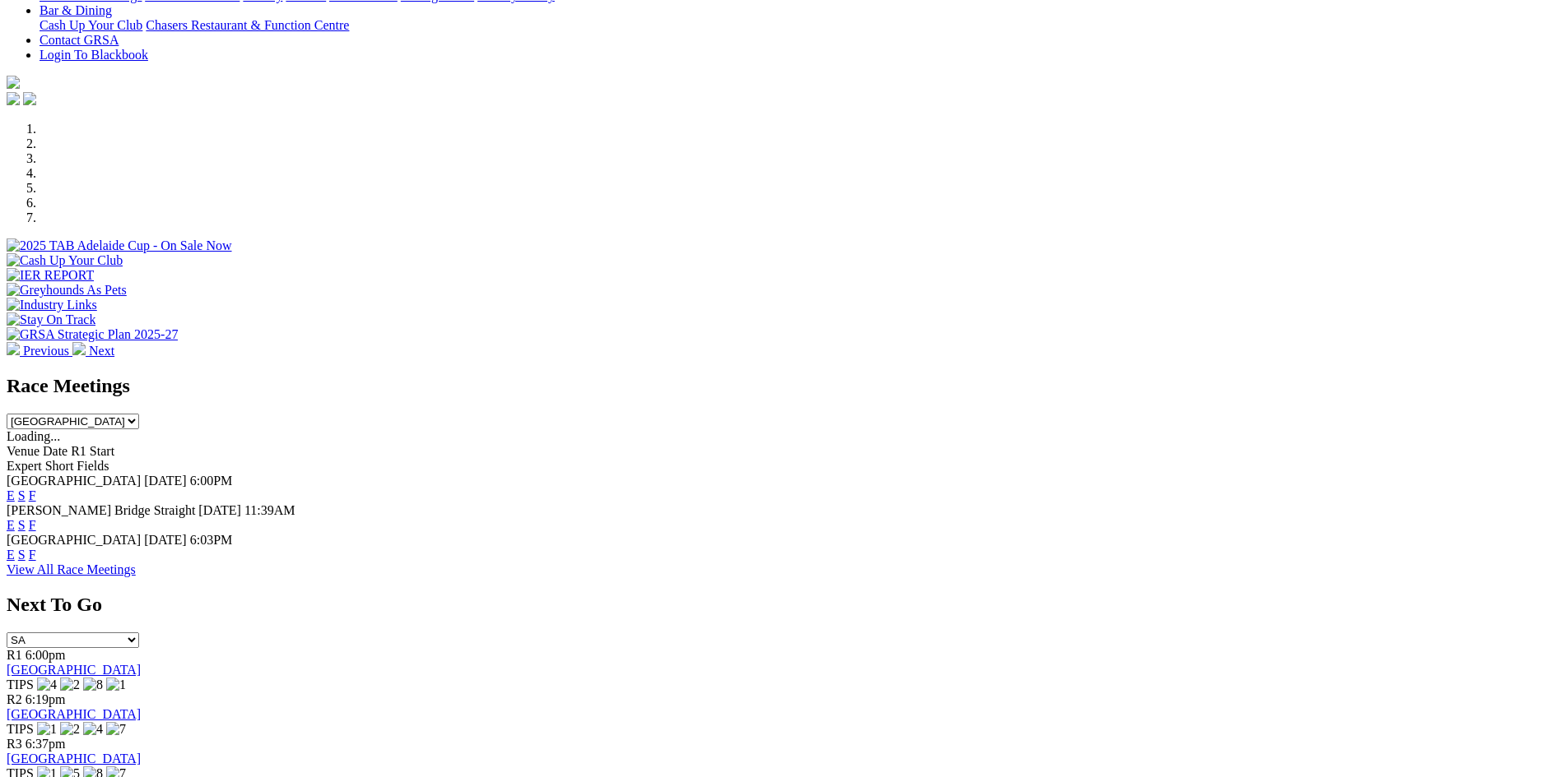
click at [36, 518] on link "F" at bounding box center [33, 525] width 8 height 14
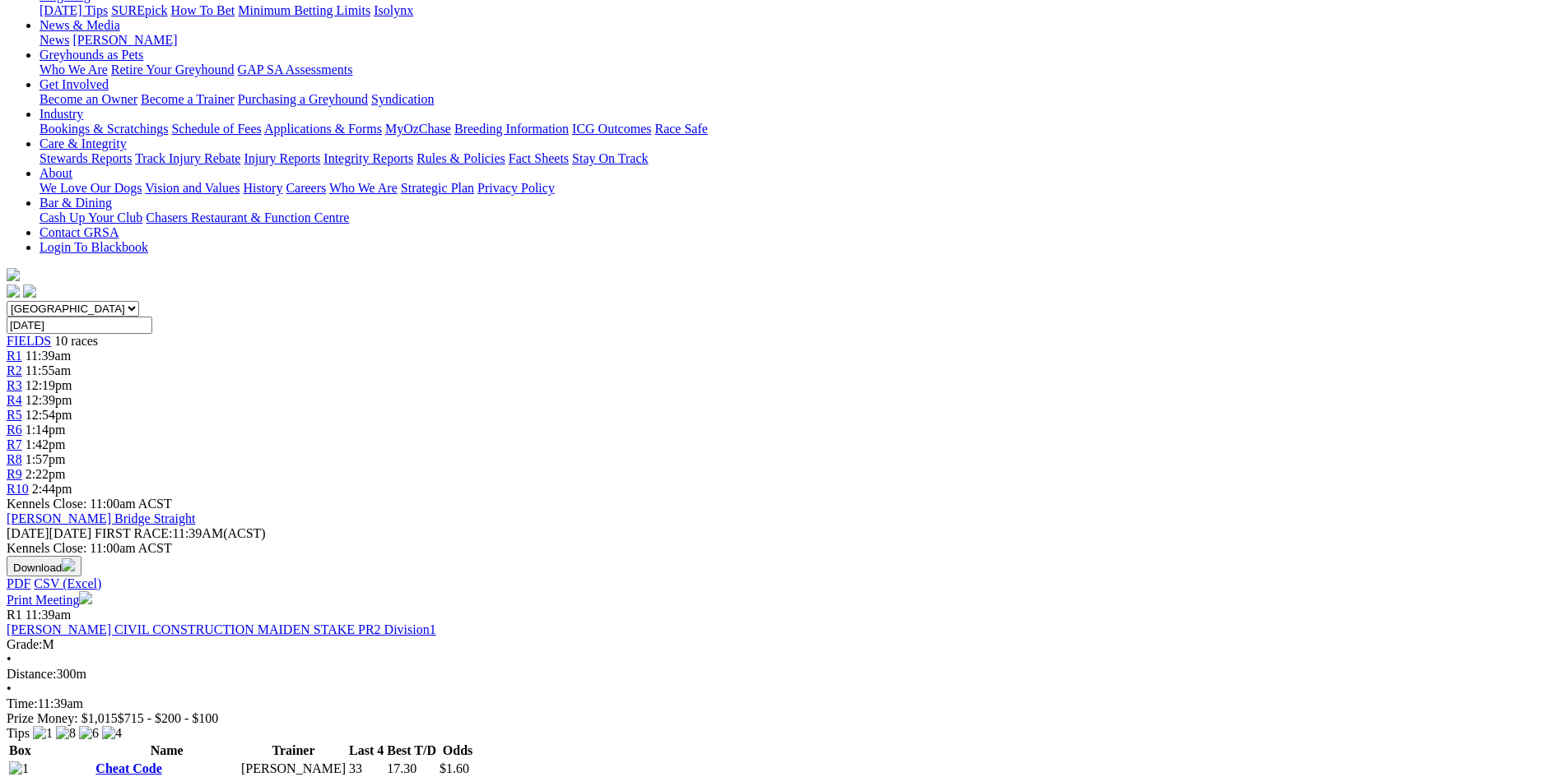
scroll to position [494, 0]
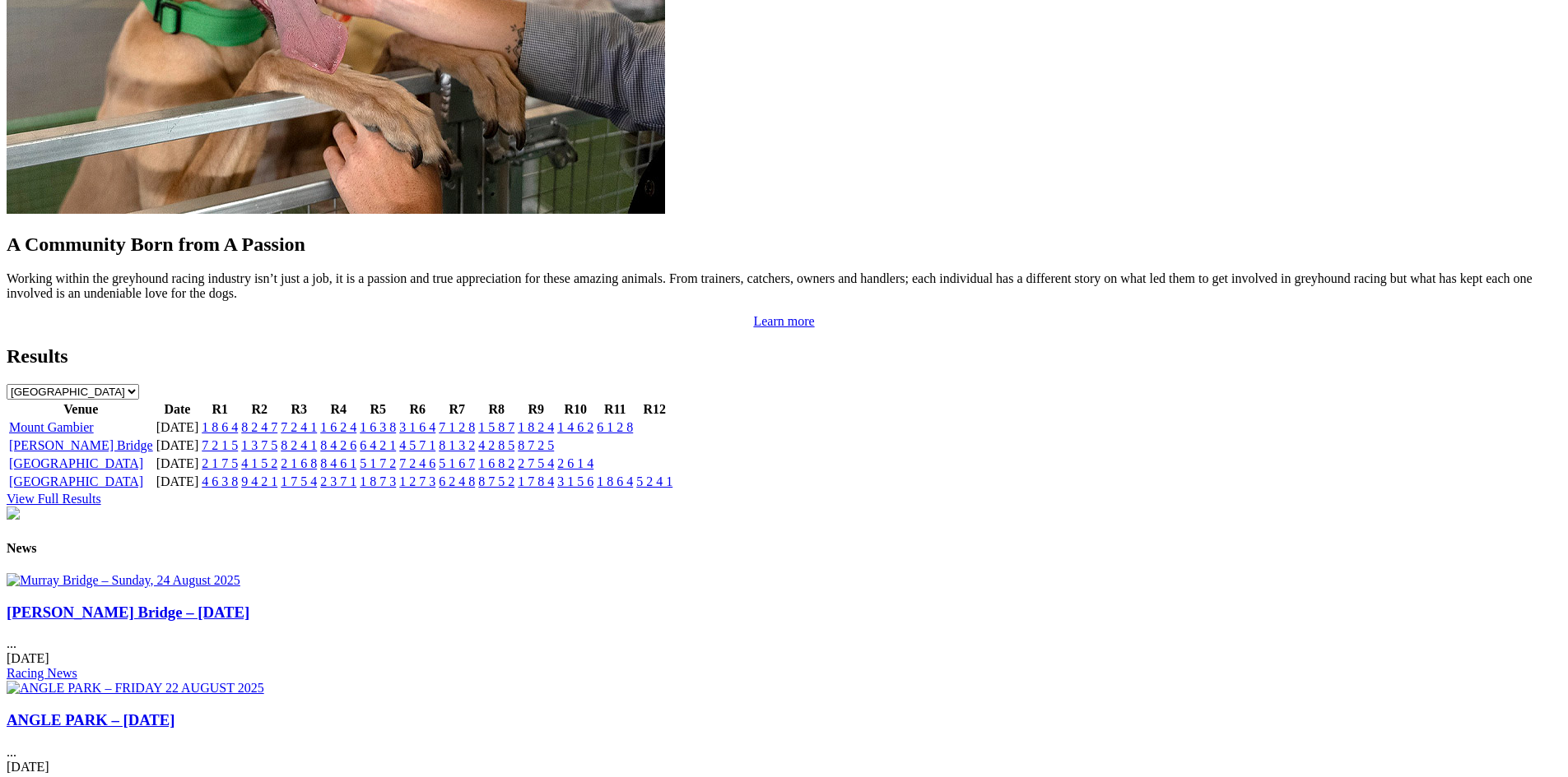
scroll to position [1465, 0]
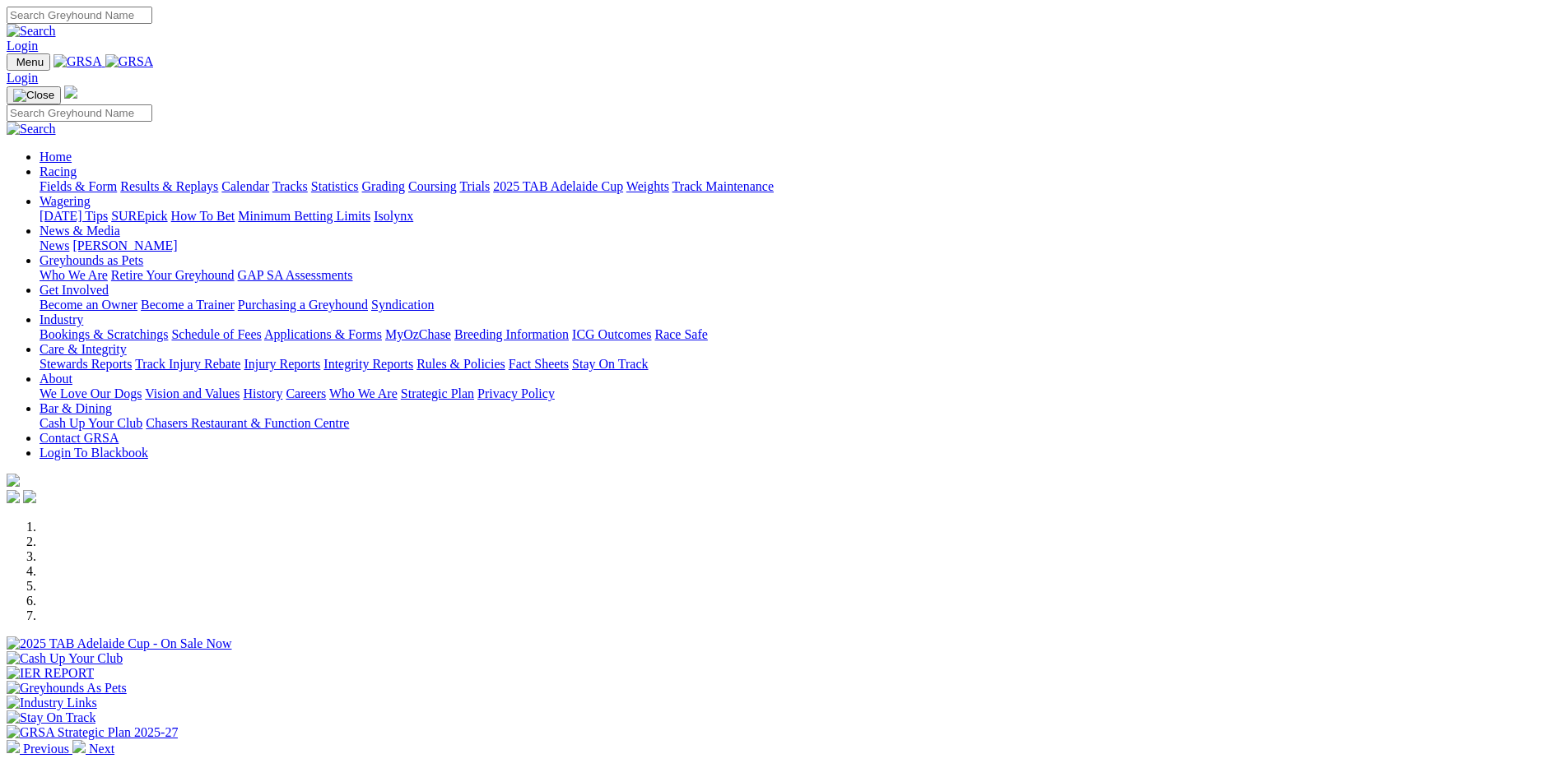
scroll to position [411, 0]
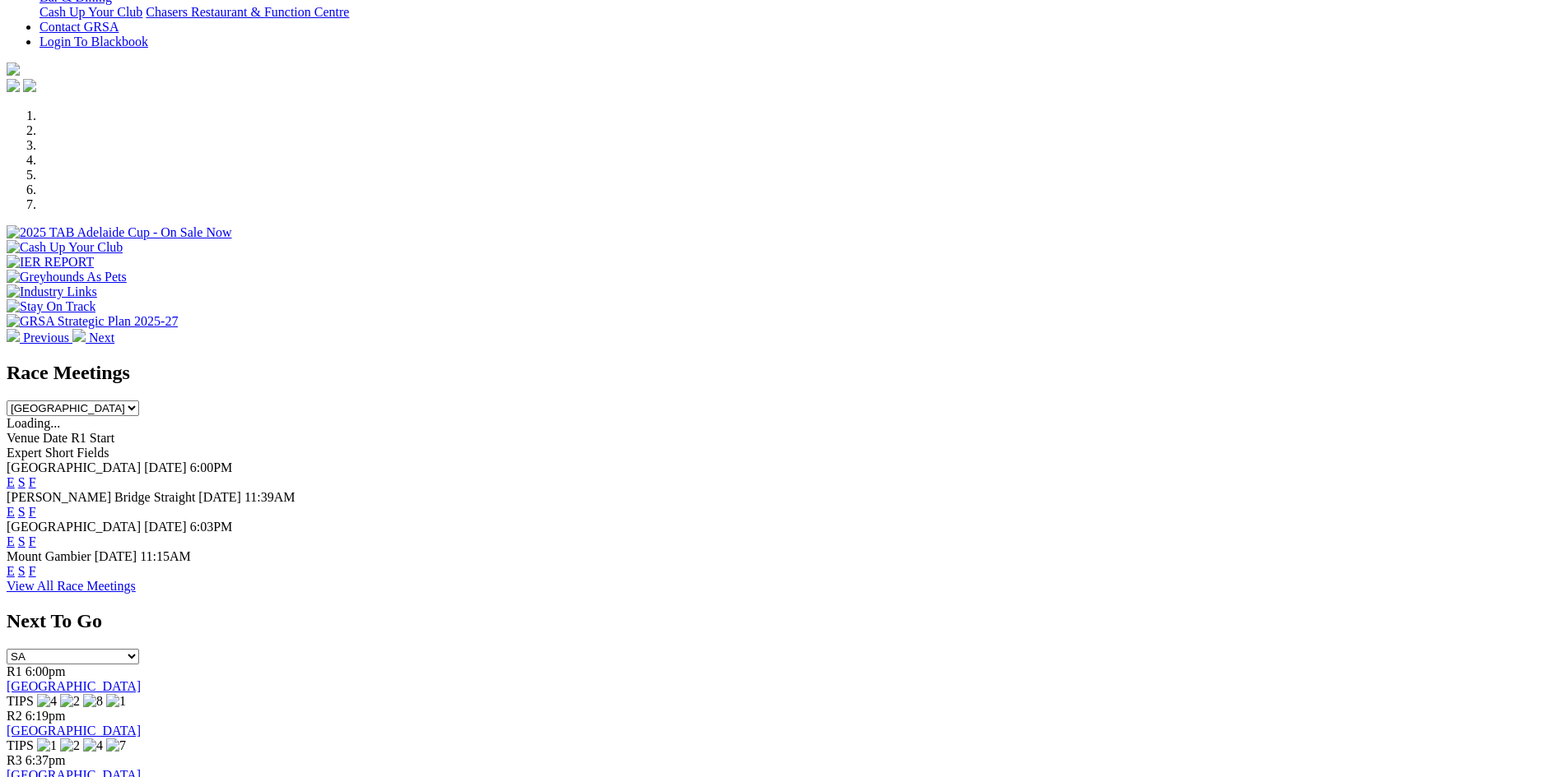
click at [36, 564] on link "F" at bounding box center [33, 571] width 8 height 14
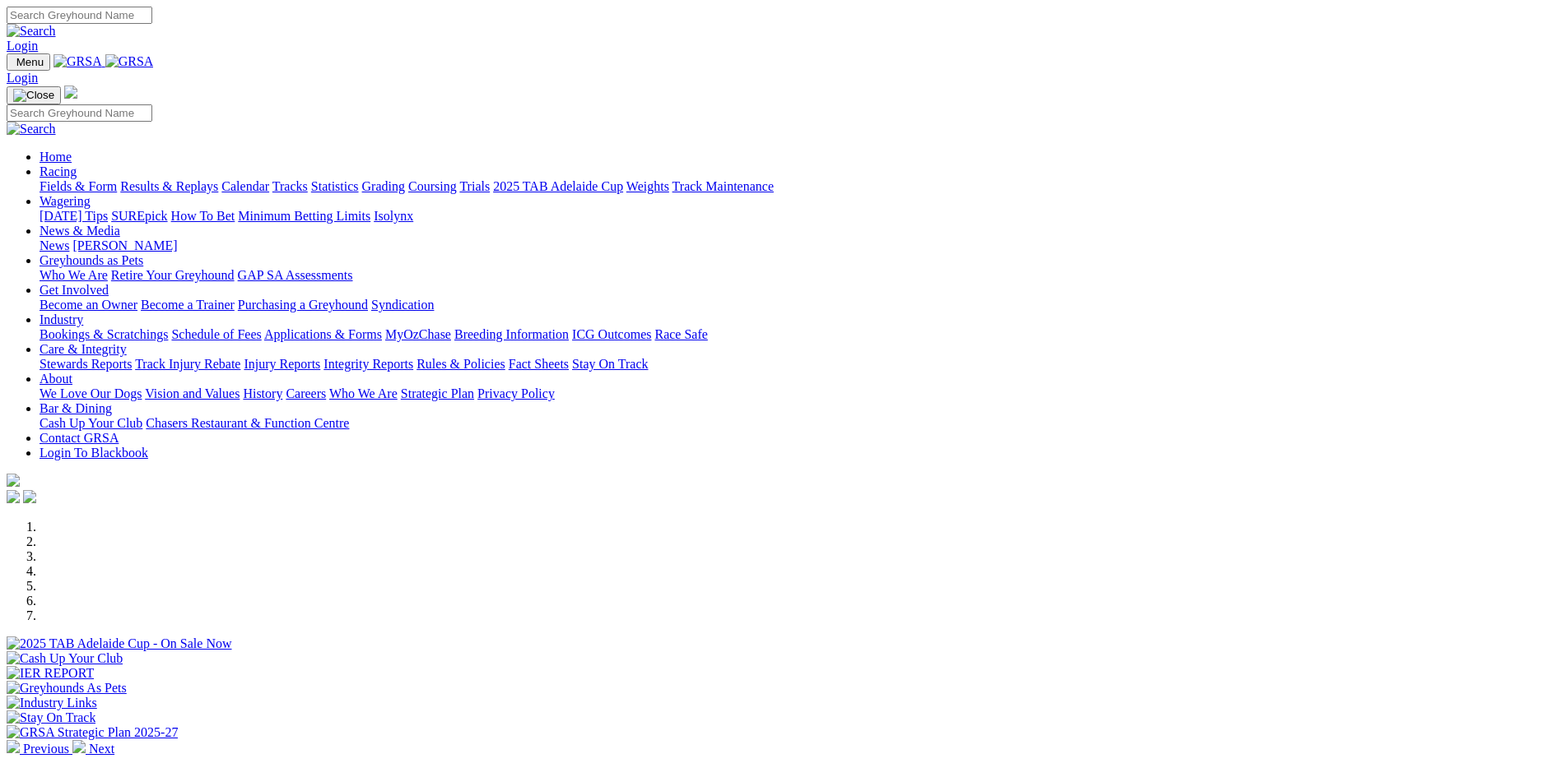
scroll to position [411, 0]
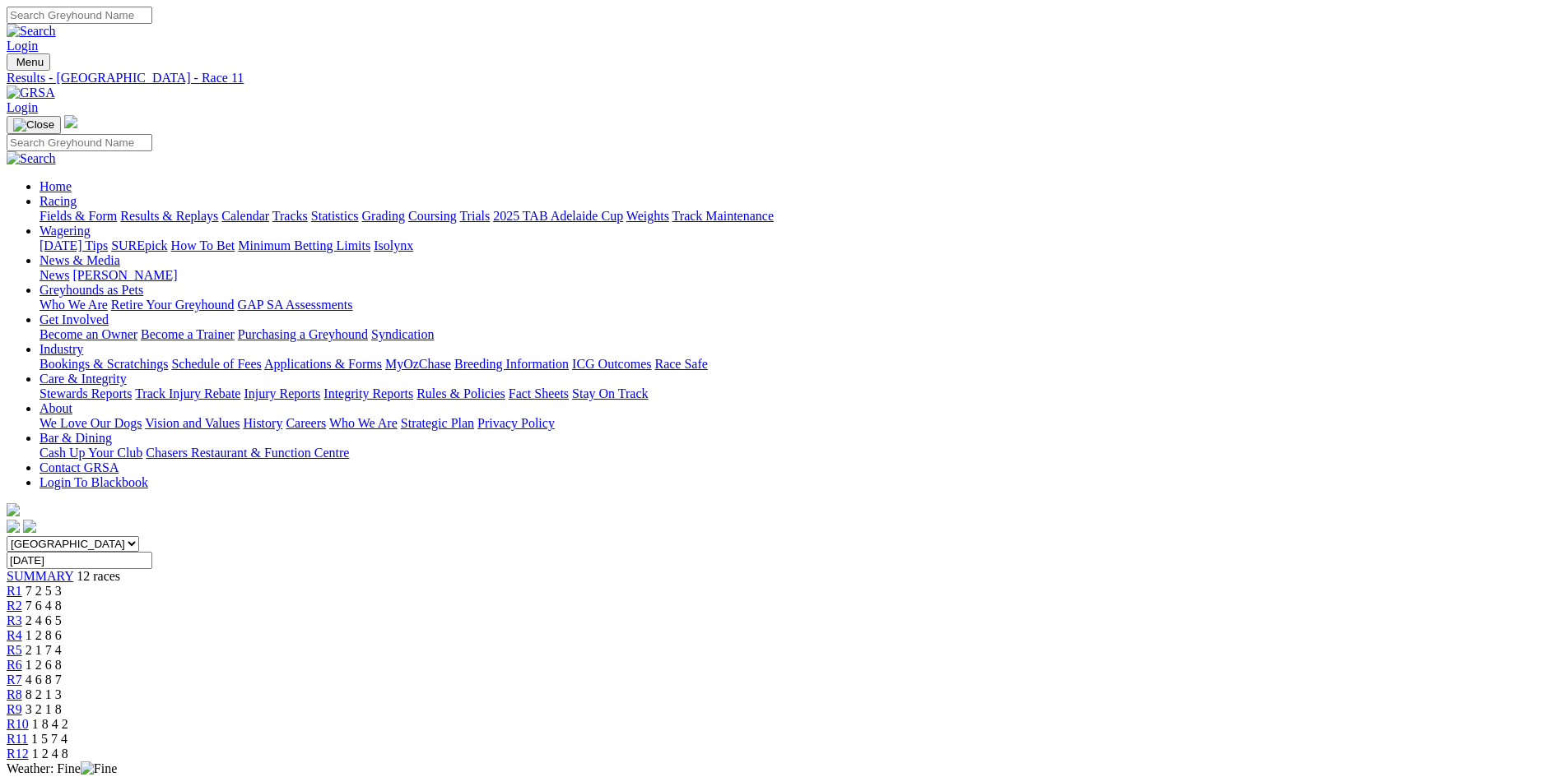
click at [56, 86] on img at bounding box center [31, 93] width 49 height 15
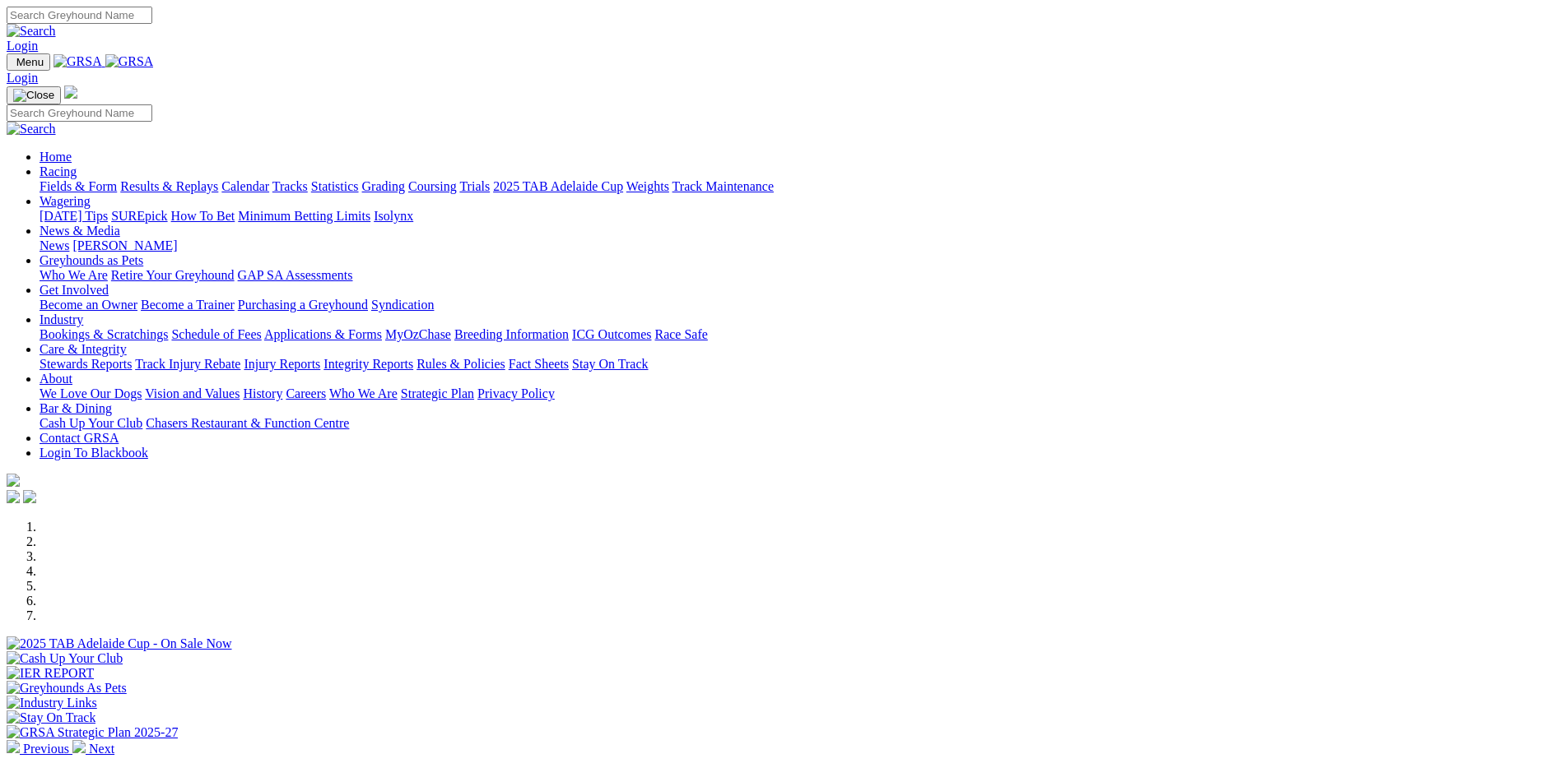
scroll to position [411, 0]
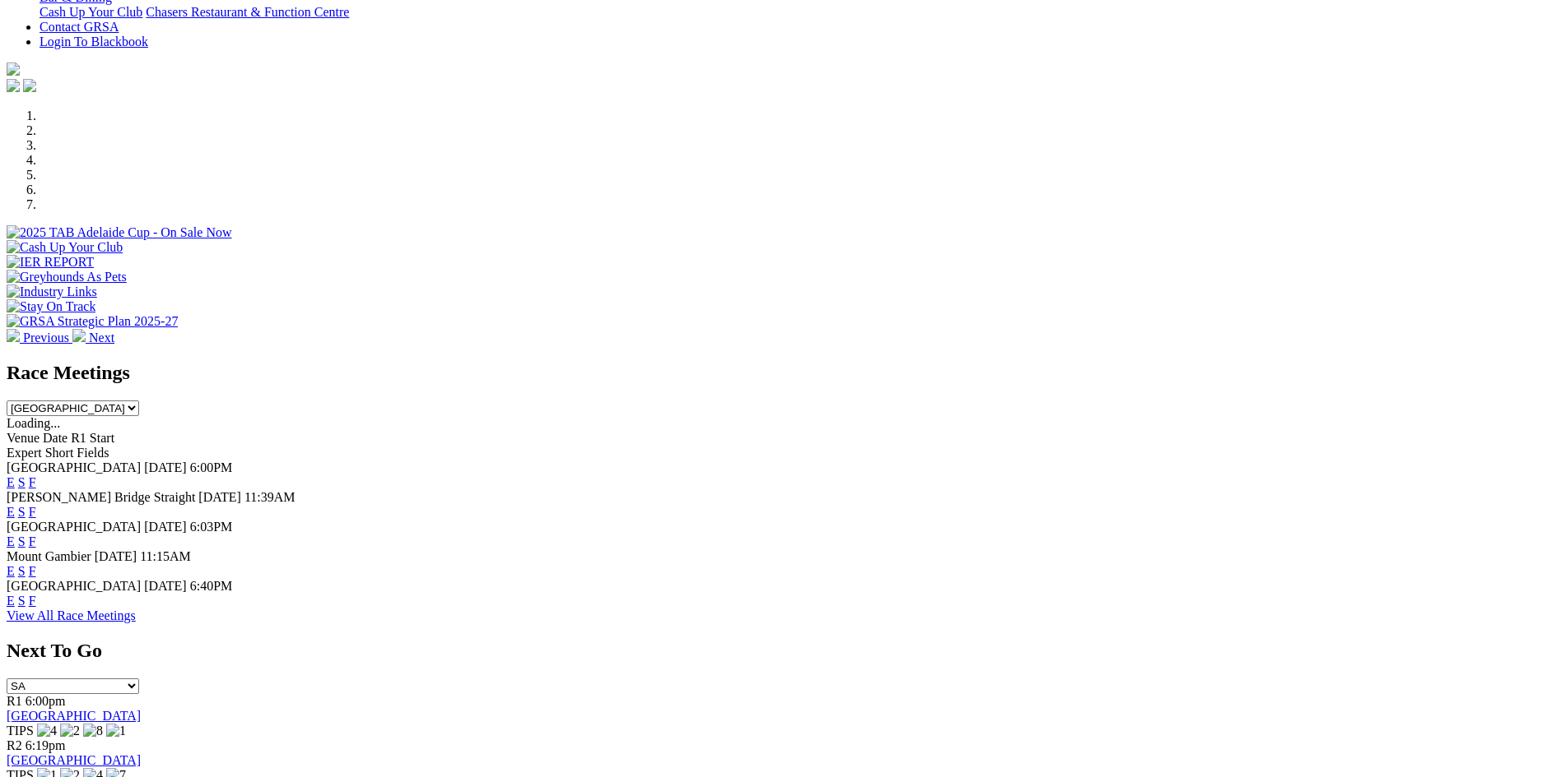
click at [36, 594] on link "F" at bounding box center [33, 600] width 8 height 14
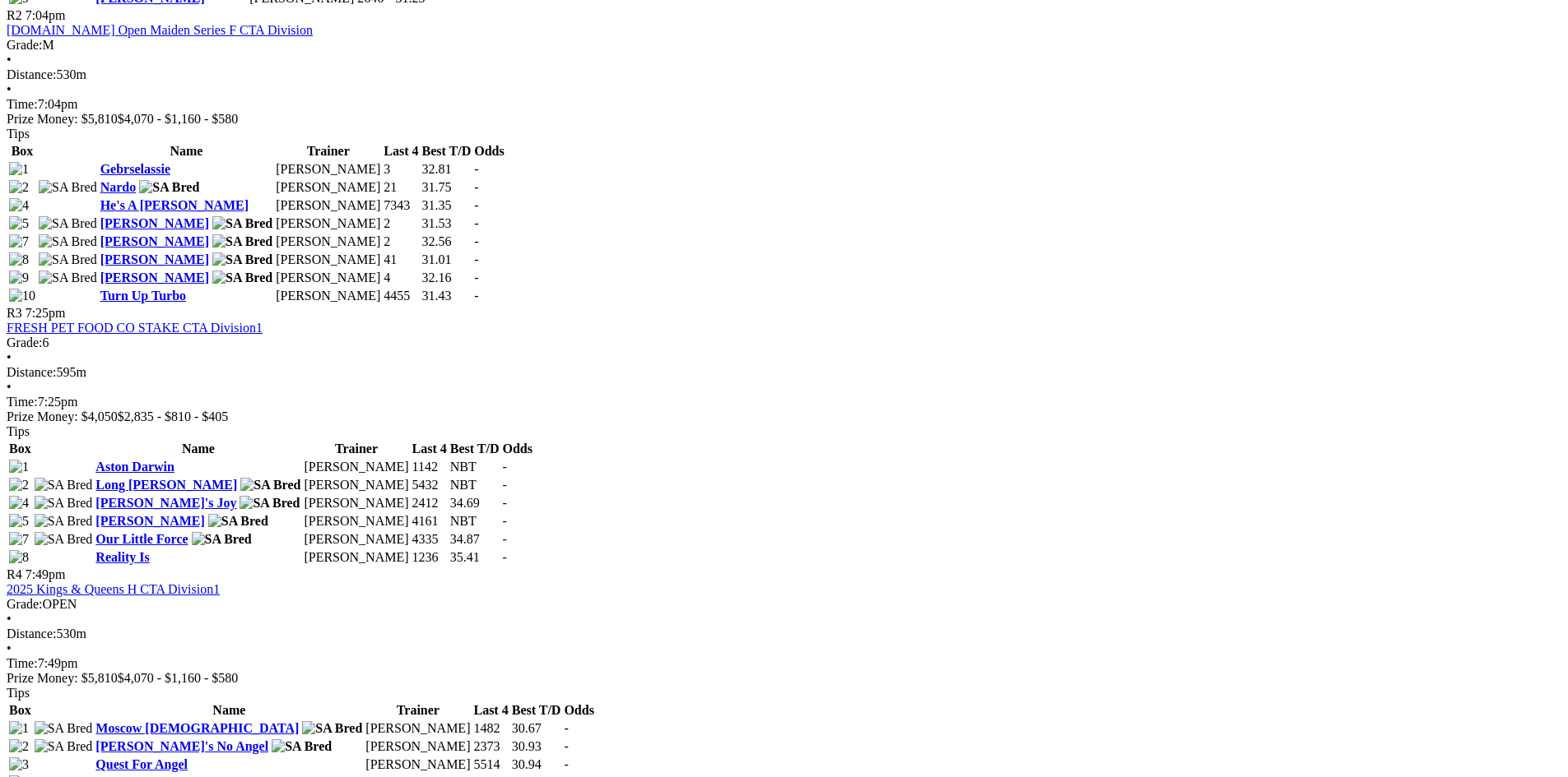
scroll to position [1151, 0]
